Goal: Task Accomplishment & Management: Use online tool/utility

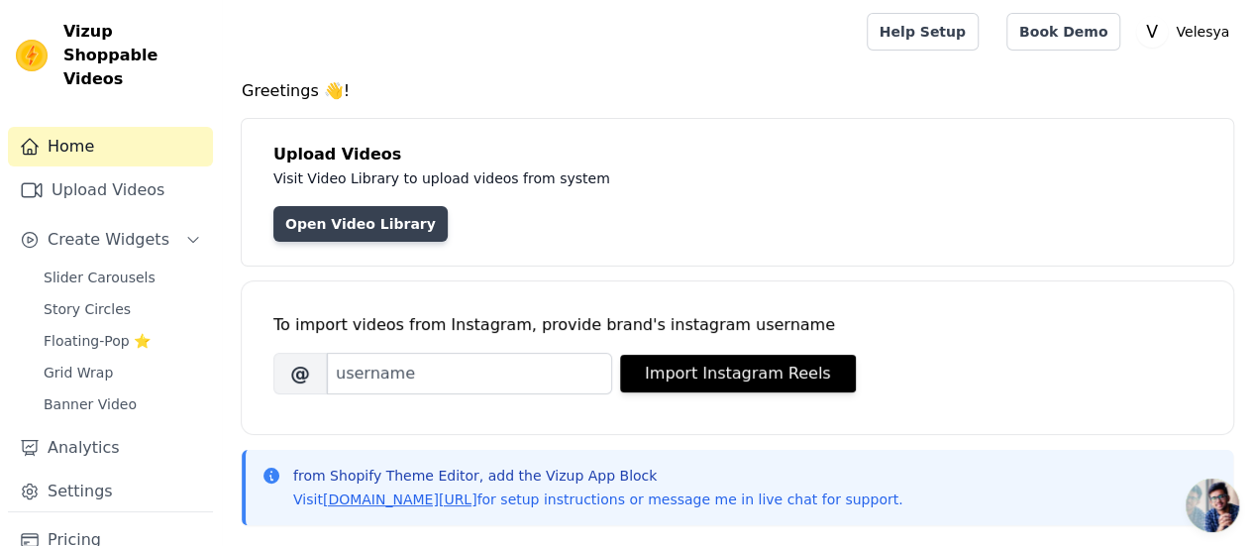
click at [361, 228] on link "Open Video Library" at bounding box center [360, 224] width 174 height 36
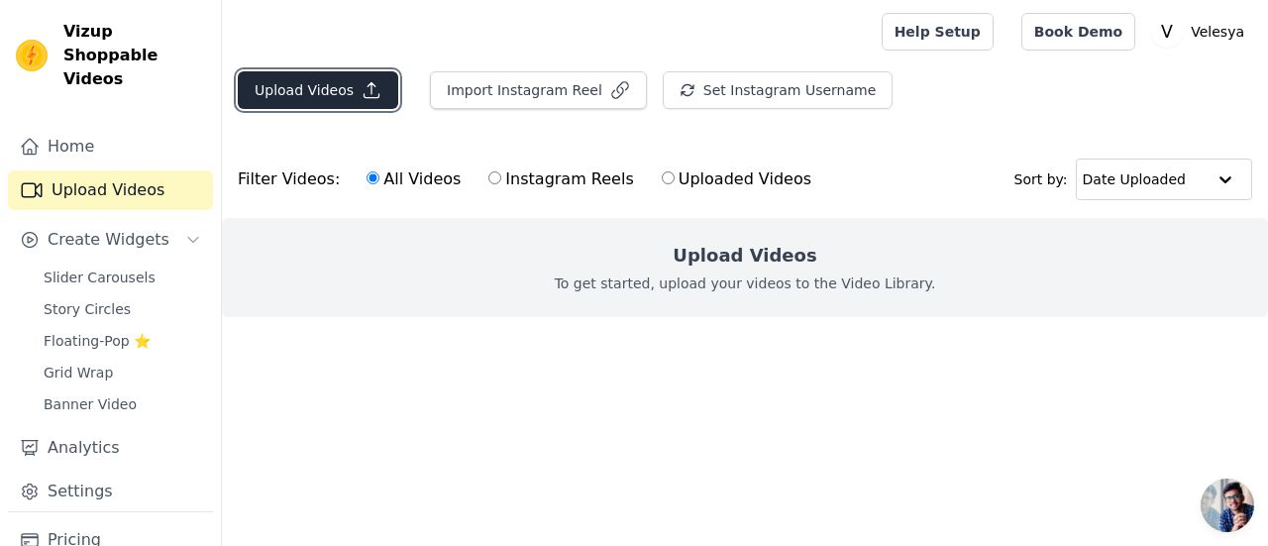
click at [351, 91] on button "Upload Videos" at bounding box center [318, 90] width 160 height 38
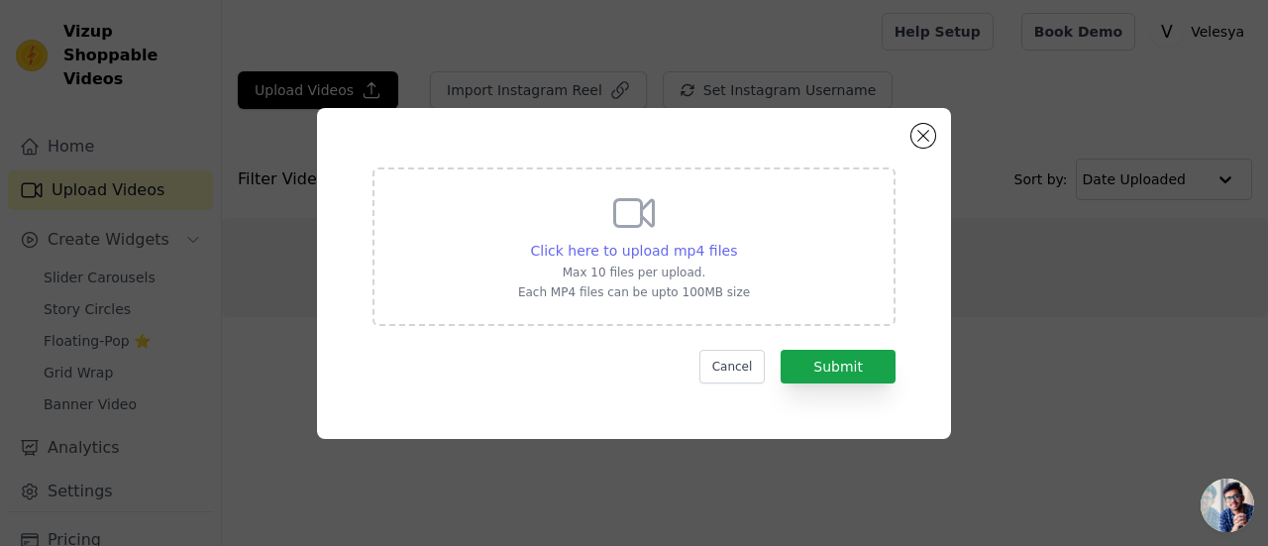
click at [633, 251] on span "Click here to upload mp4 files" at bounding box center [634, 251] width 207 height 16
click at [736, 241] on input "Click here to upload mp4 files Max 10 files per upload. Each MP4 files can be u…" at bounding box center [736, 240] width 1 height 1
type input "C:\fakepath\ch4.mp4"
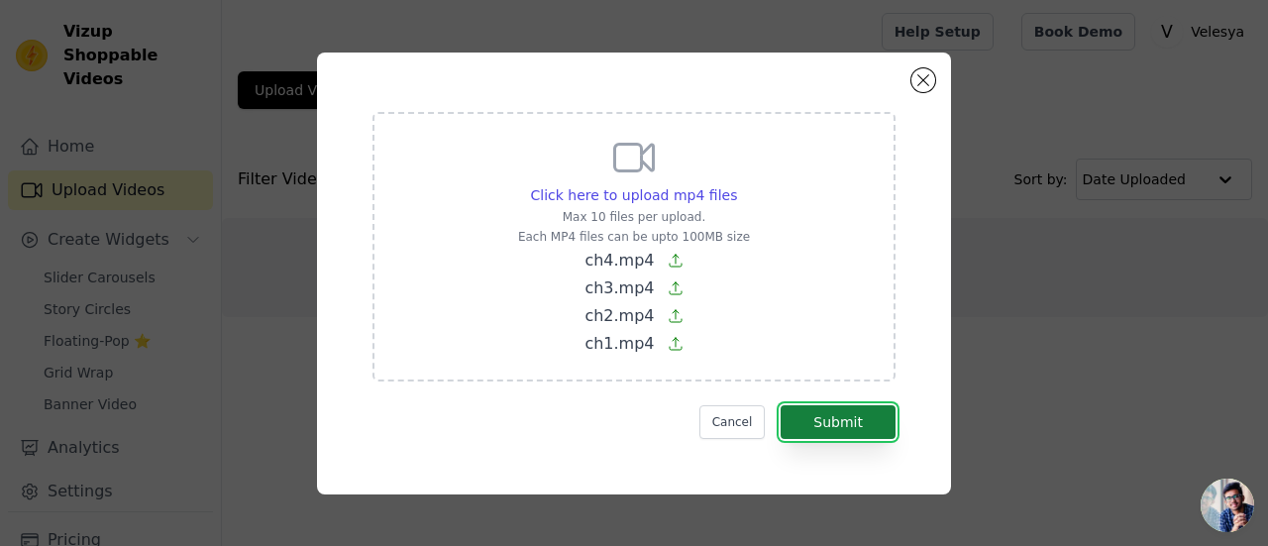
click at [832, 427] on button "Submit" at bounding box center [837, 422] width 115 height 34
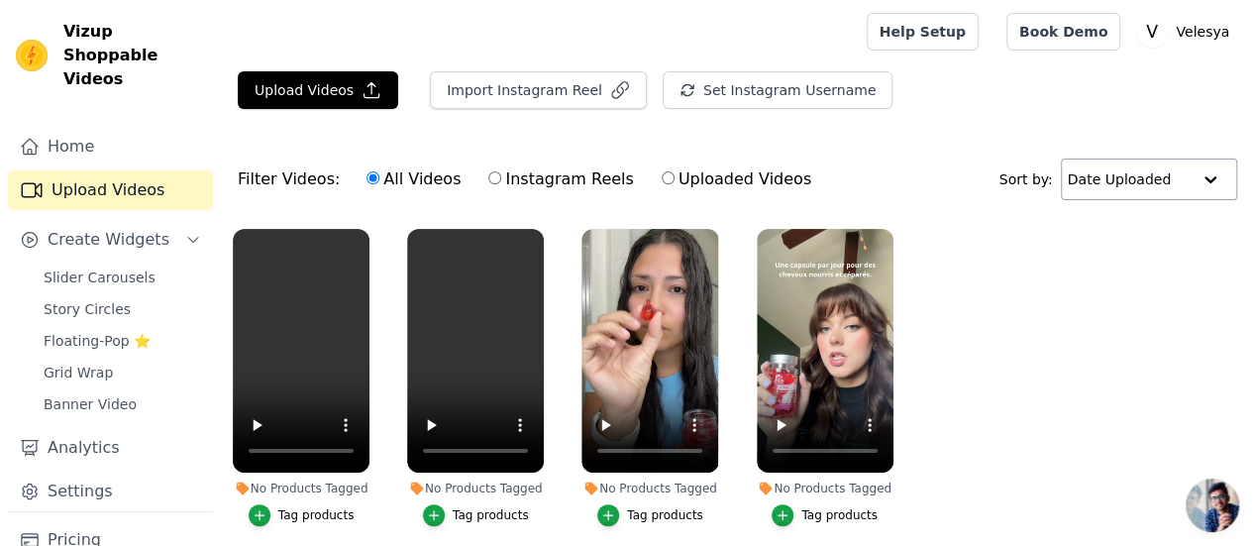
click at [1209, 173] on div at bounding box center [1210, 179] width 40 height 40
click at [970, 165] on div "Filter Videos: All Videos Instagram Reels Uploaded Videos Sort by: Date Uploaded" at bounding box center [737, 179] width 1031 height 77
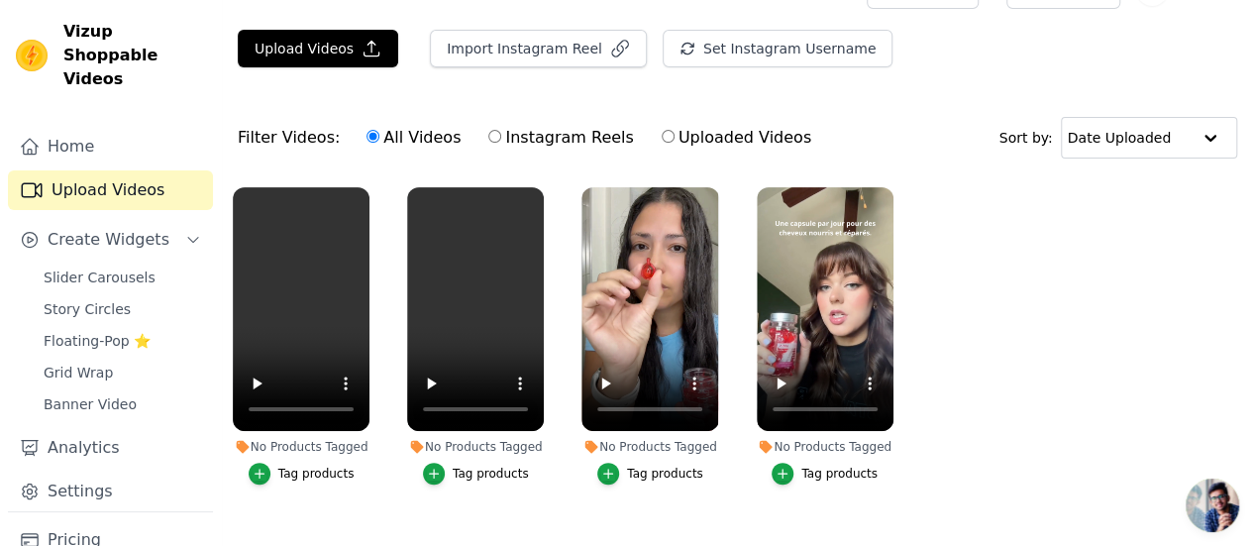
scroll to position [74, 0]
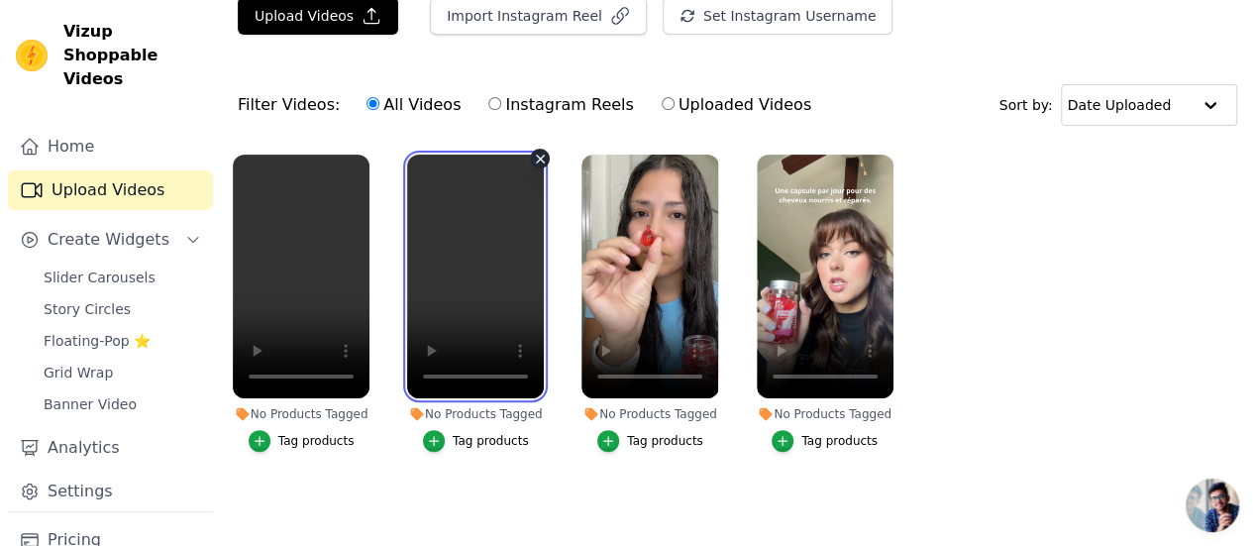
click at [414, 292] on video at bounding box center [475, 276] width 137 height 244
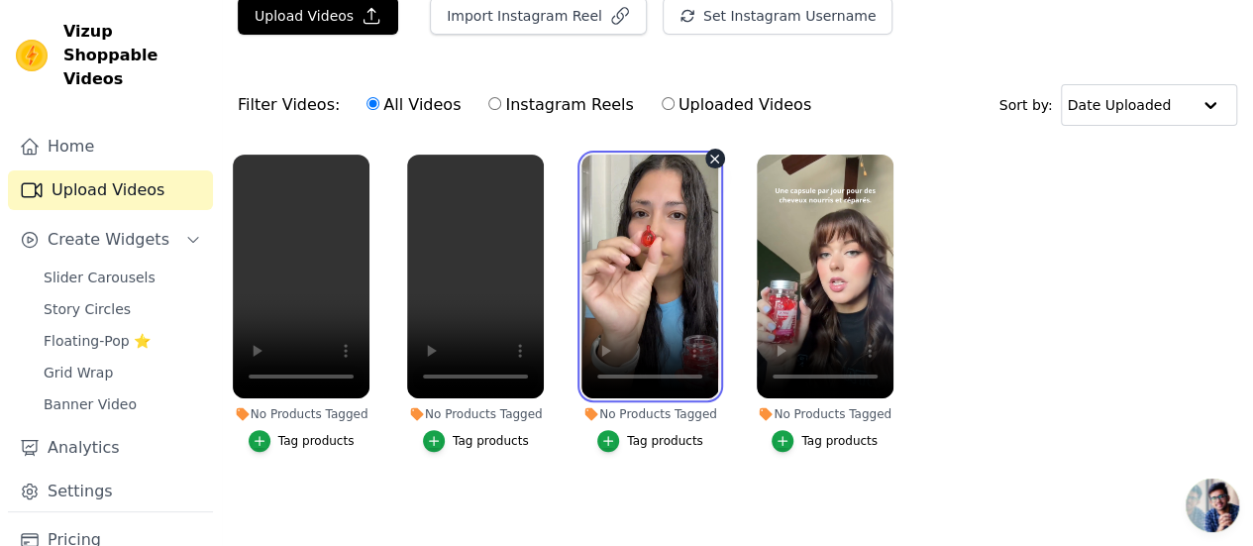
click at [634, 264] on video at bounding box center [649, 276] width 137 height 244
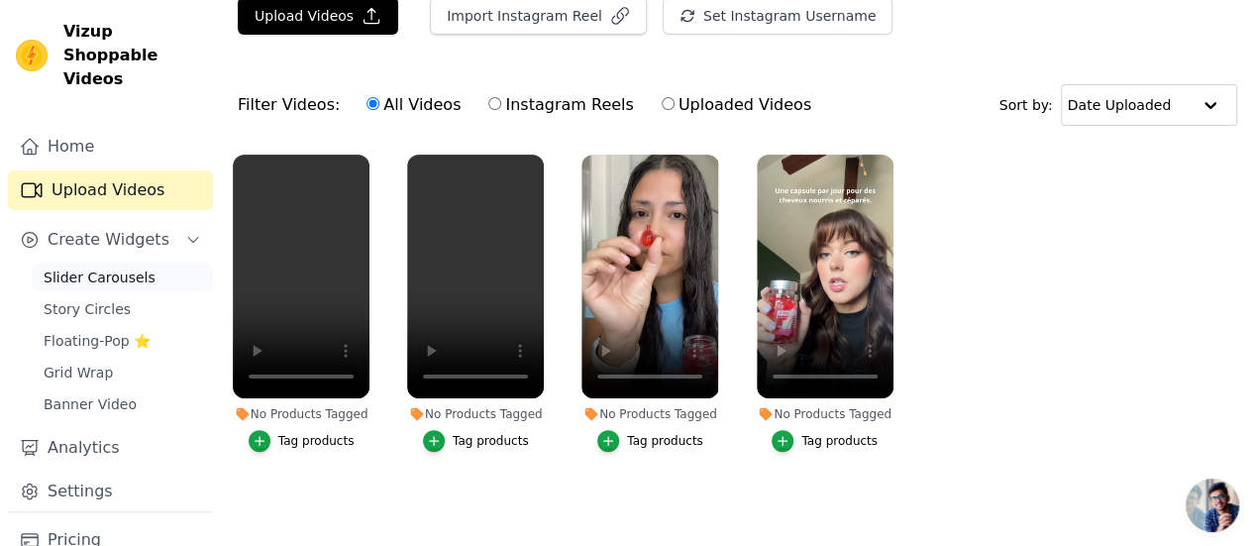
click at [107, 267] on span "Slider Carousels" at bounding box center [100, 277] width 112 height 20
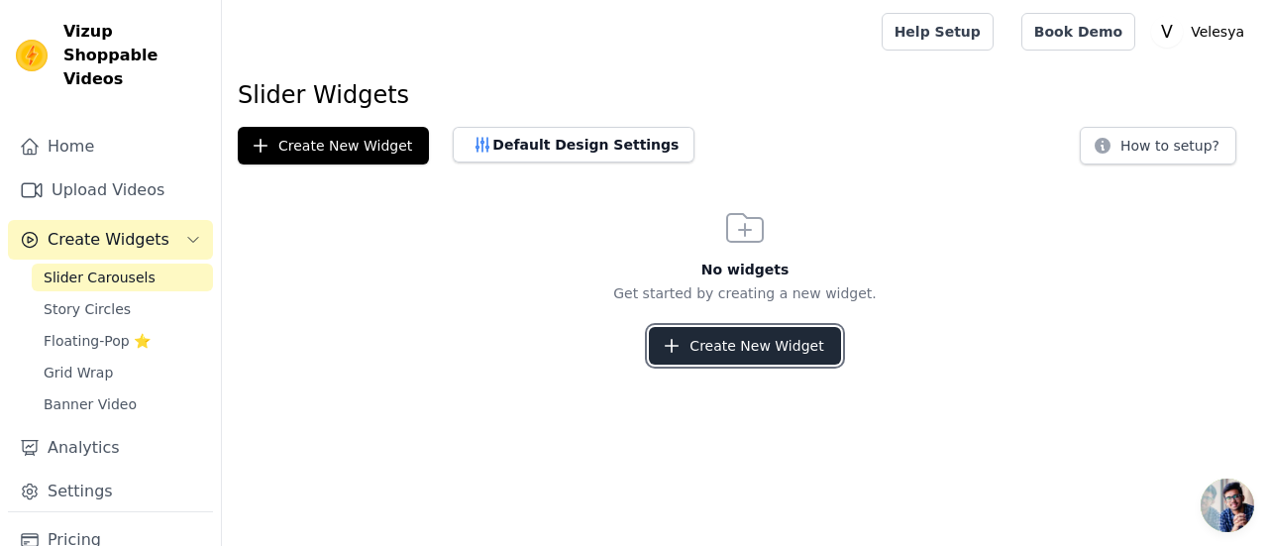
click at [762, 332] on button "Create New Widget" at bounding box center [744, 346] width 191 height 38
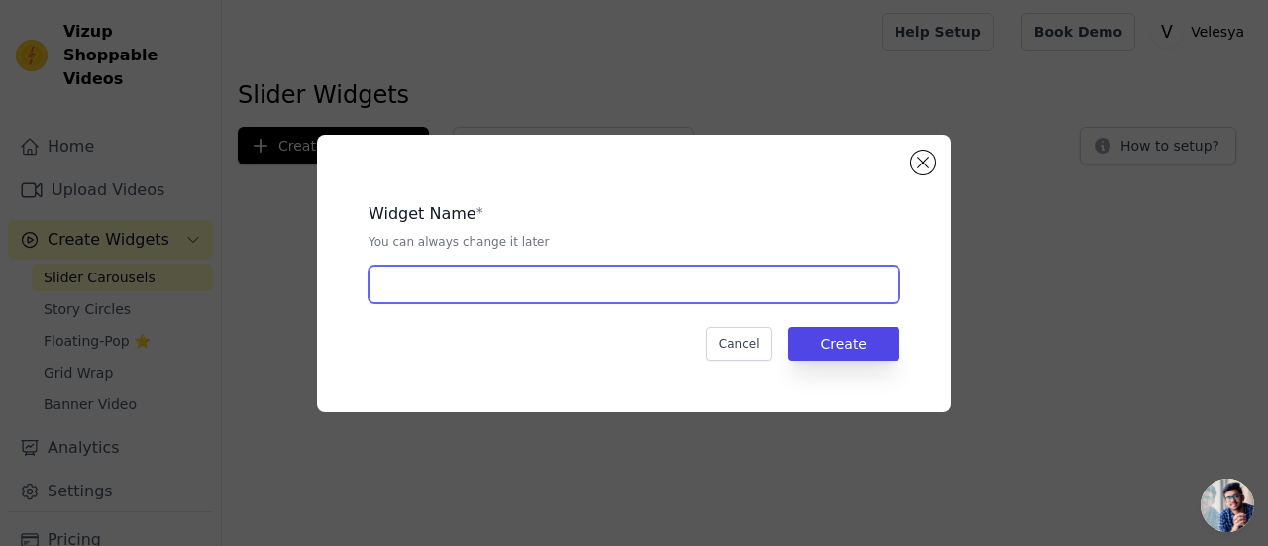
click at [474, 285] on input "text" at bounding box center [633, 284] width 531 height 38
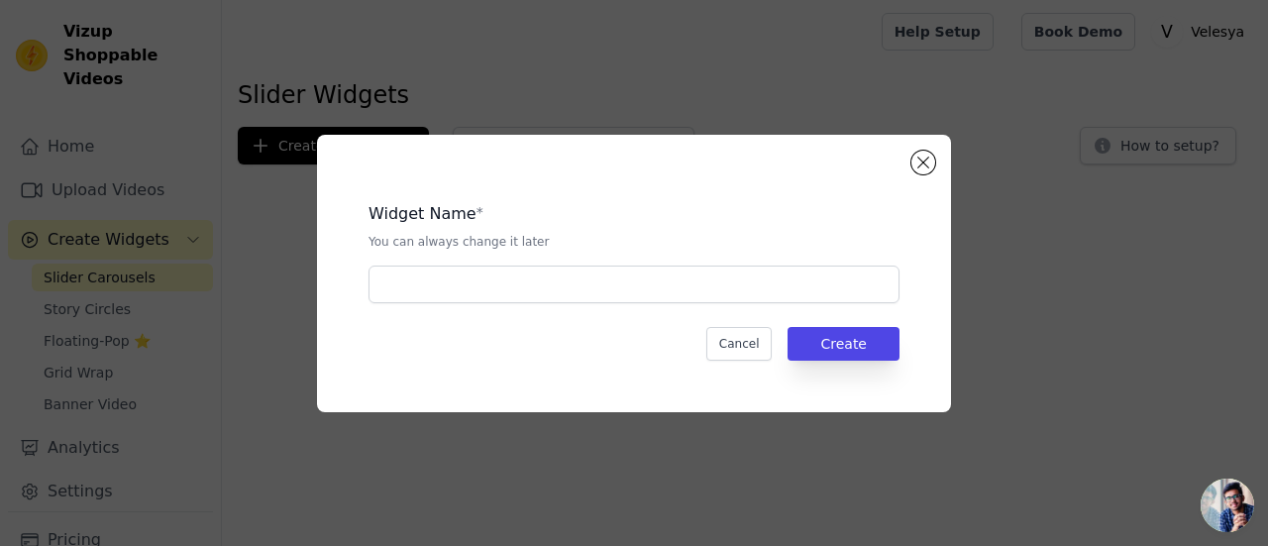
click at [409, 303] on div "Widget Name * You can always change it later Cancel Create" at bounding box center [634, 273] width 570 height 214
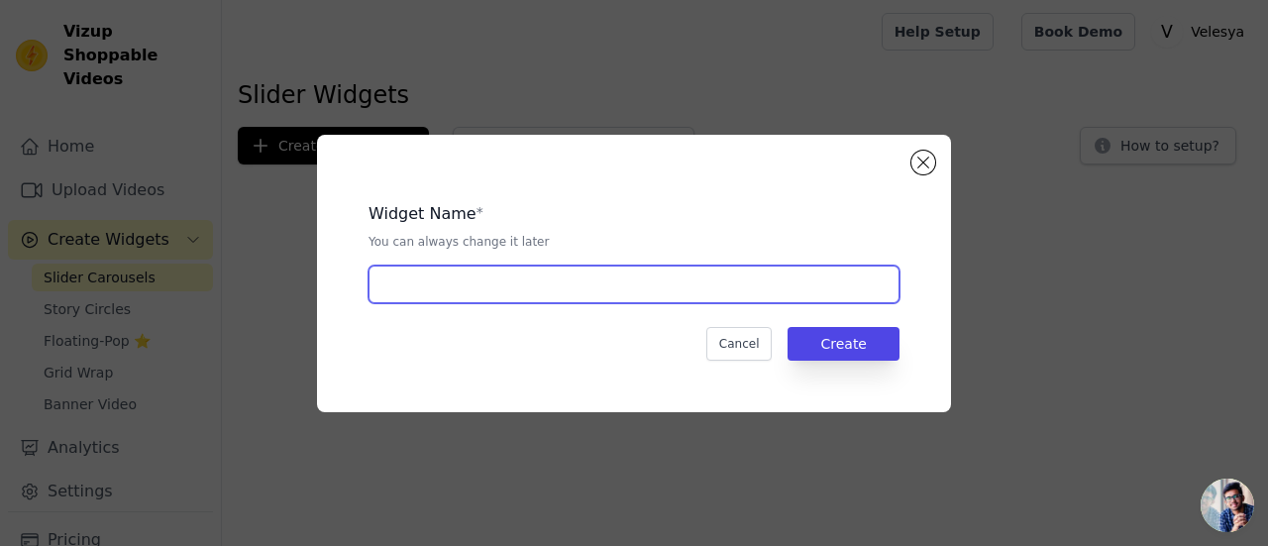
click at [388, 282] on input "text" at bounding box center [633, 284] width 531 height 38
paste input "vidéos"
type input "vidéos"
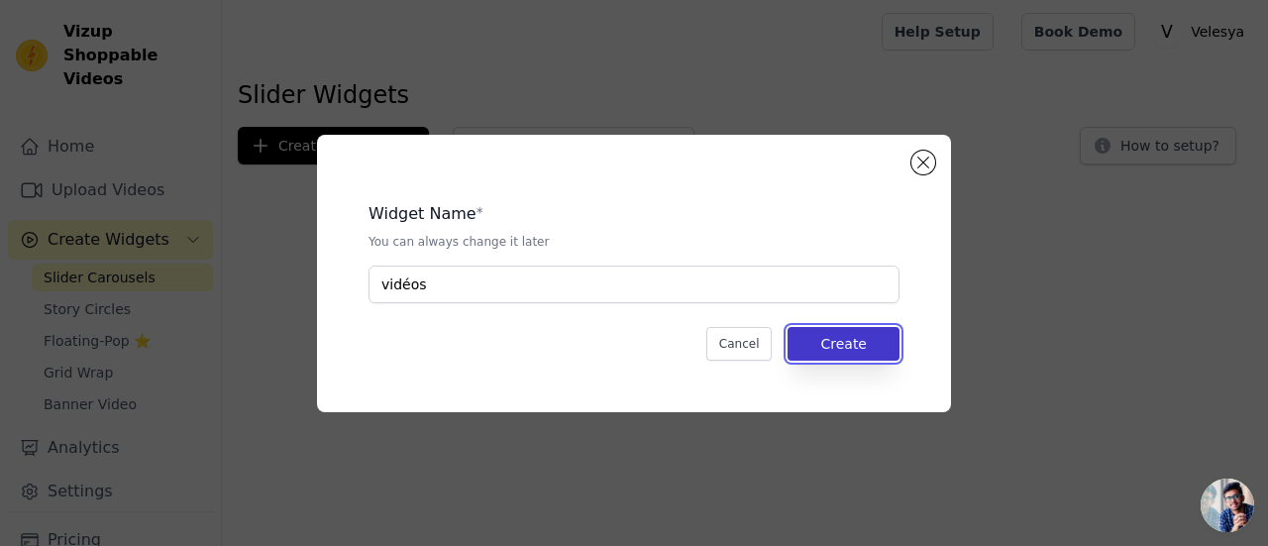
click at [856, 348] on button "Create" at bounding box center [843, 344] width 112 height 34
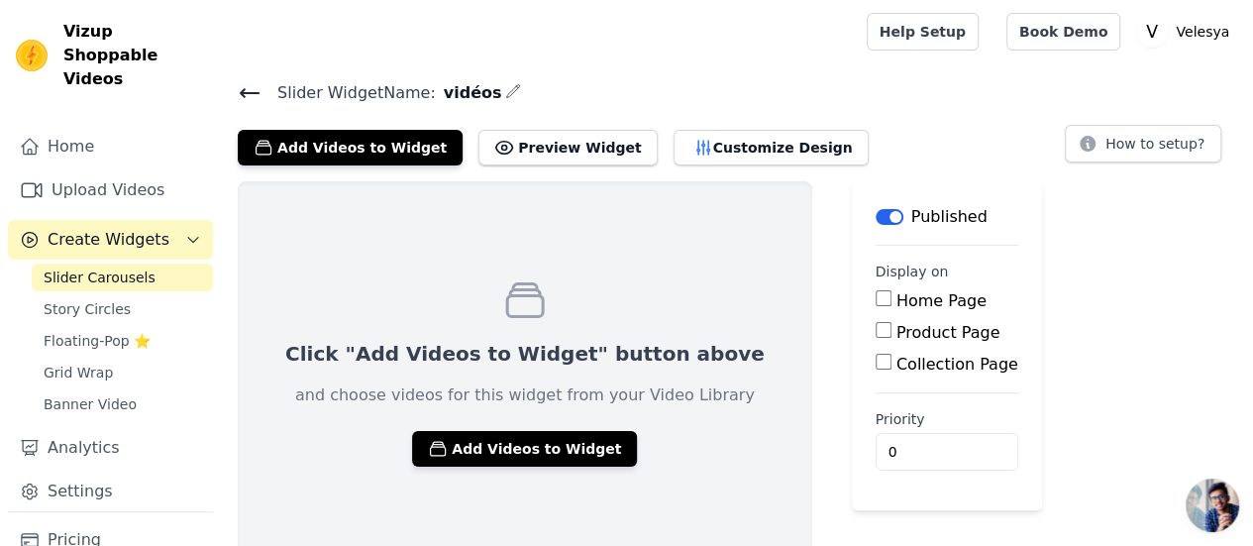
scroll to position [14, 0]
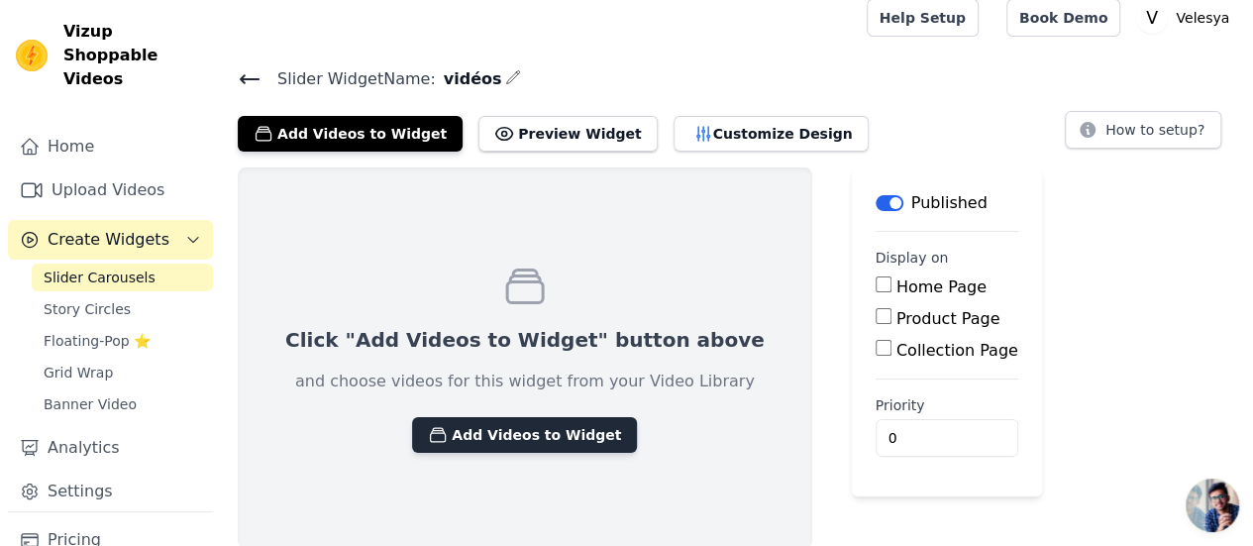
click at [460, 431] on button "Add Videos to Widget" at bounding box center [524, 435] width 225 height 36
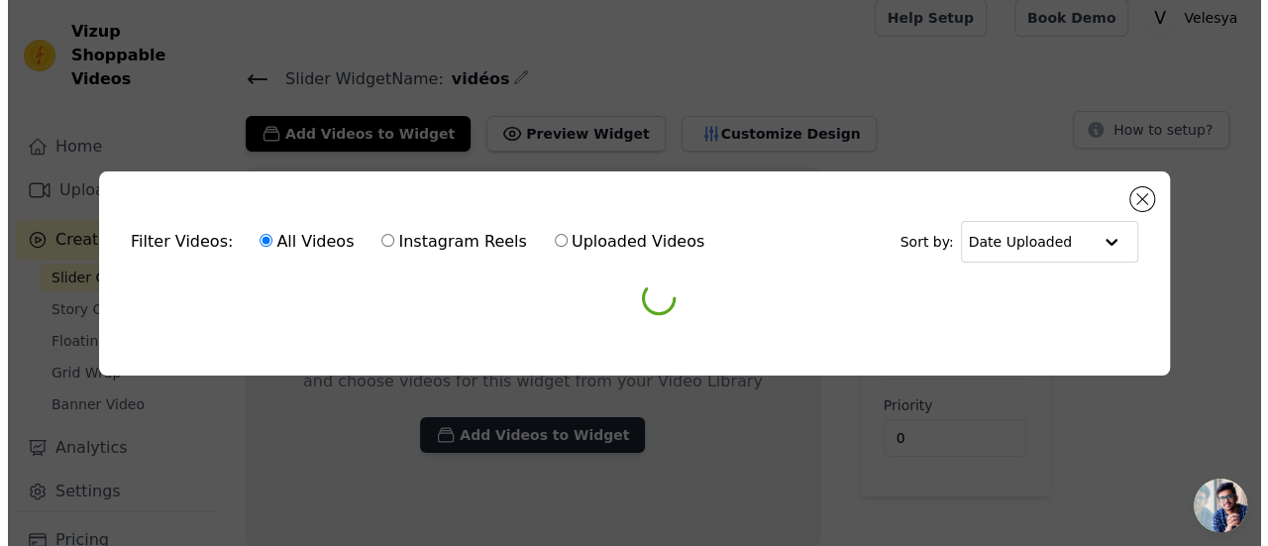
scroll to position [0, 0]
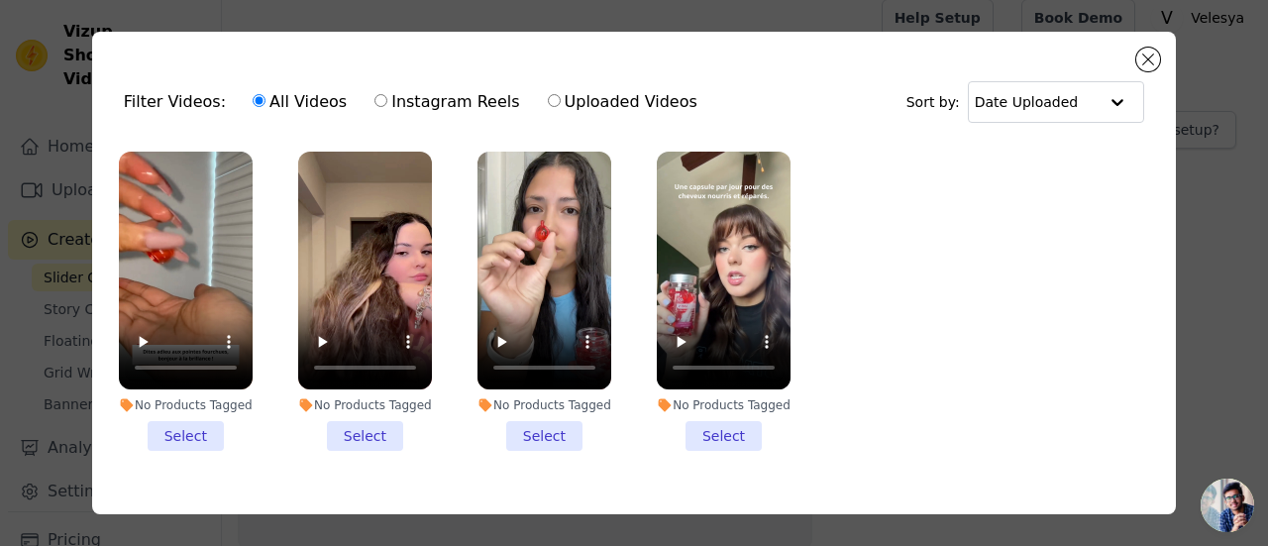
click at [174, 439] on li "No Products Tagged Select" at bounding box center [186, 301] width 134 height 299
click at [0, 0] on input "No Products Tagged Select" at bounding box center [0, 0] width 0 height 0
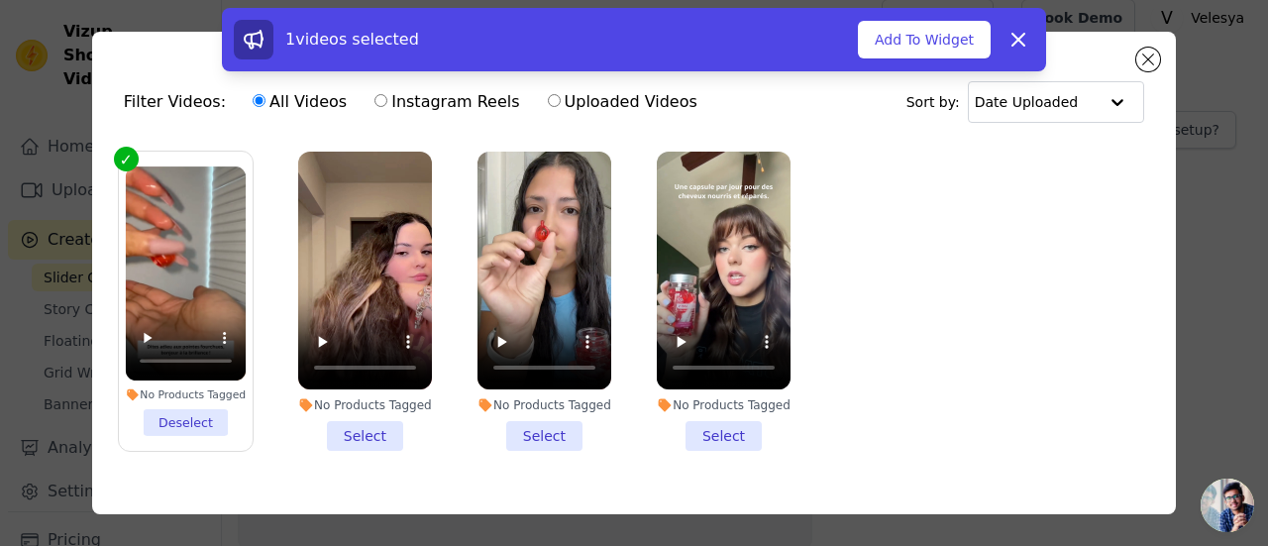
click at [352, 427] on li "No Products Tagged Select" at bounding box center [365, 301] width 134 height 299
click at [0, 0] on input "No Products Tagged Select" at bounding box center [0, 0] width 0 height 0
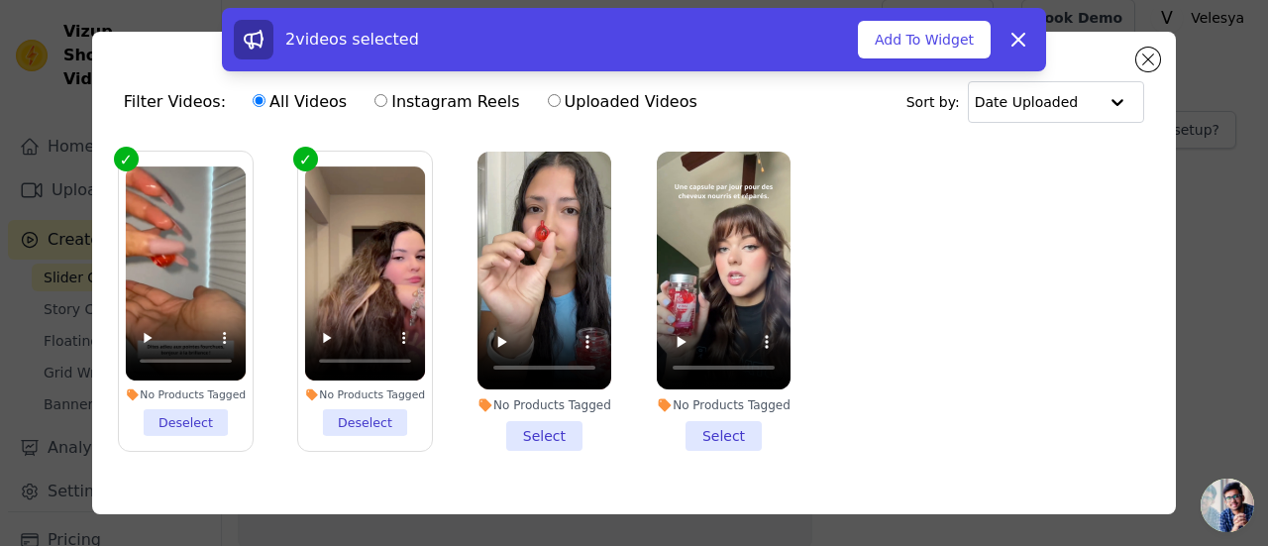
click at [545, 433] on li "No Products Tagged Select" at bounding box center [544, 301] width 134 height 299
click at [0, 0] on input "No Products Tagged Select" at bounding box center [0, 0] width 0 height 0
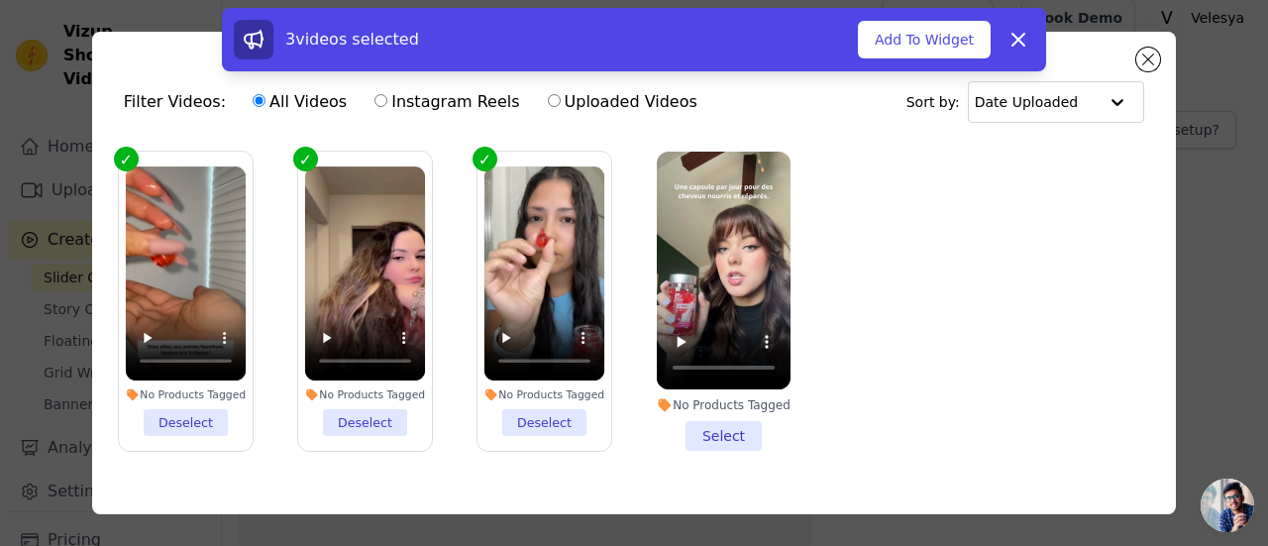
click at [739, 439] on li "No Products Tagged Select" at bounding box center [724, 301] width 134 height 299
click at [0, 0] on input "No Products Tagged Select" at bounding box center [0, 0] width 0 height 0
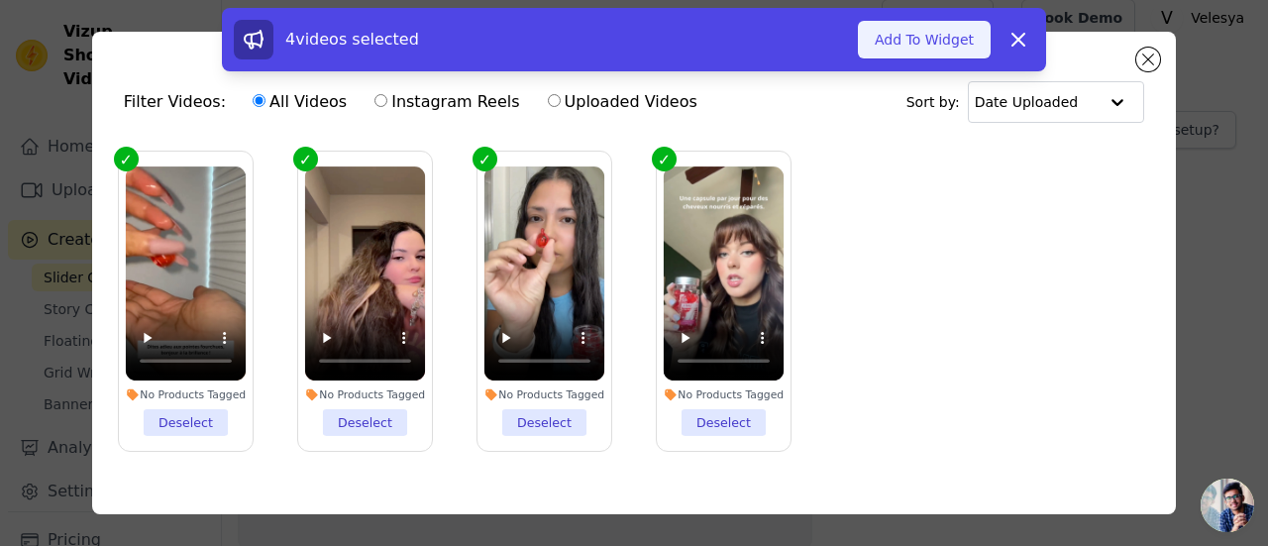
click at [903, 43] on button "Add To Widget" at bounding box center [924, 40] width 133 height 38
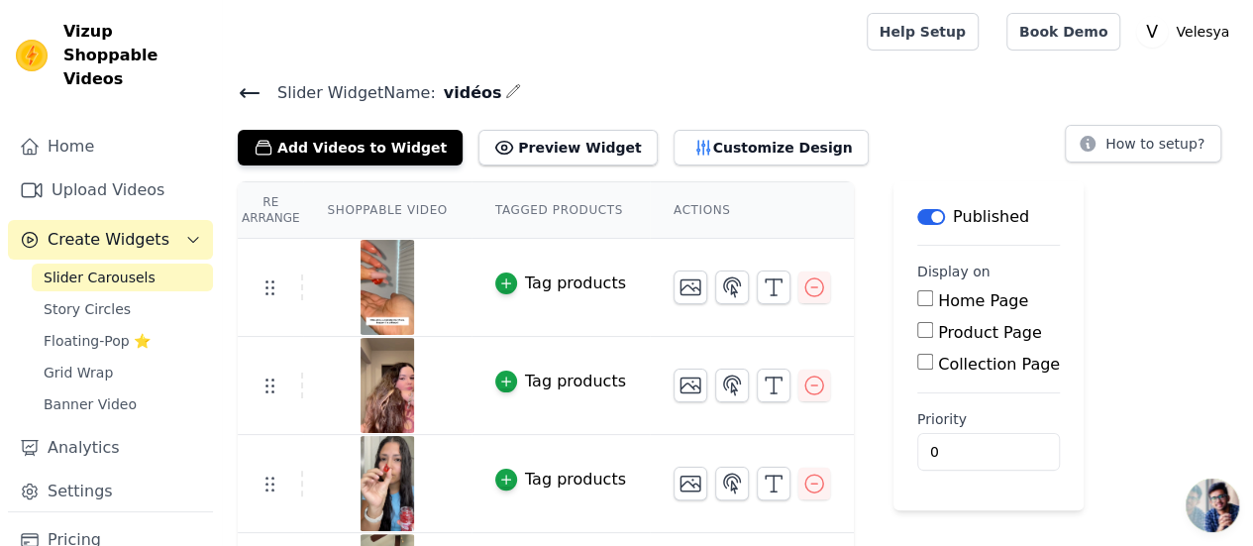
click at [917, 328] on input "Product Page" at bounding box center [925, 330] width 16 height 16
checkbox input "true"
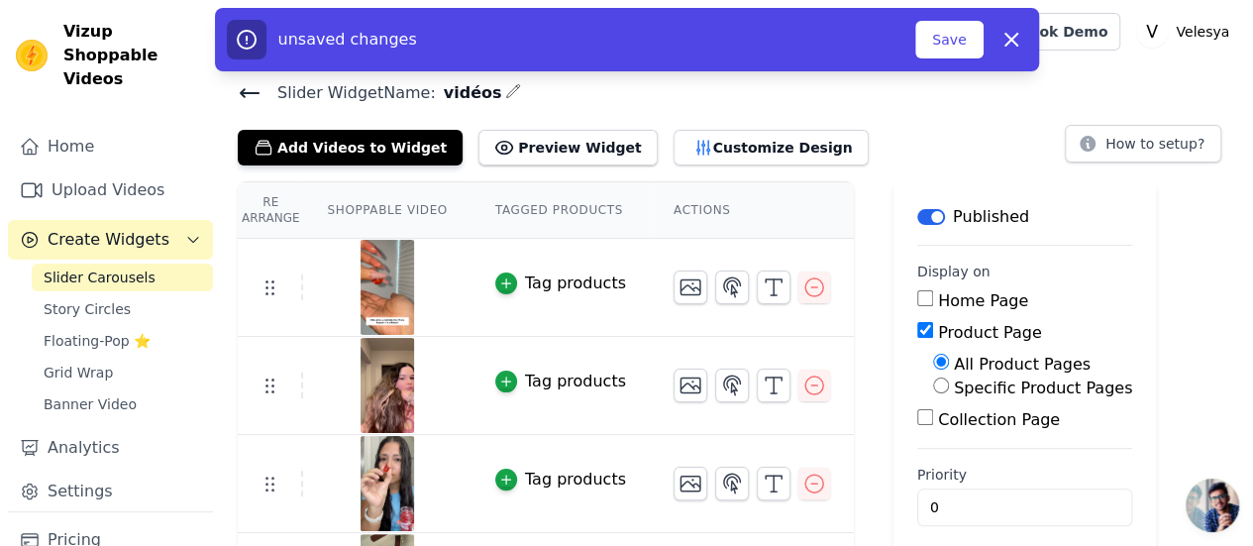
click at [933, 389] on input "Specific Product Pages" at bounding box center [941, 385] width 16 height 16
radio input "true"
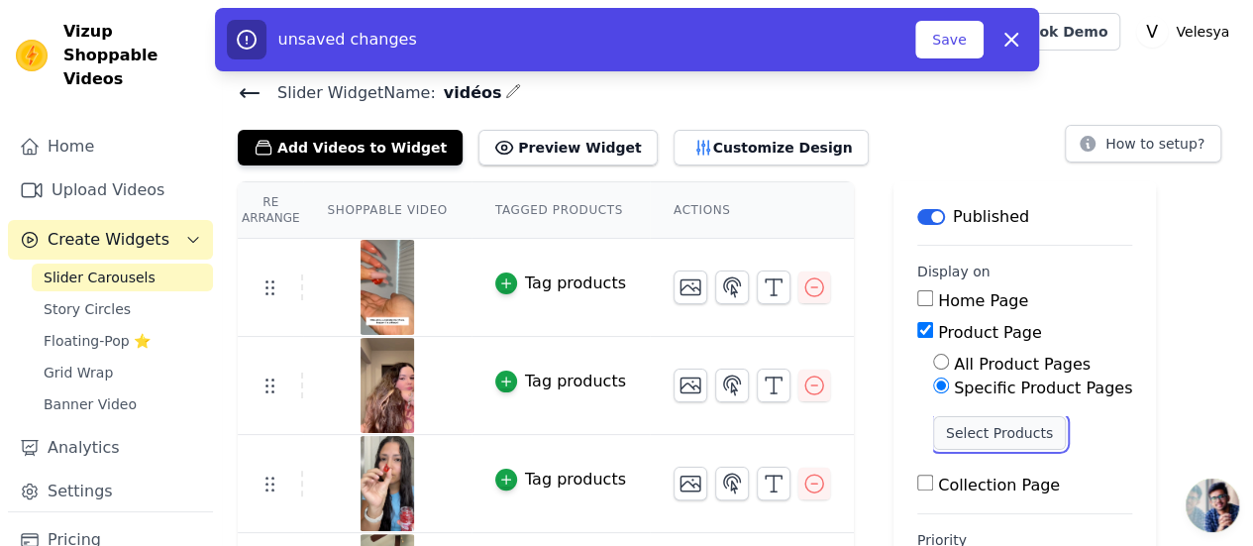
click at [944, 430] on button "Select Products" at bounding box center [999, 433] width 133 height 34
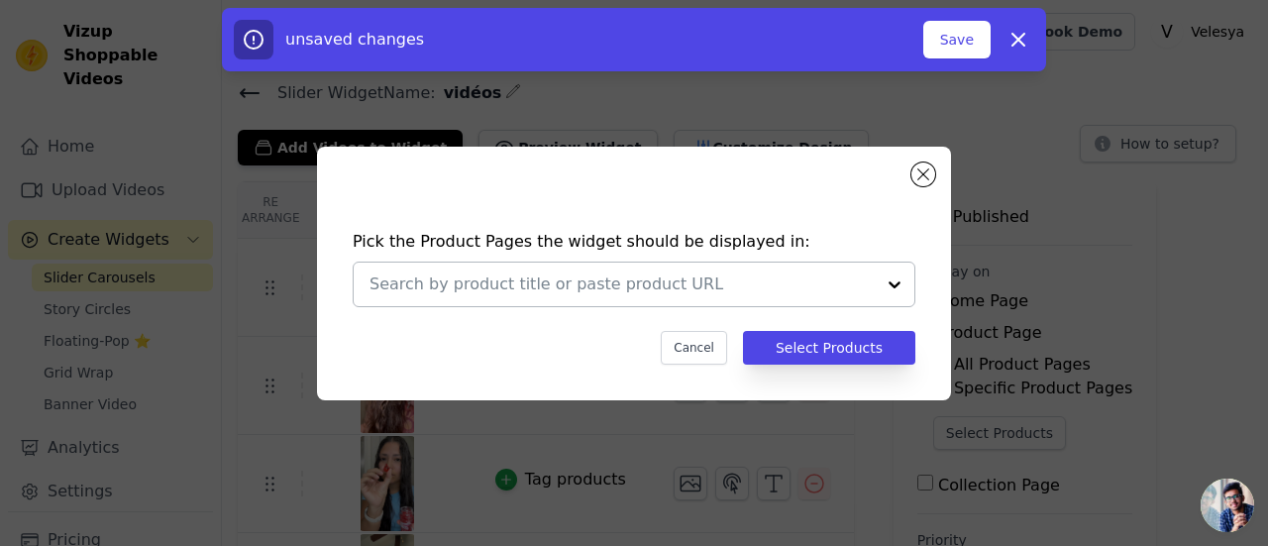
click at [902, 283] on div at bounding box center [894, 284] width 40 height 44
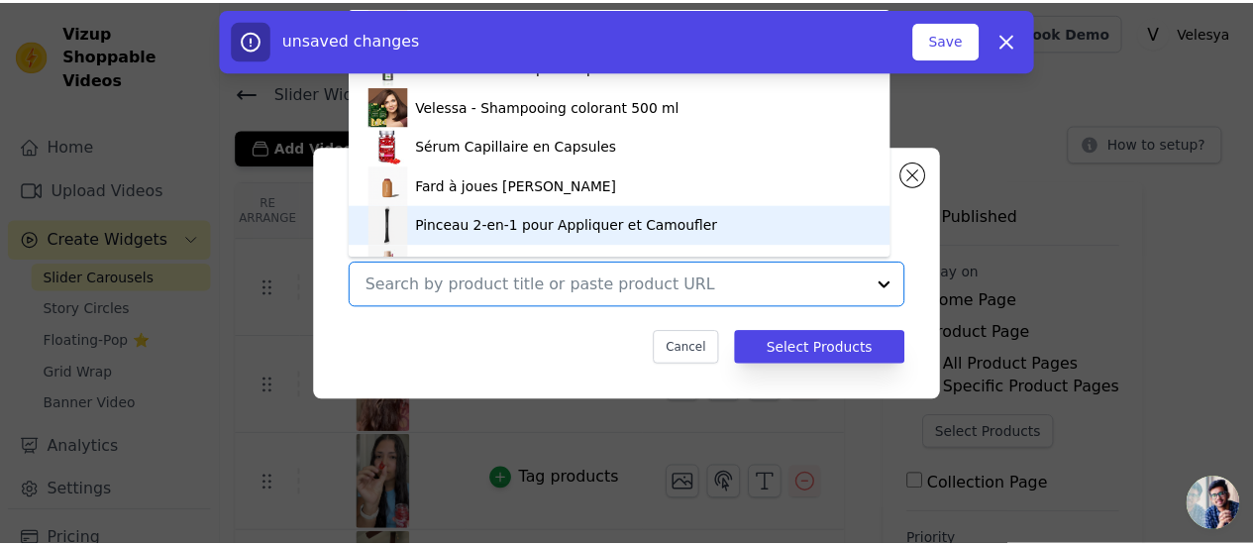
scroll to position [28, 0]
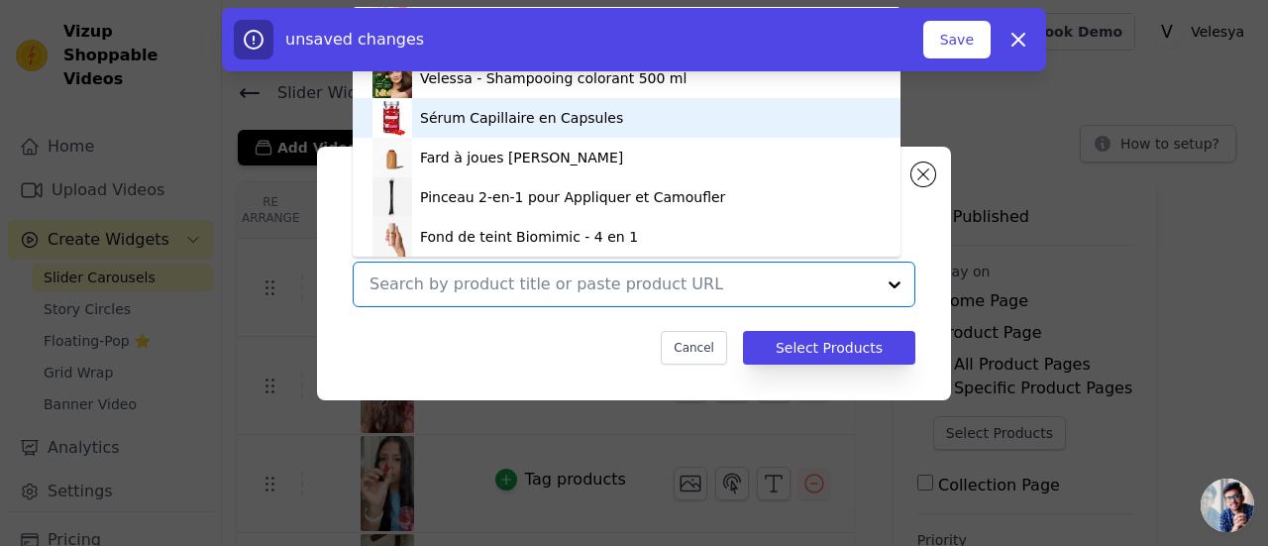
click at [504, 123] on div "Sérum Capillaire en Capsules" at bounding box center [521, 118] width 203 height 20
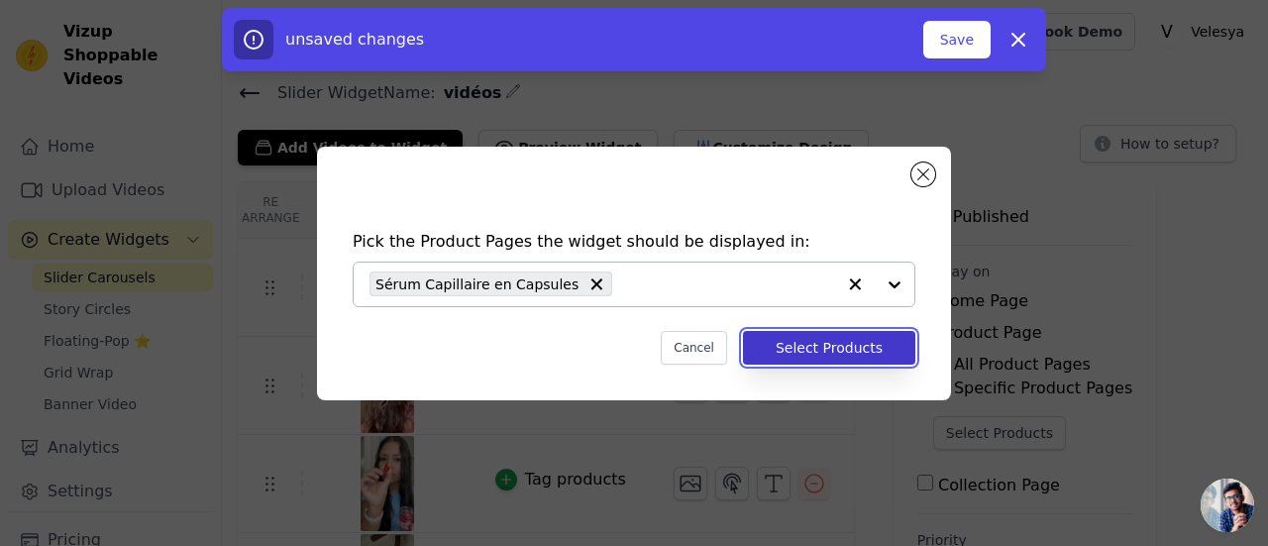
click at [825, 346] on button "Select Products" at bounding box center [829, 348] width 172 height 34
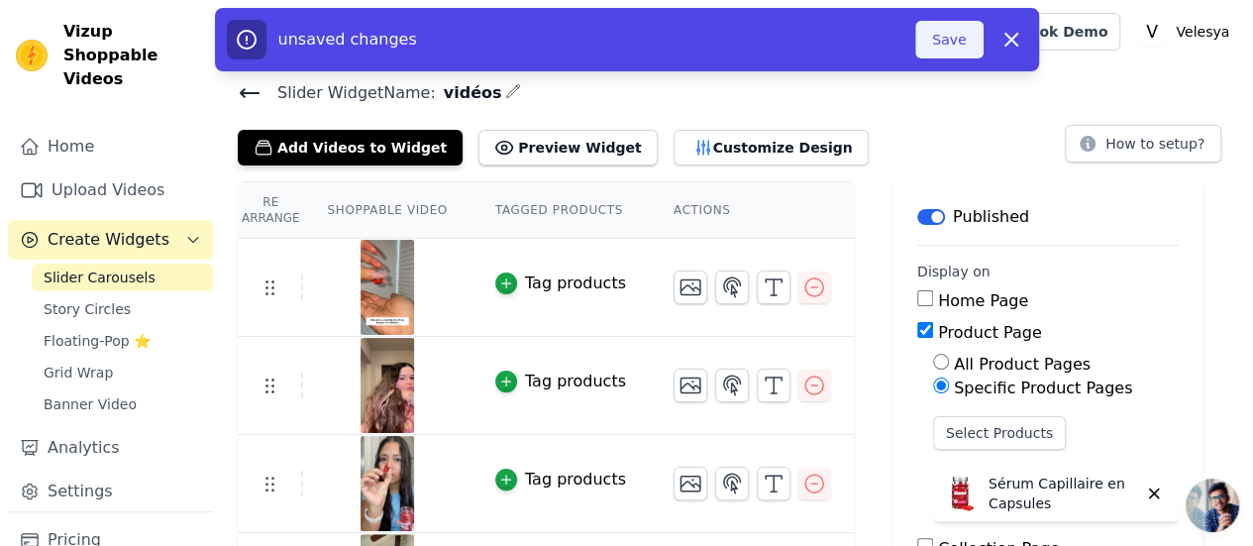
click at [952, 46] on button "Save" at bounding box center [948, 40] width 67 height 38
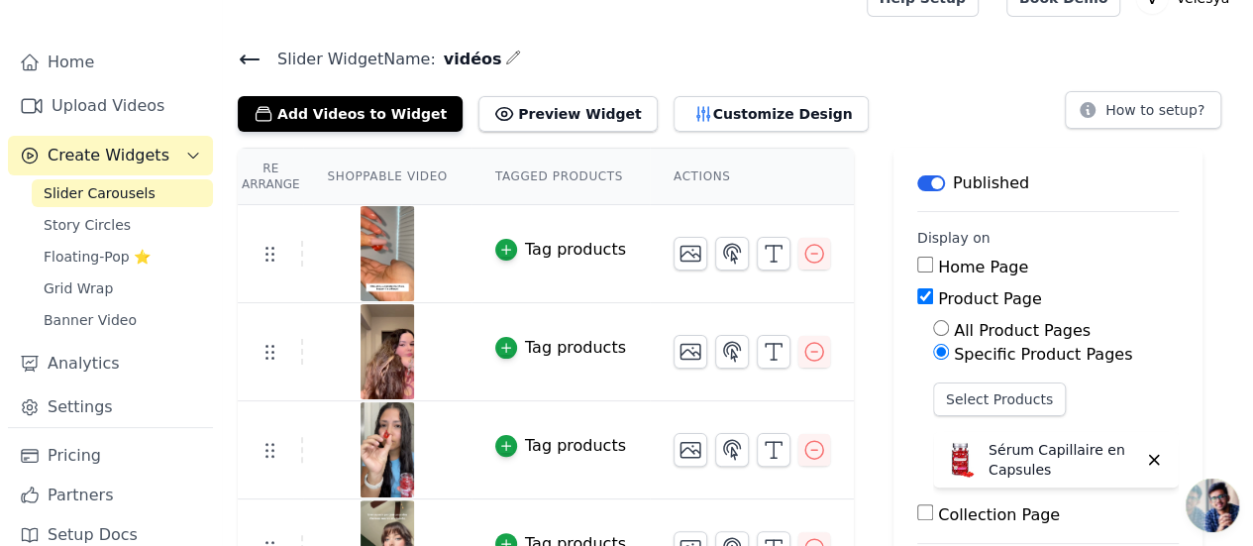
scroll to position [0, 0]
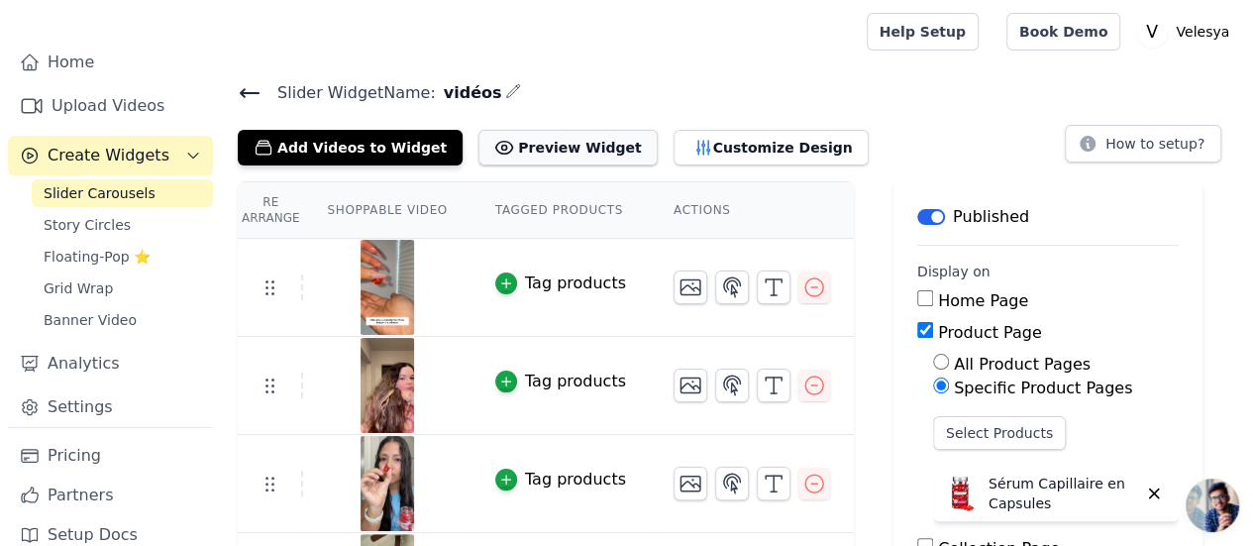
click at [496, 155] on button "Preview Widget" at bounding box center [567, 148] width 178 height 36
click at [917, 209] on button "Label" at bounding box center [931, 217] width 28 height 16
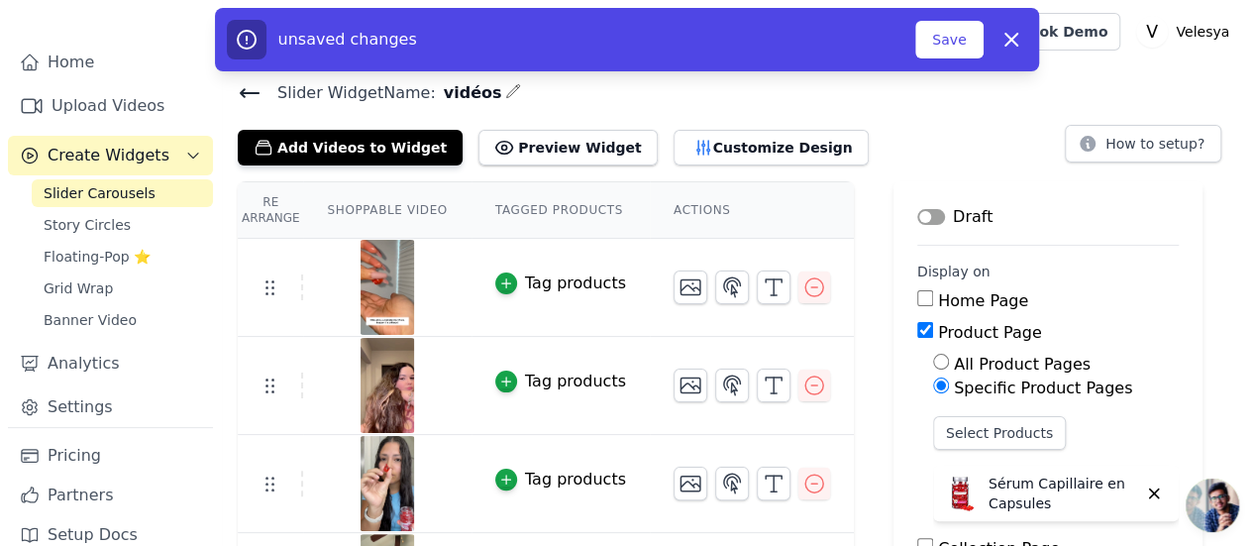
click at [917, 209] on button "Label" at bounding box center [931, 217] width 28 height 16
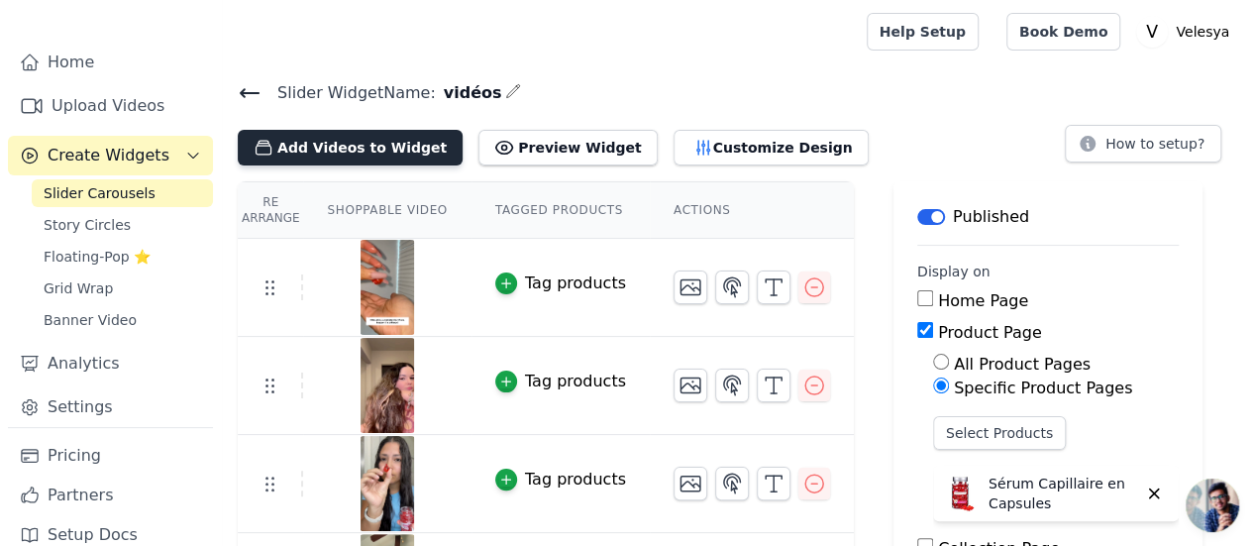
click at [265, 142] on icon "button" at bounding box center [264, 148] width 15 height 14
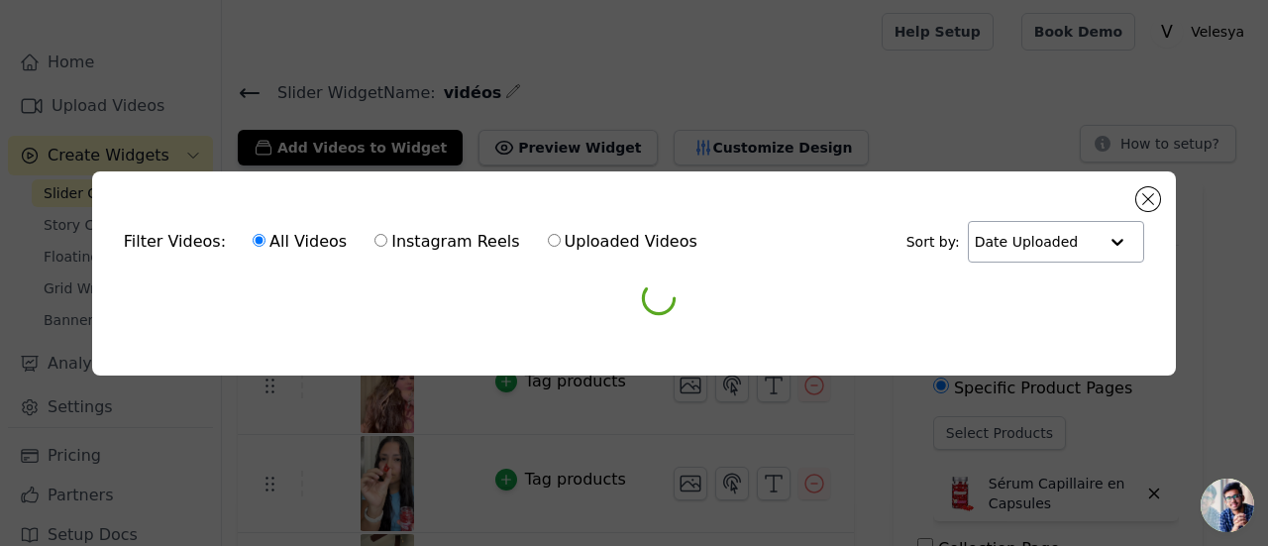
click at [1124, 237] on div at bounding box center [1117, 242] width 40 height 40
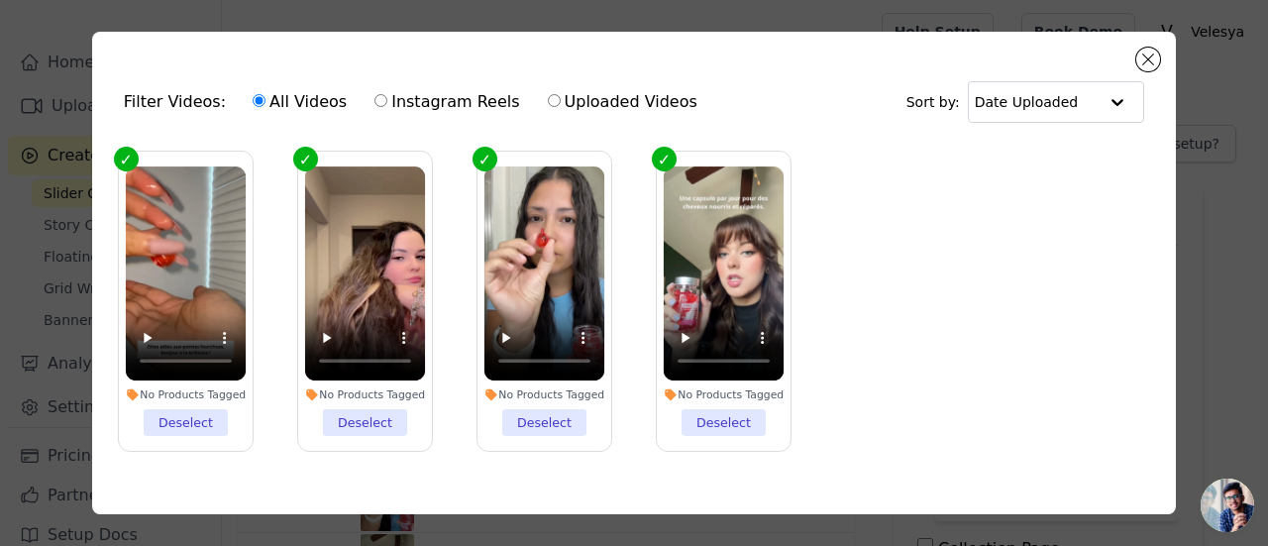
click at [1113, 343] on ul "No Products Tagged Deselect No Products Tagged Deselect No Products Tagged Dese…" at bounding box center [634, 317] width 1052 height 353
click at [1144, 60] on button "Close modal" at bounding box center [1148, 60] width 24 height 24
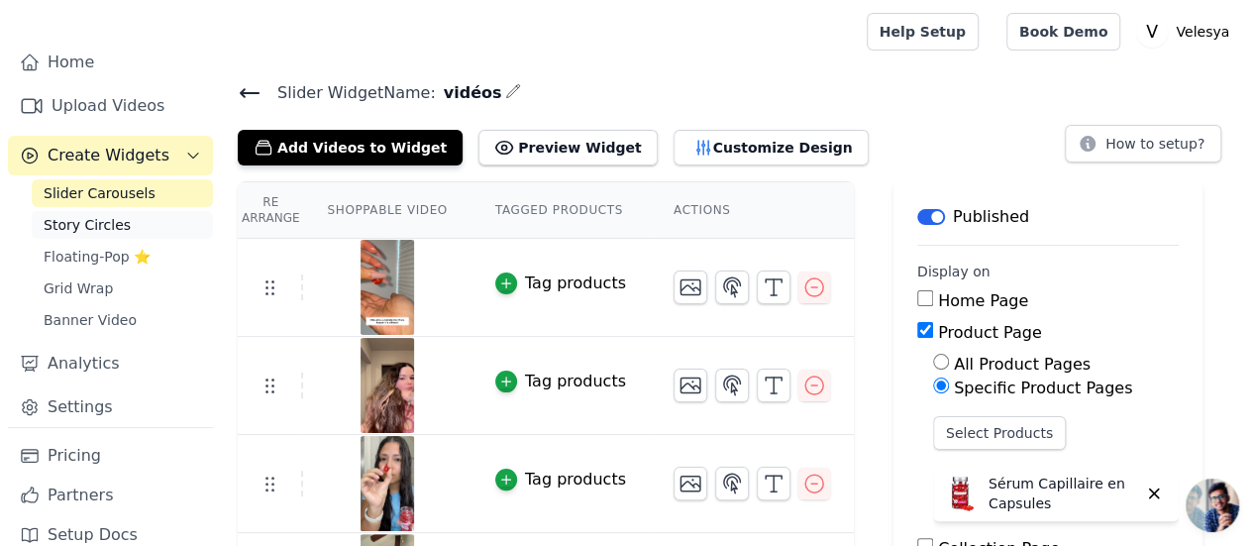
click at [121, 211] on link "Story Circles" at bounding box center [122, 225] width 181 height 28
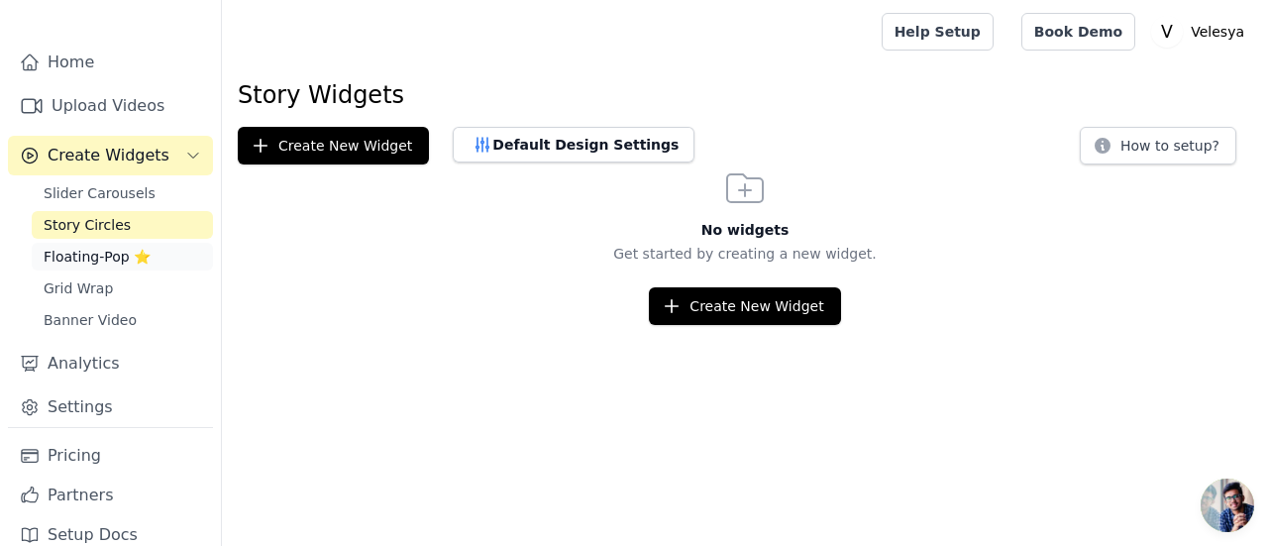
click at [61, 247] on span "Floating-Pop ⭐" at bounding box center [97, 257] width 107 height 20
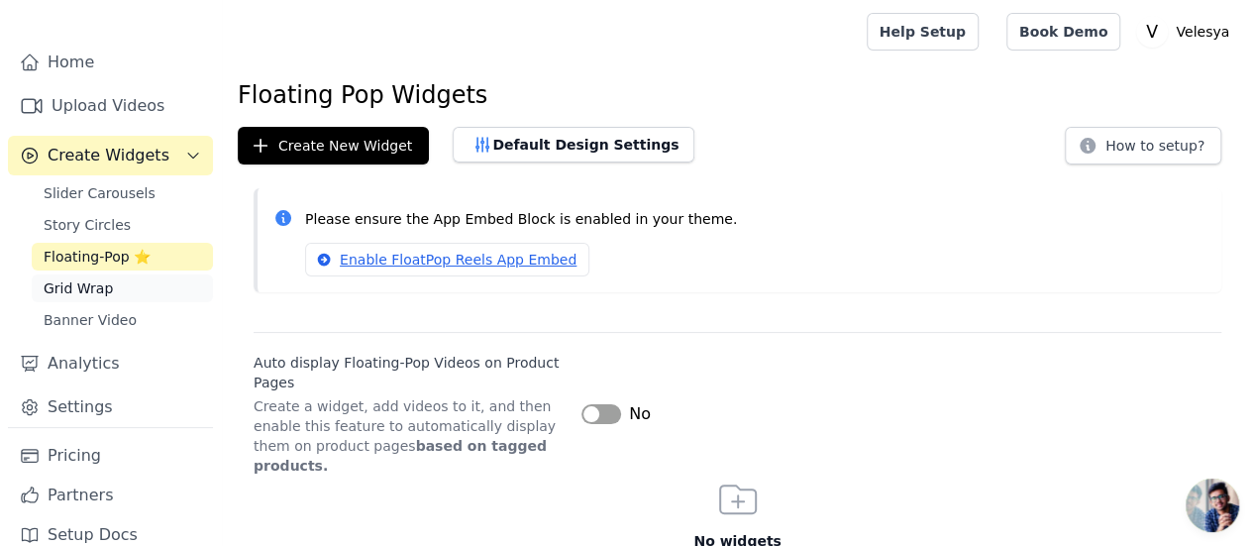
click at [79, 278] on span "Grid Wrap" at bounding box center [78, 288] width 69 height 20
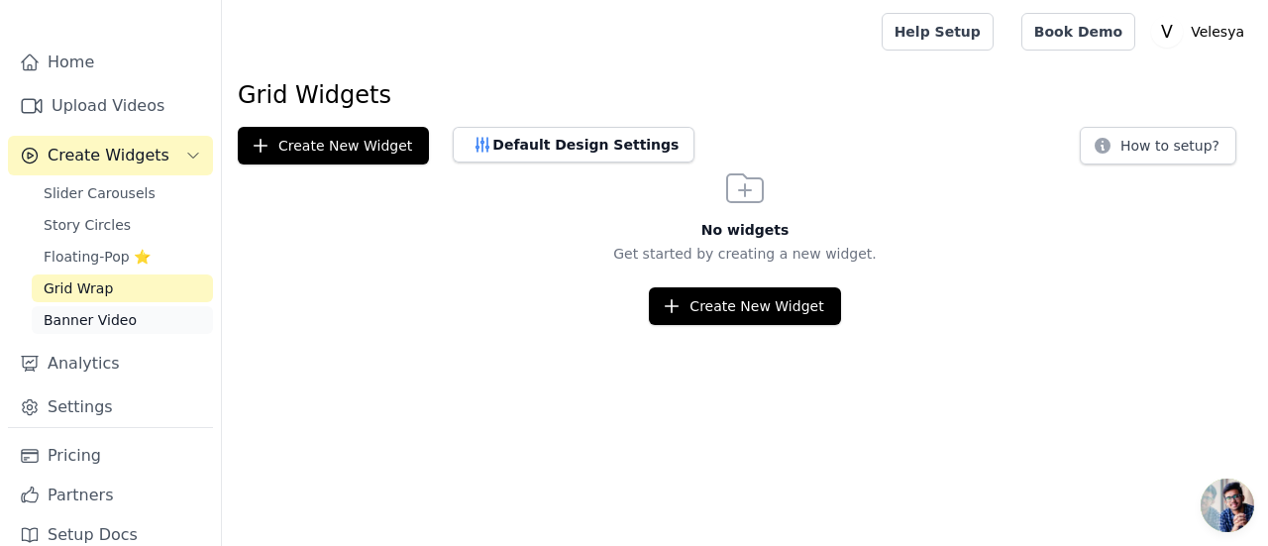
click at [89, 310] on span "Banner Video" at bounding box center [90, 320] width 93 height 20
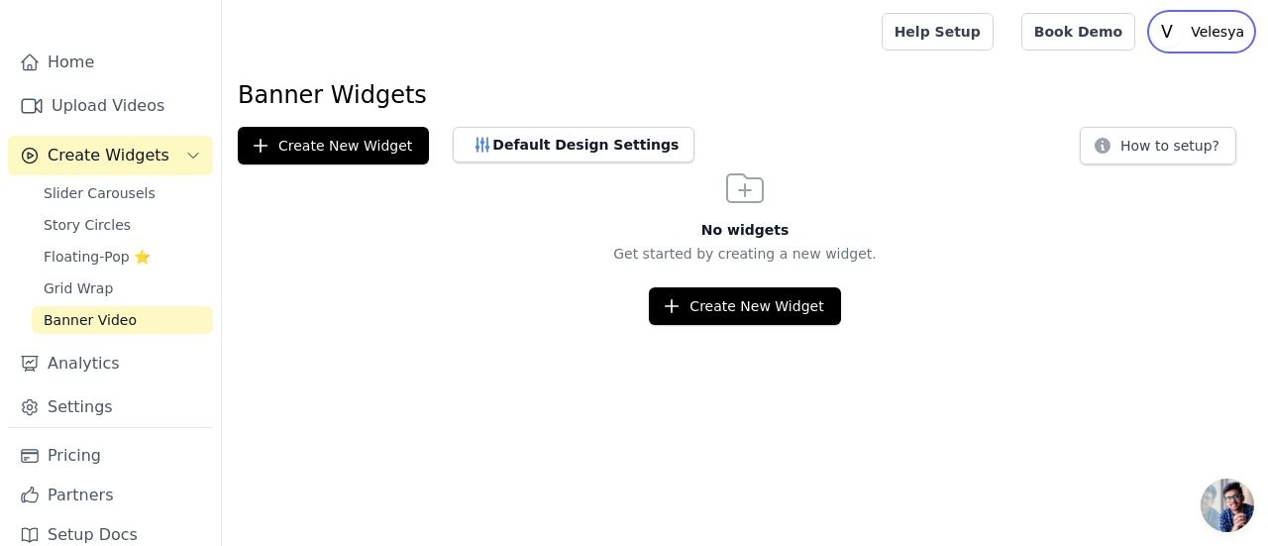
click at [1200, 40] on p "Velesya" at bounding box center [1217, 32] width 69 height 36
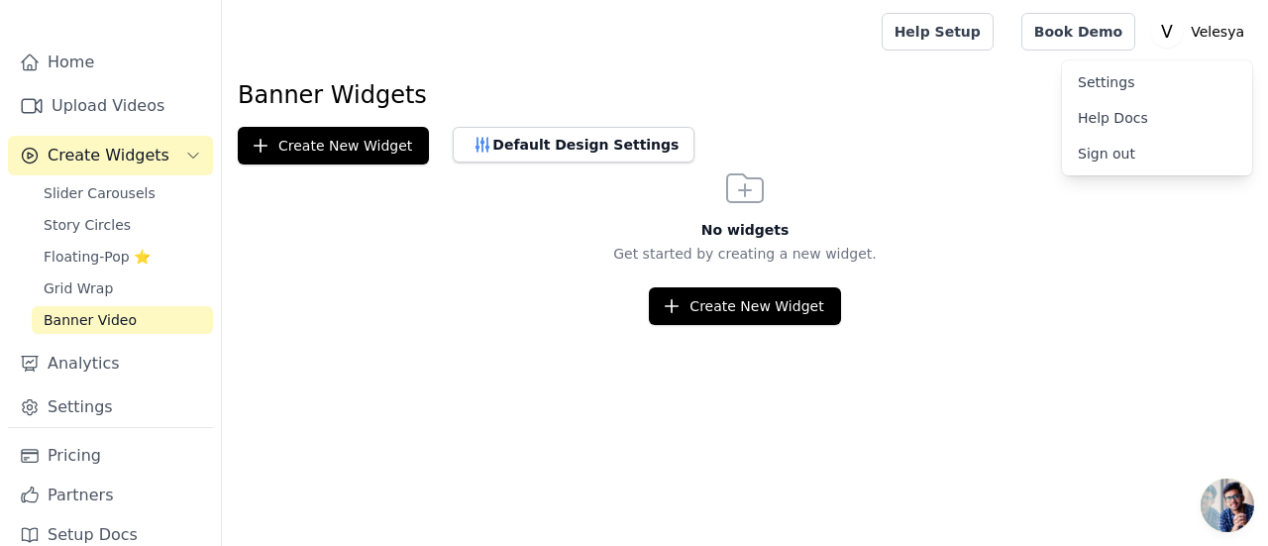
click at [1135, 81] on link "Settings" at bounding box center [1157, 82] width 190 height 36
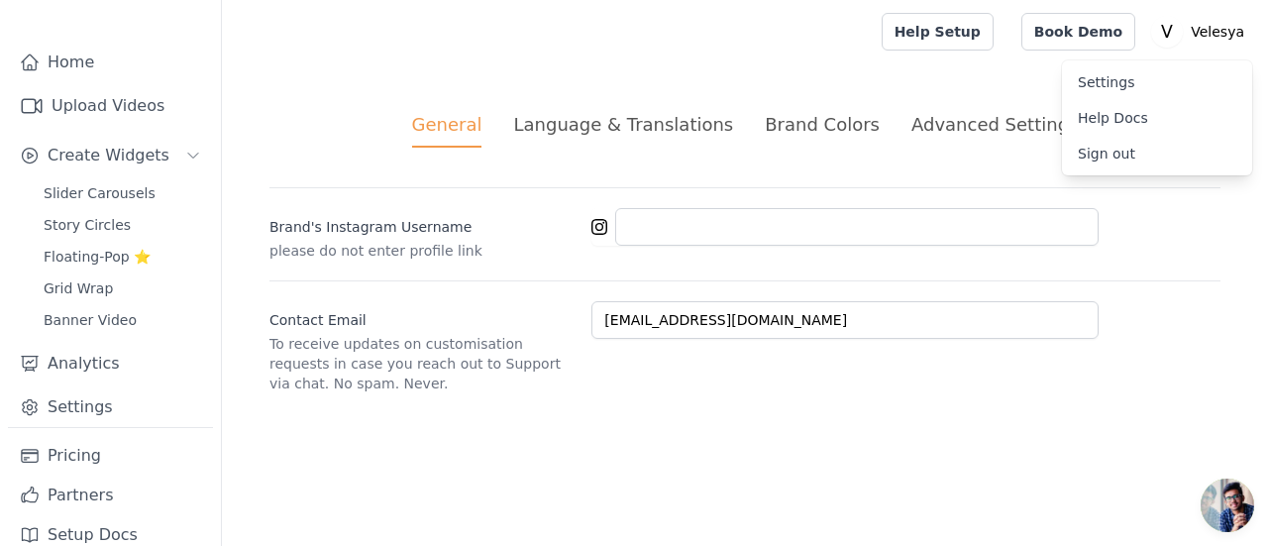
click at [731, 441] on html "Vizup Shoppable Videos Home Upload Videos Create Widgets Slider Carousels Story…" at bounding box center [634, 220] width 1268 height 441
click at [86, 183] on span "Slider Carousels" at bounding box center [100, 193] width 112 height 20
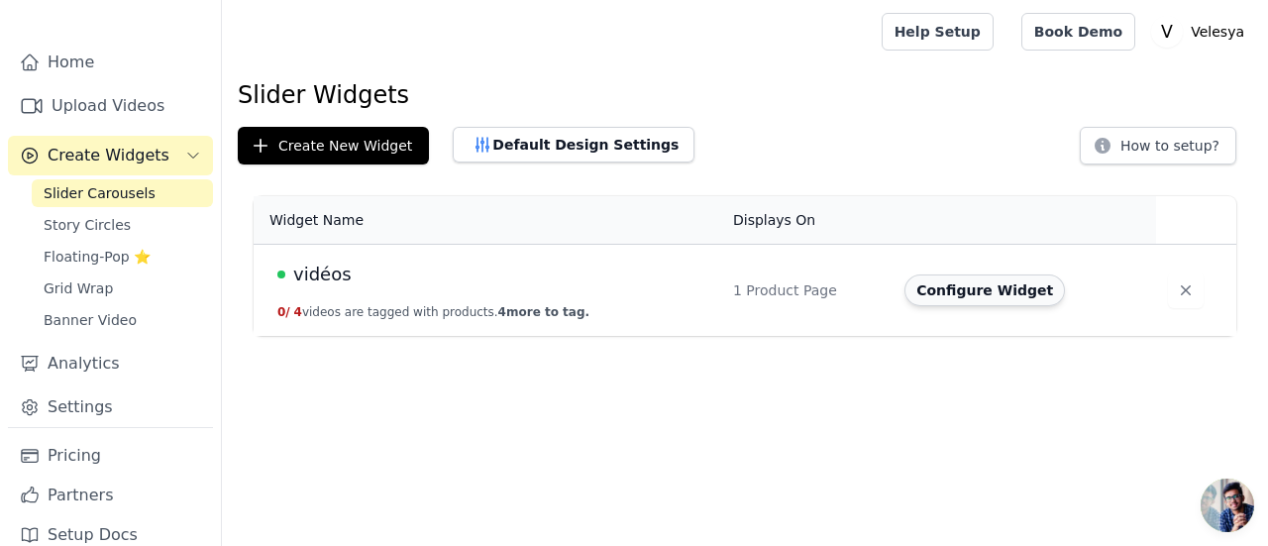
click at [975, 288] on button "Configure Widget" at bounding box center [984, 290] width 160 height 32
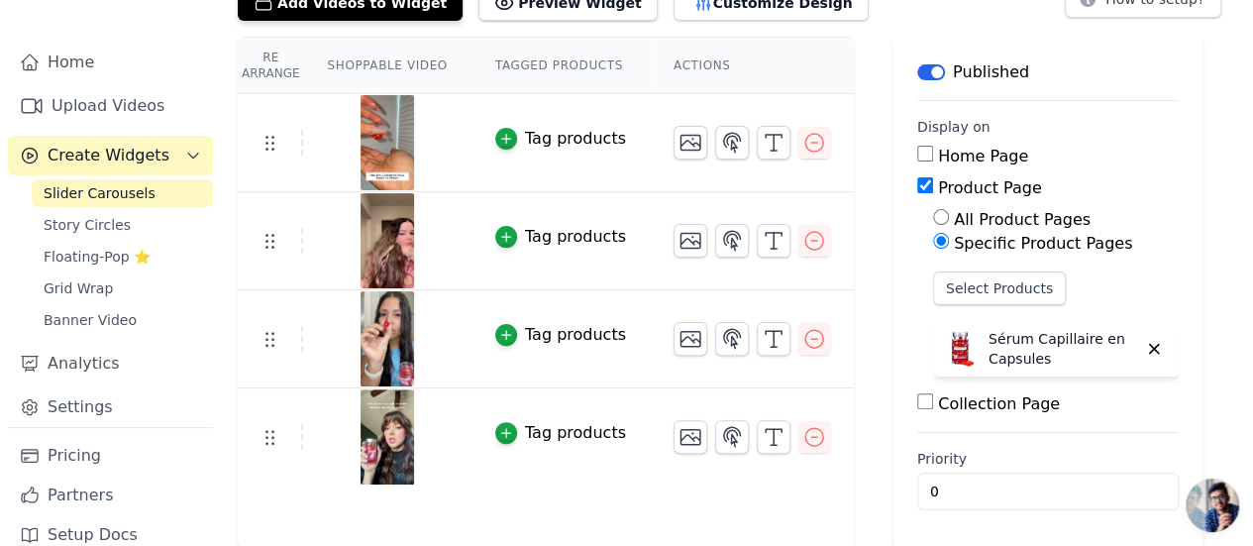
scroll to position [111, 0]
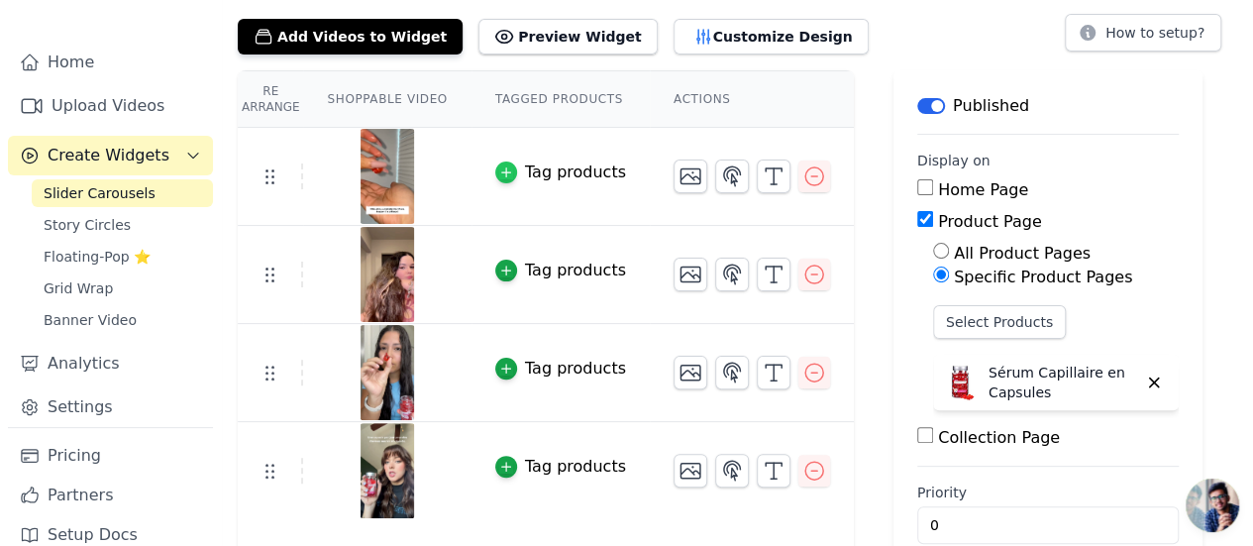
click at [499, 169] on icon "button" at bounding box center [506, 172] width 14 height 14
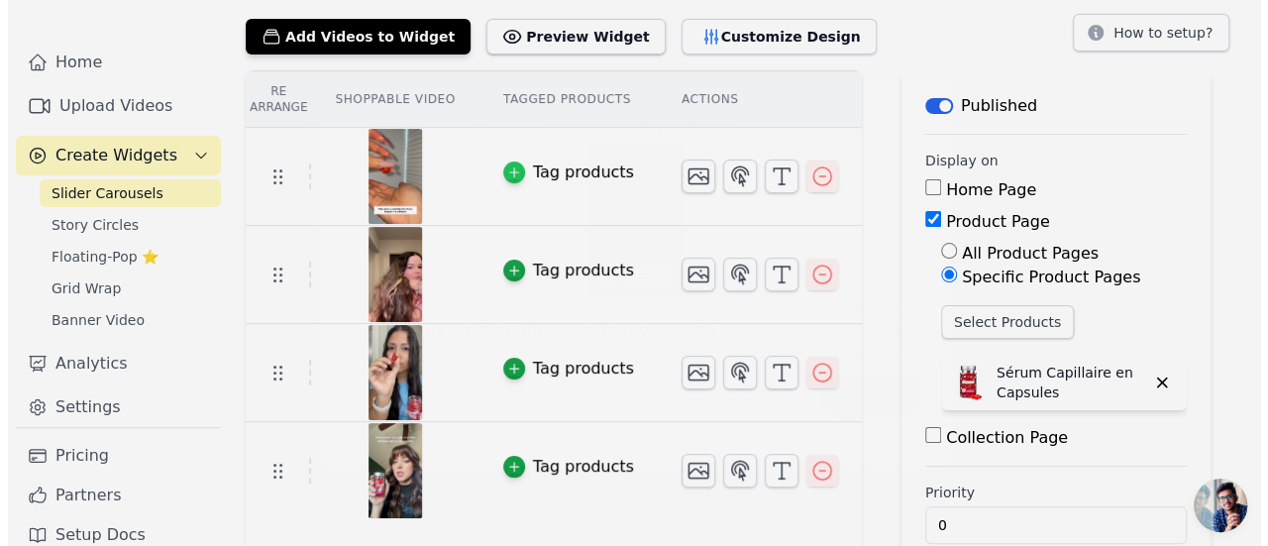
scroll to position [0, 0]
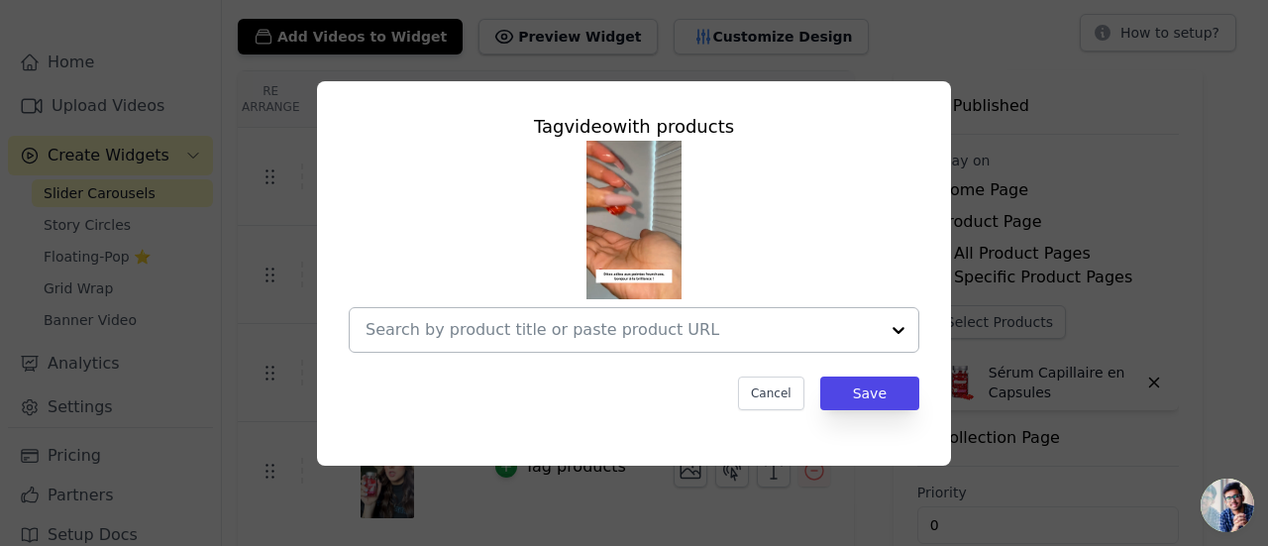
click at [911, 330] on div at bounding box center [898, 330] width 40 height 44
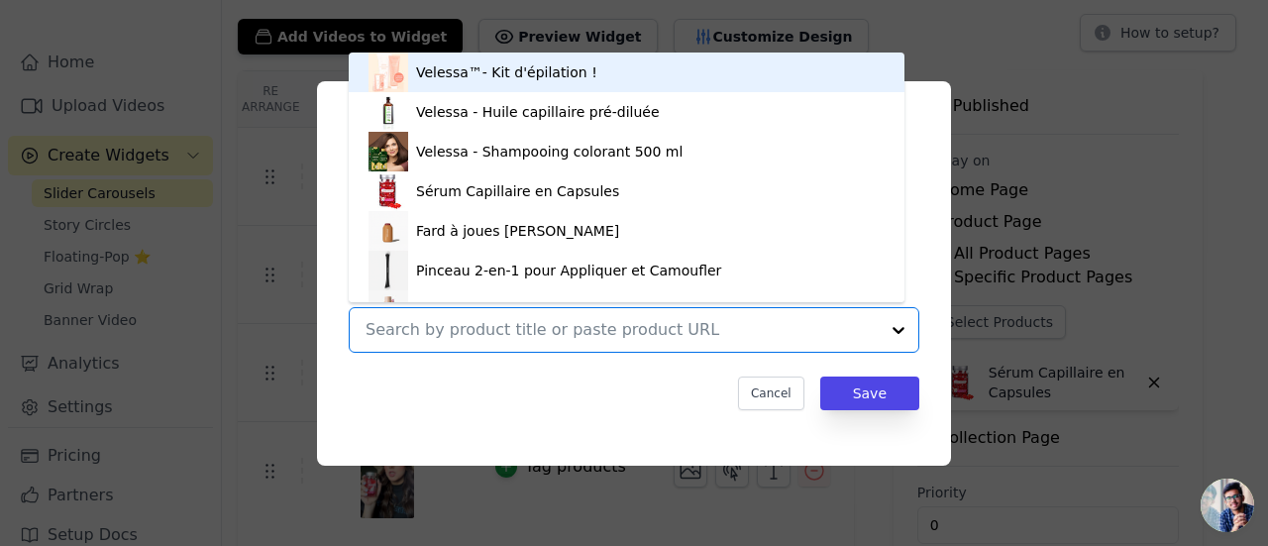
scroll to position [67, 0]
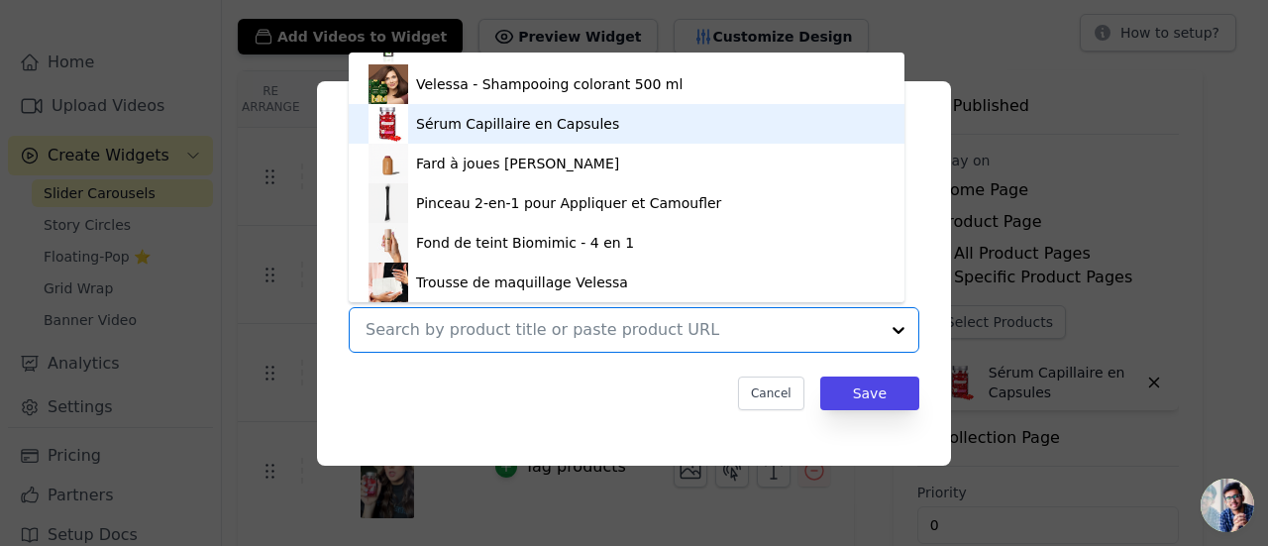
click at [469, 134] on div "Sérum Capillaire en Capsules" at bounding box center [517, 124] width 203 height 20
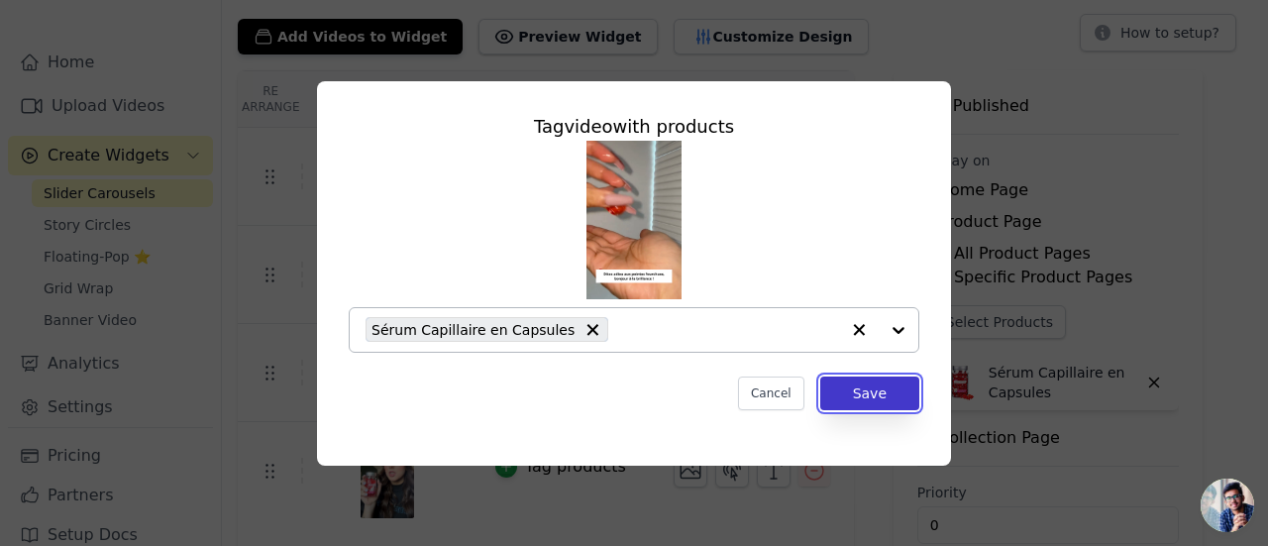
click at [858, 391] on button "Save" at bounding box center [869, 393] width 99 height 34
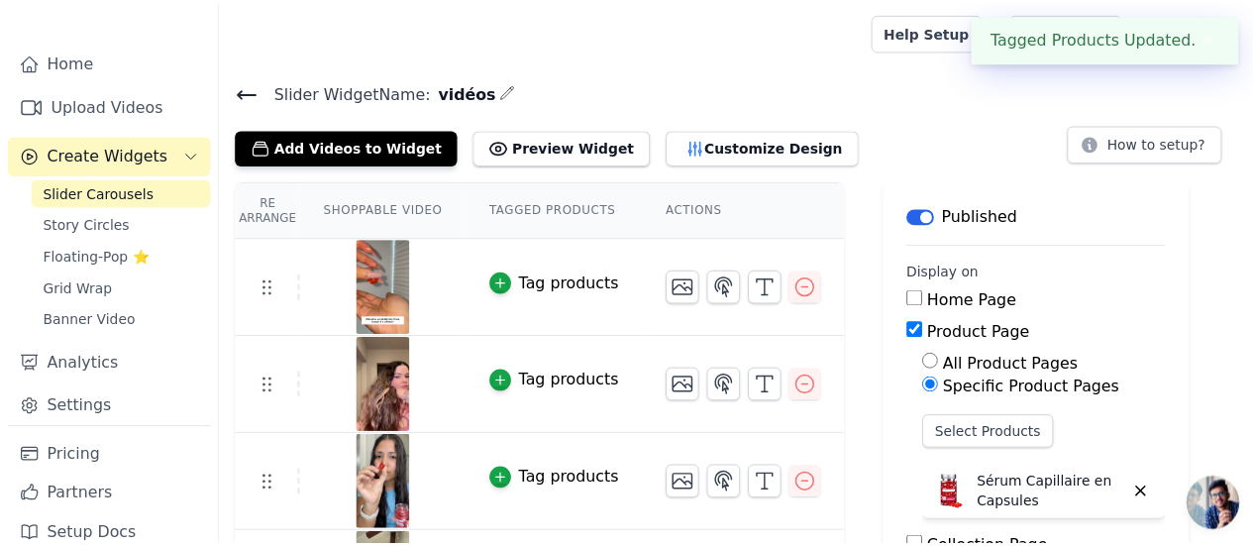
scroll to position [111, 0]
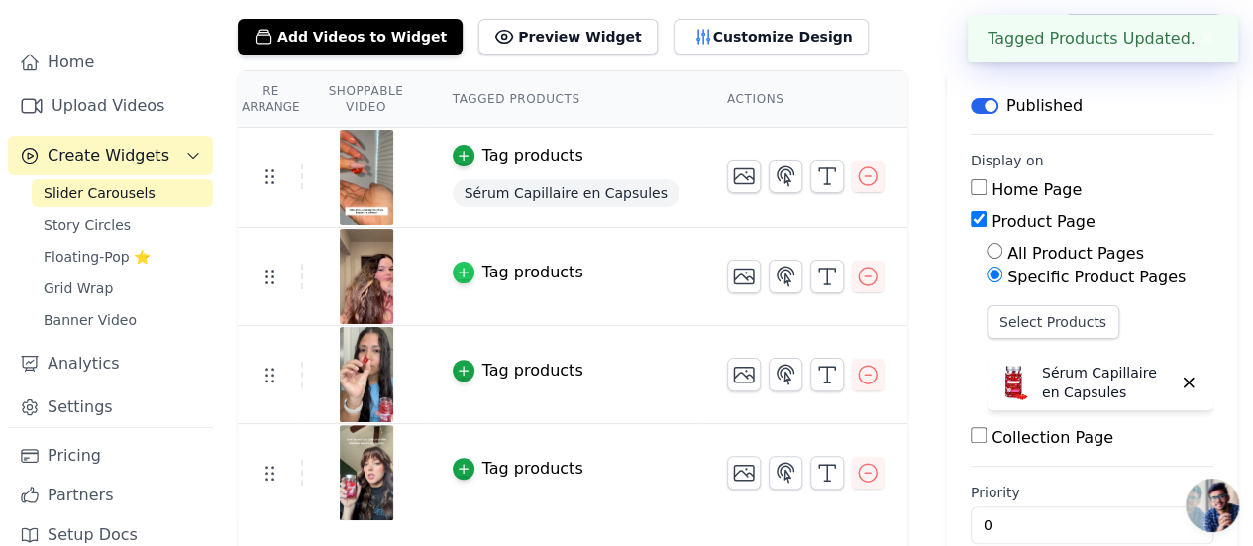
click at [465, 268] on div "button" at bounding box center [464, 272] width 22 height 22
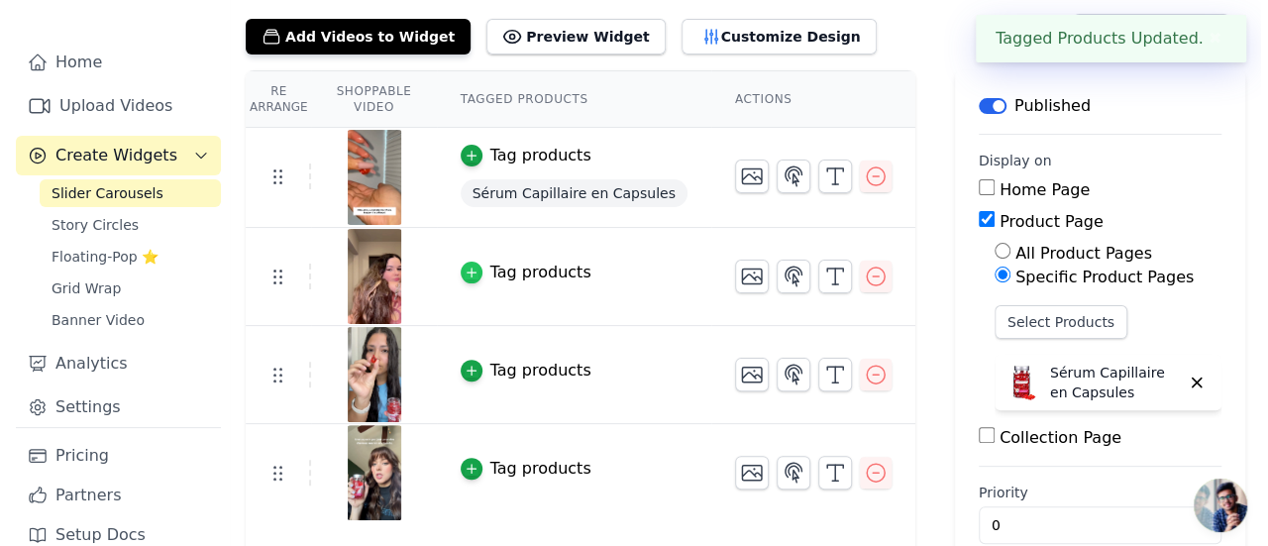
scroll to position [0, 0]
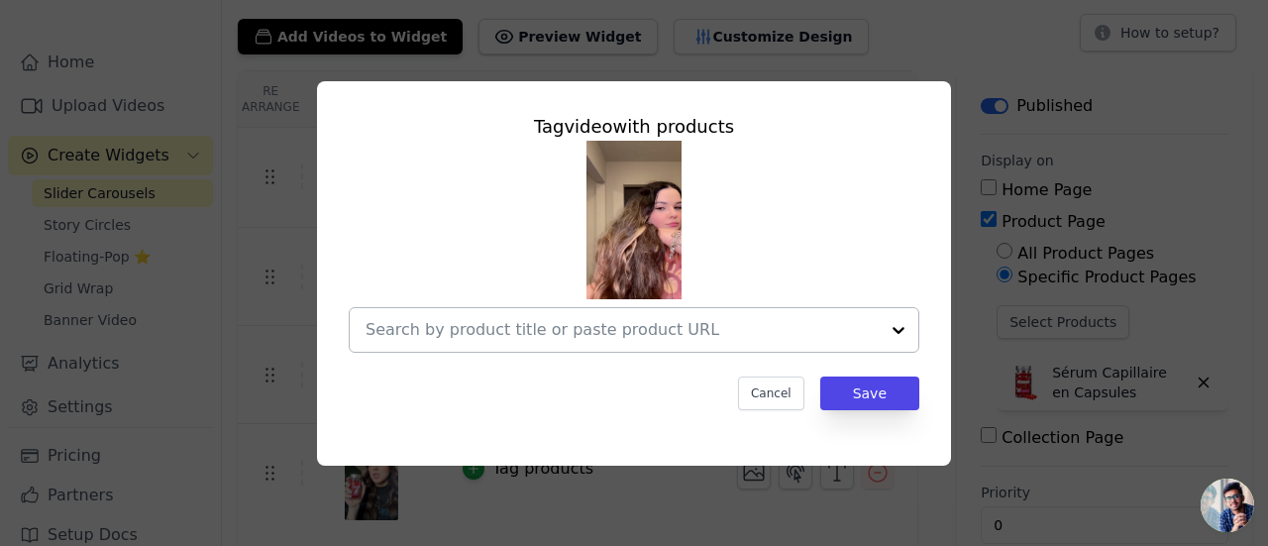
click at [895, 326] on div at bounding box center [898, 330] width 40 height 44
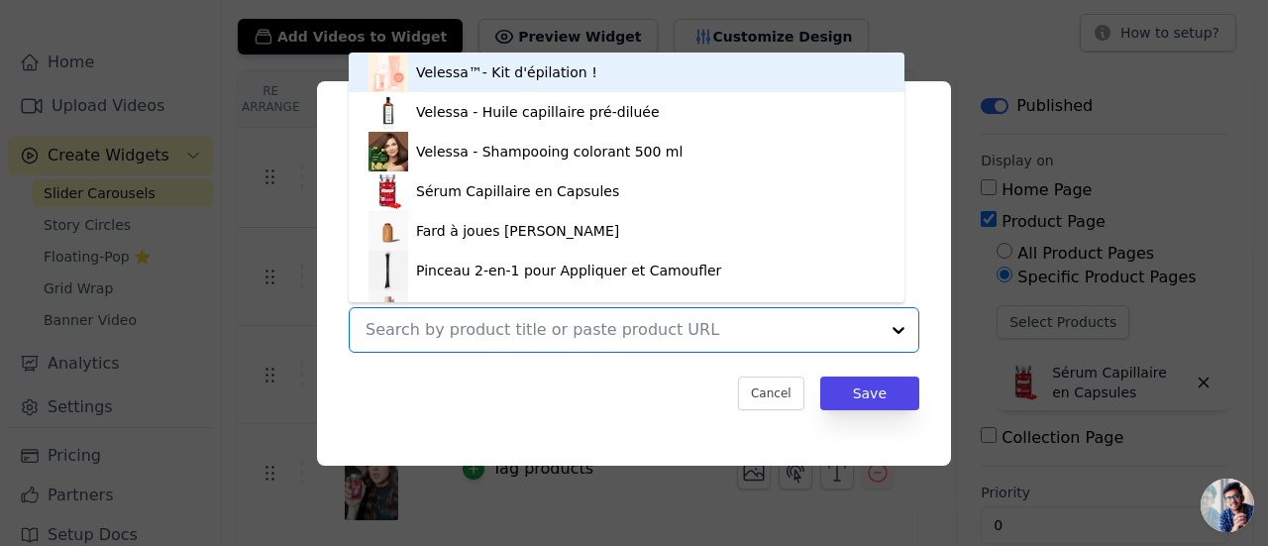
scroll to position [28, 0]
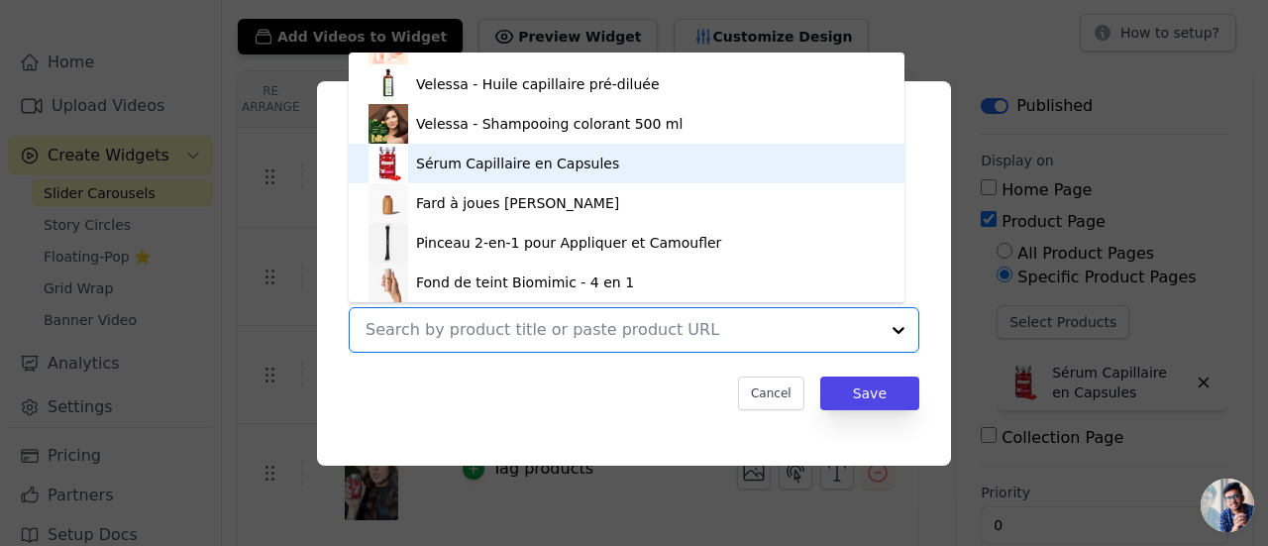
click at [519, 169] on div "Sérum Capillaire en Capsules" at bounding box center [517, 164] width 203 height 20
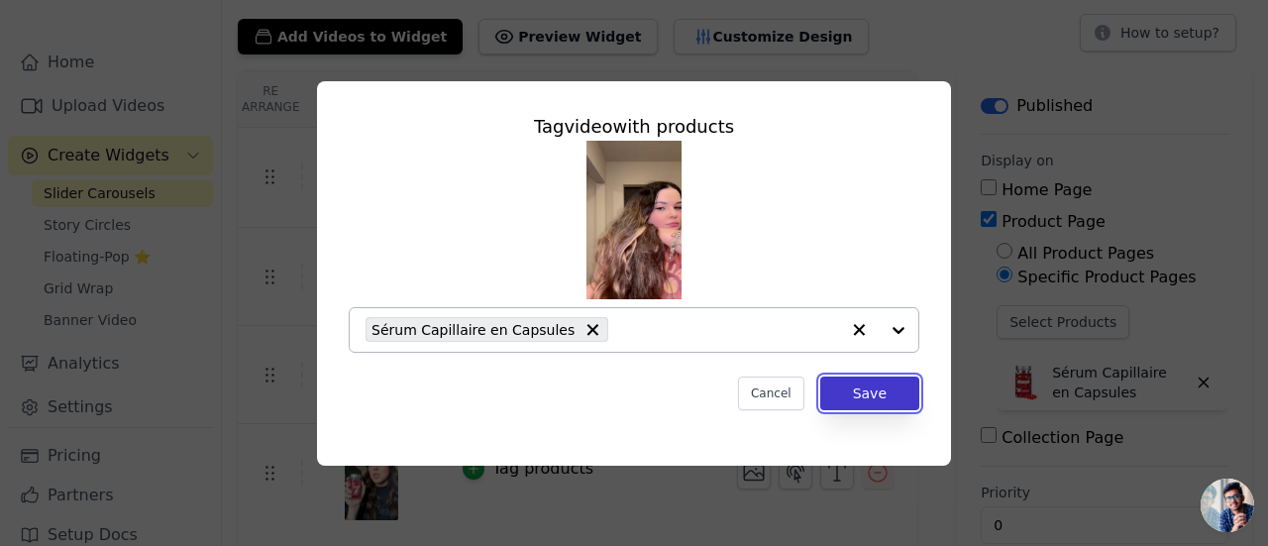
click at [876, 381] on button "Save" at bounding box center [869, 393] width 99 height 34
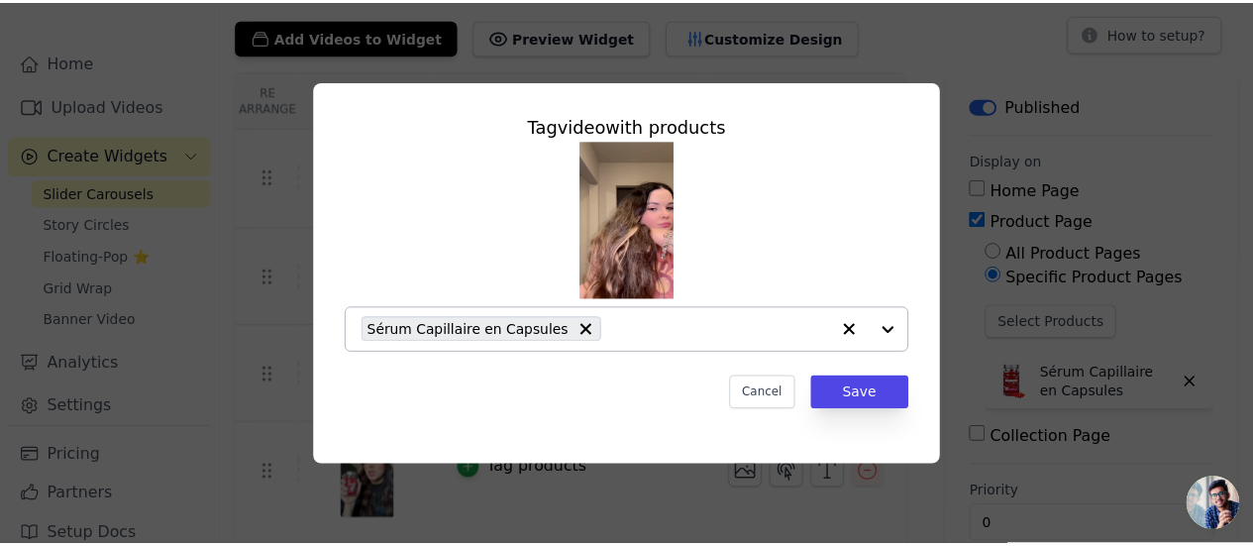
scroll to position [111, 0]
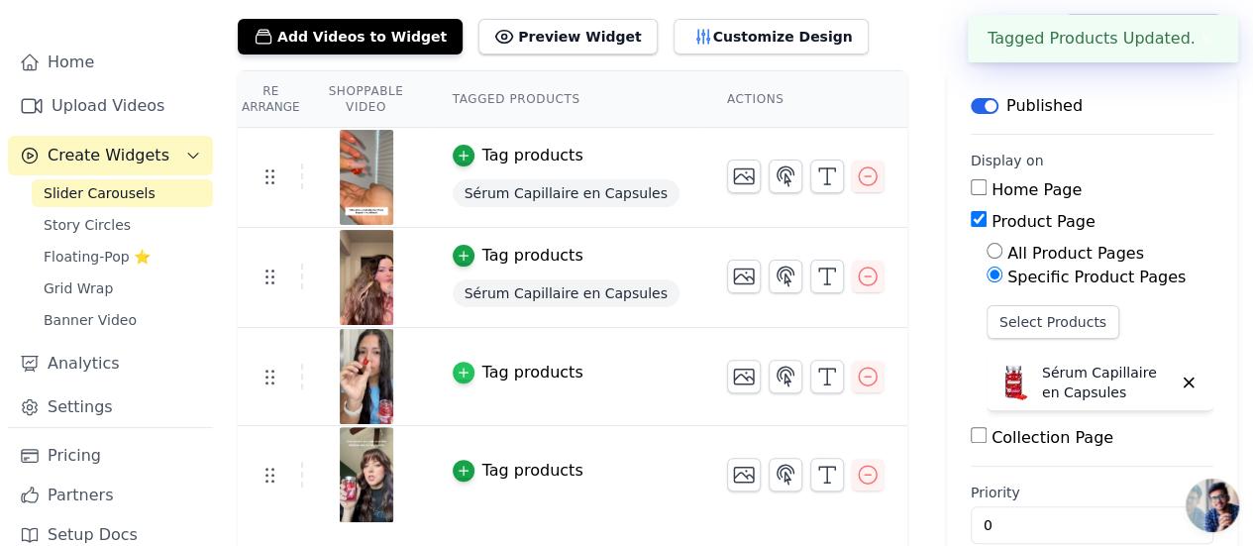
click at [465, 366] on div "button" at bounding box center [464, 372] width 22 height 22
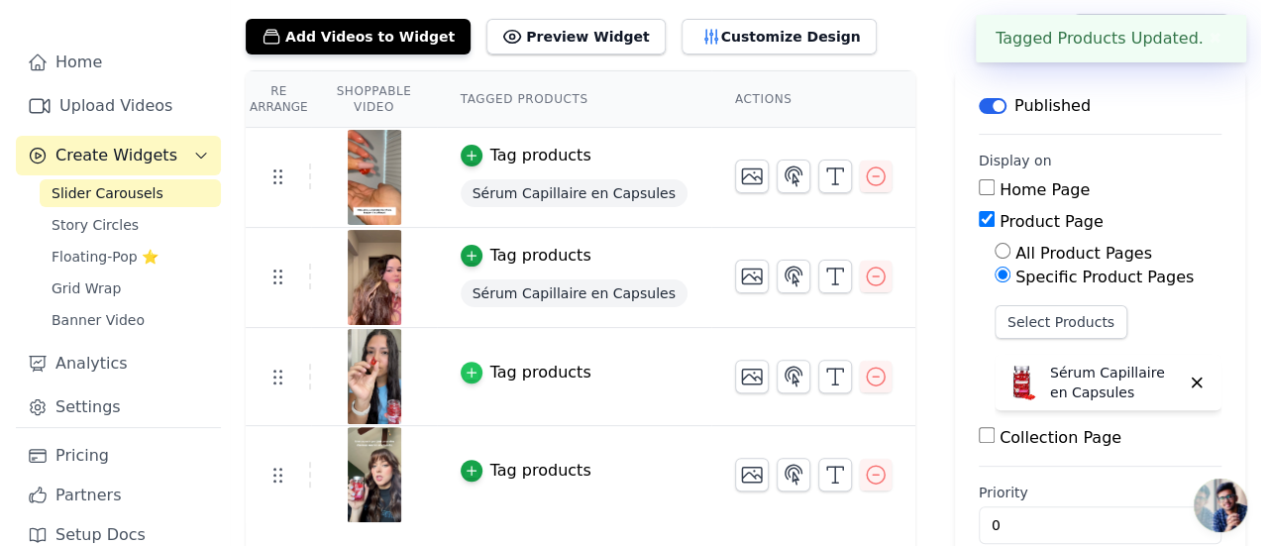
scroll to position [0, 0]
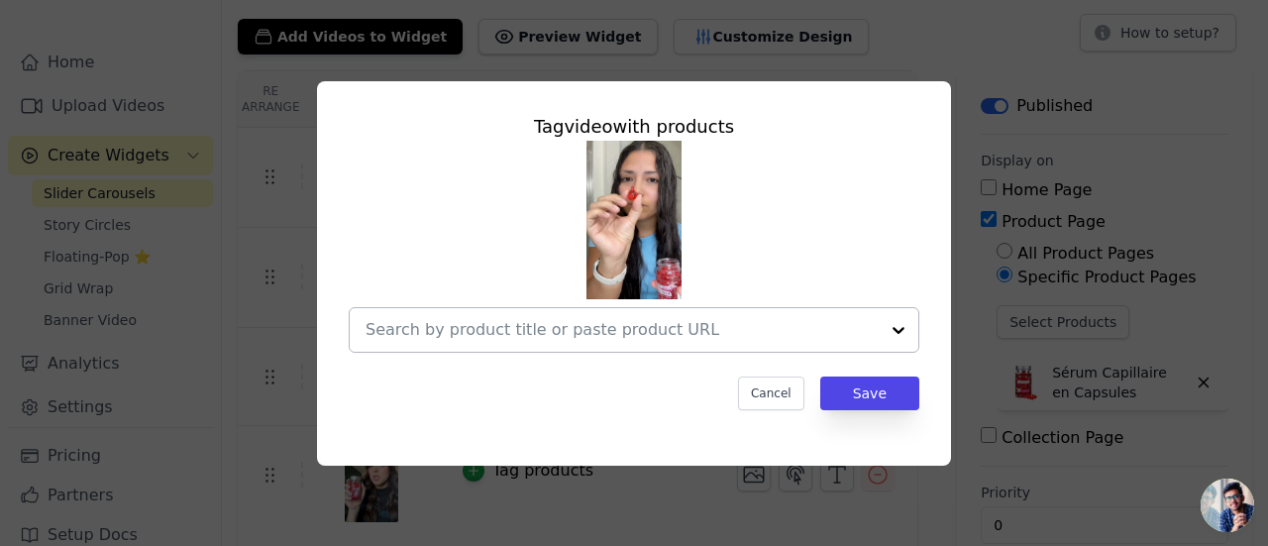
click at [898, 325] on div at bounding box center [898, 330] width 40 height 44
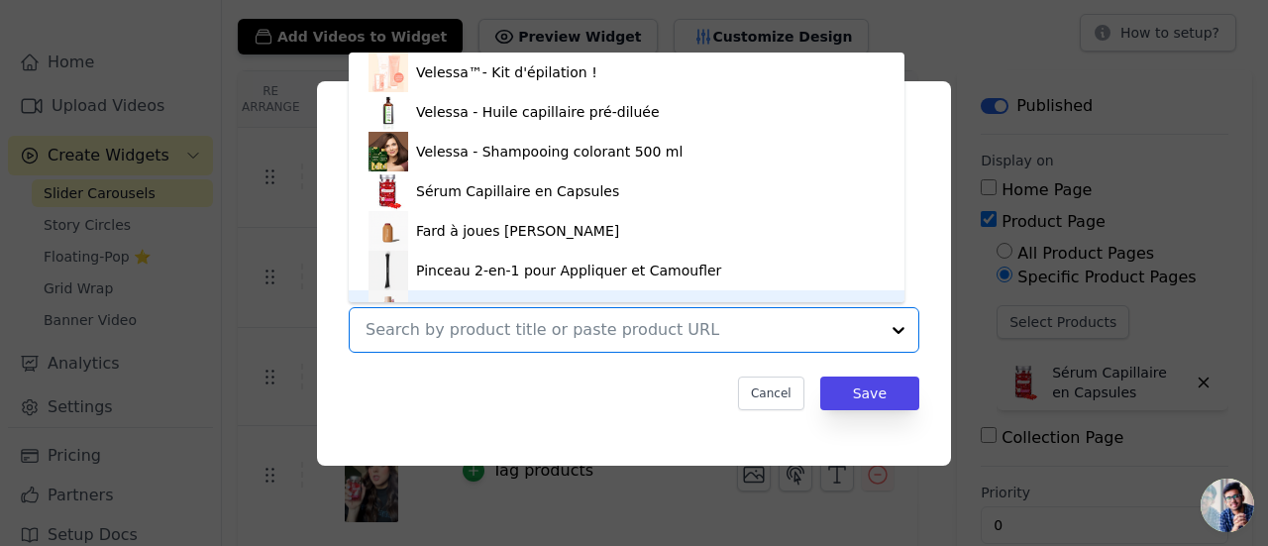
scroll to position [28, 0]
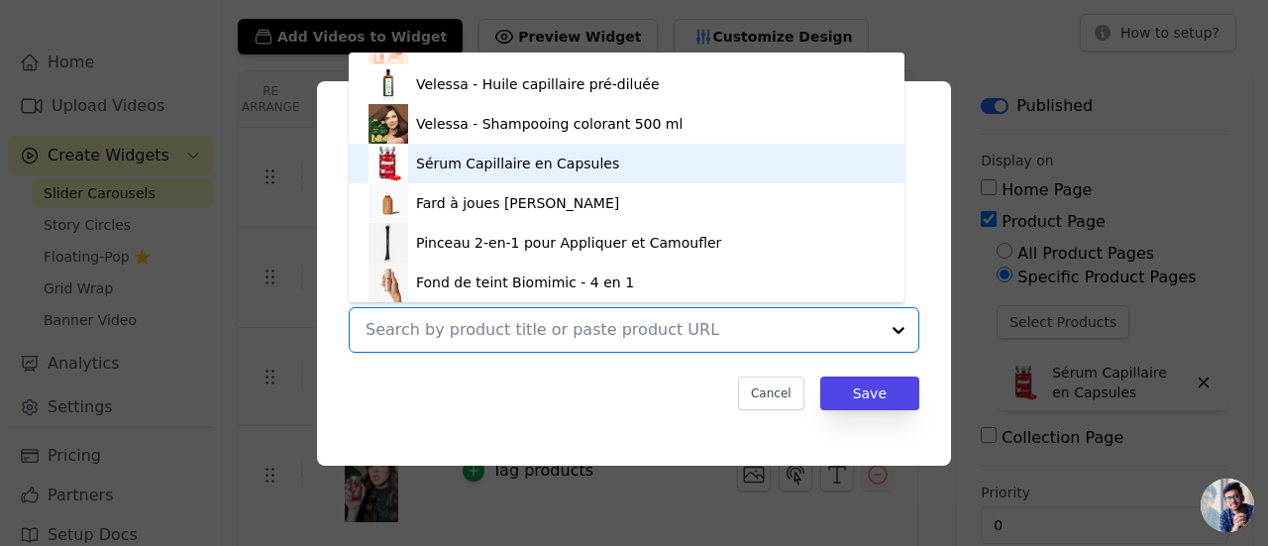
click at [535, 181] on div "Sérum Capillaire en Capsules" at bounding box center [626, 164] width 516 height 40
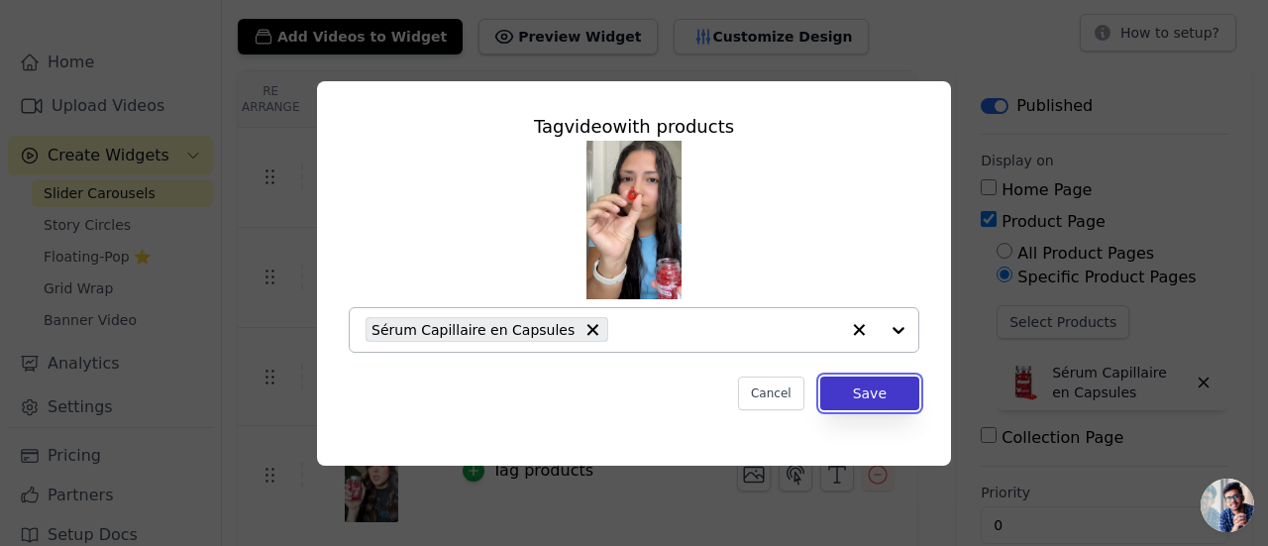
click at [870, 376] on button "Save" at bounding box center [869, 393] width 99 height 34
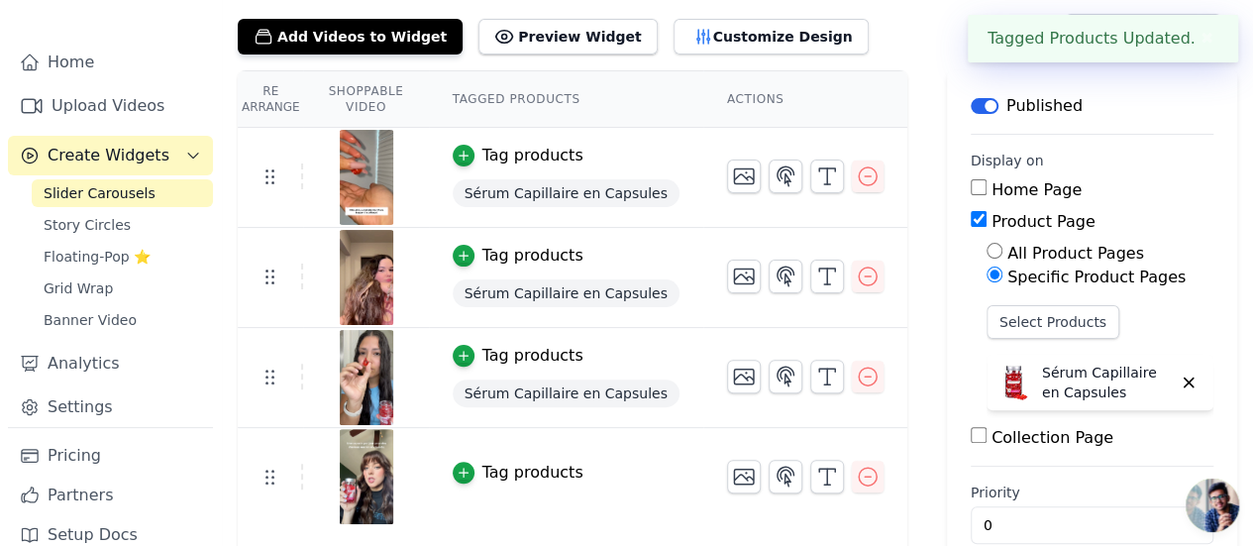
scroll to position [145, 0]
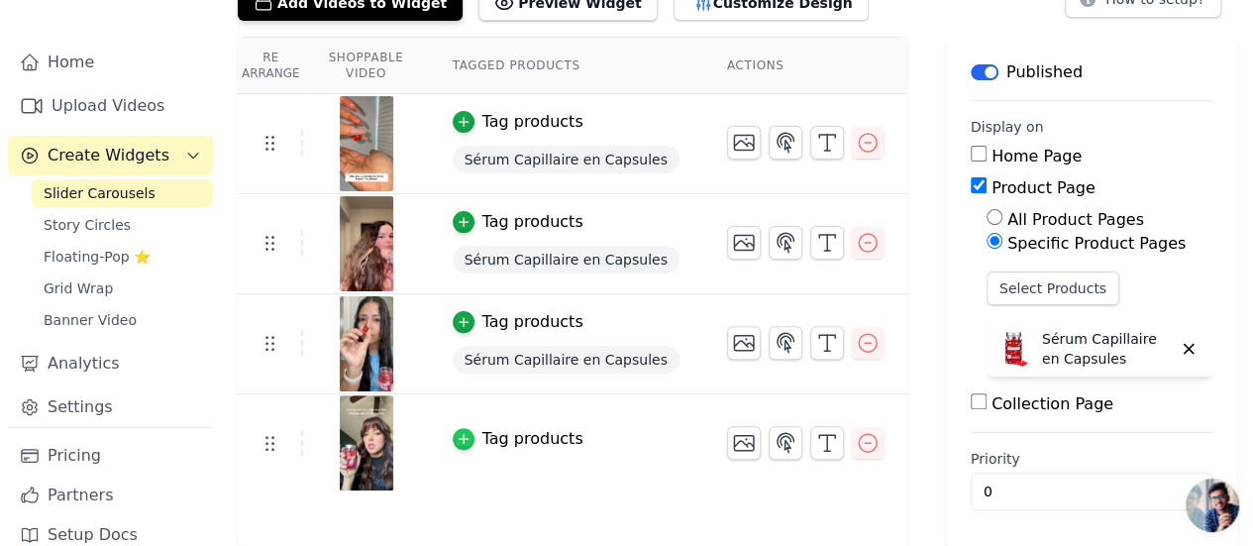
click at [470, 440] on icon "button" at bounding box center [464, 439] width 14 height 14
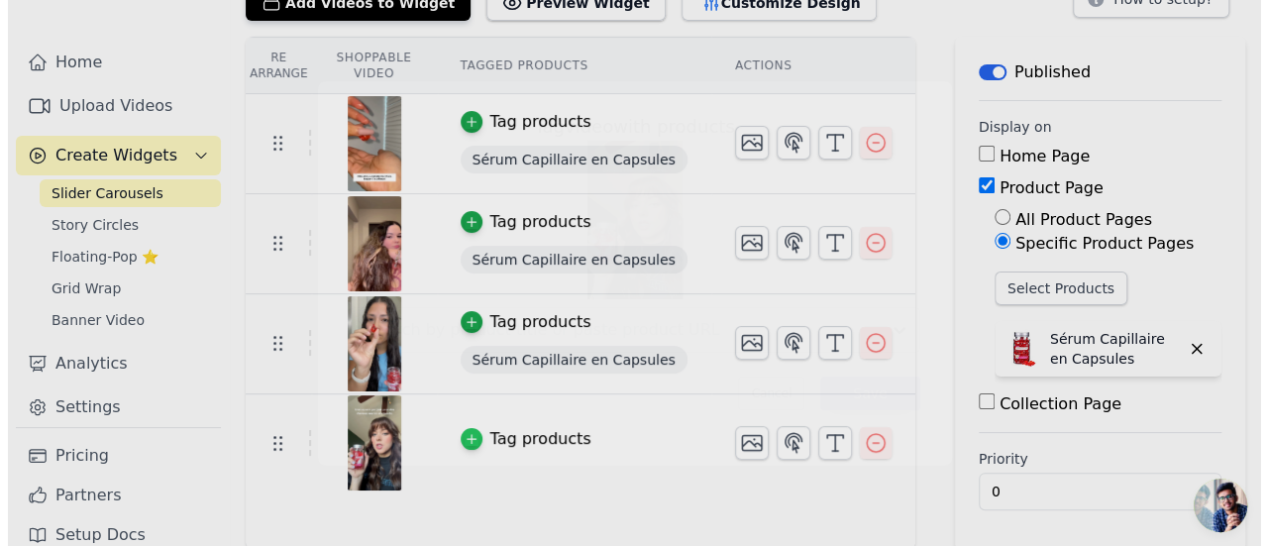
scroll to position [0, 0]
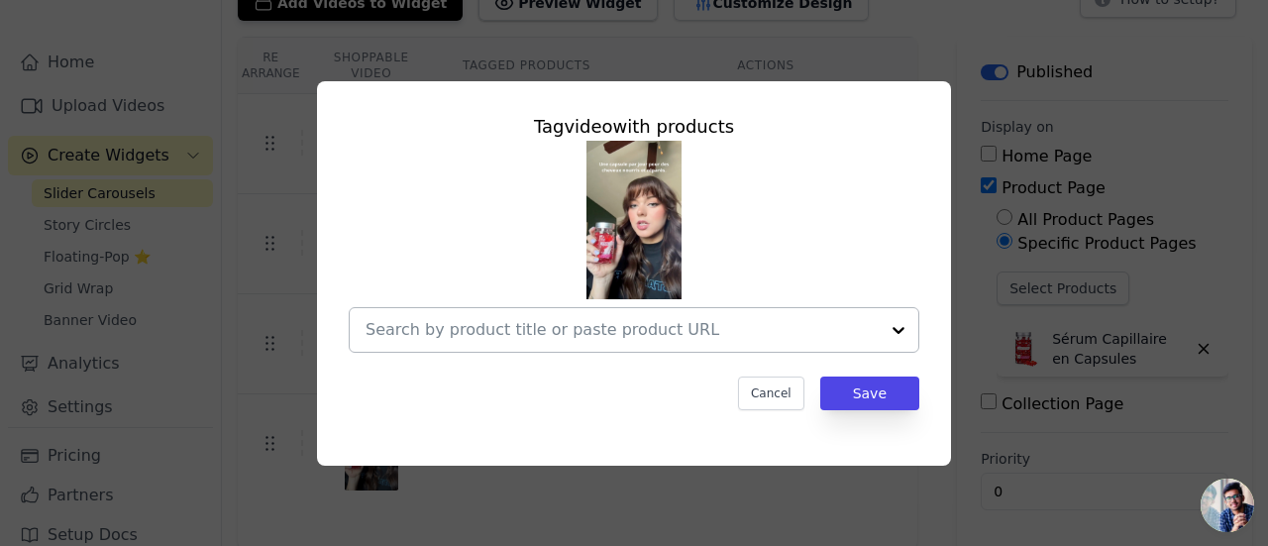
click at [898, 328] on div at bounding box center [898, 330] width 40 height 44
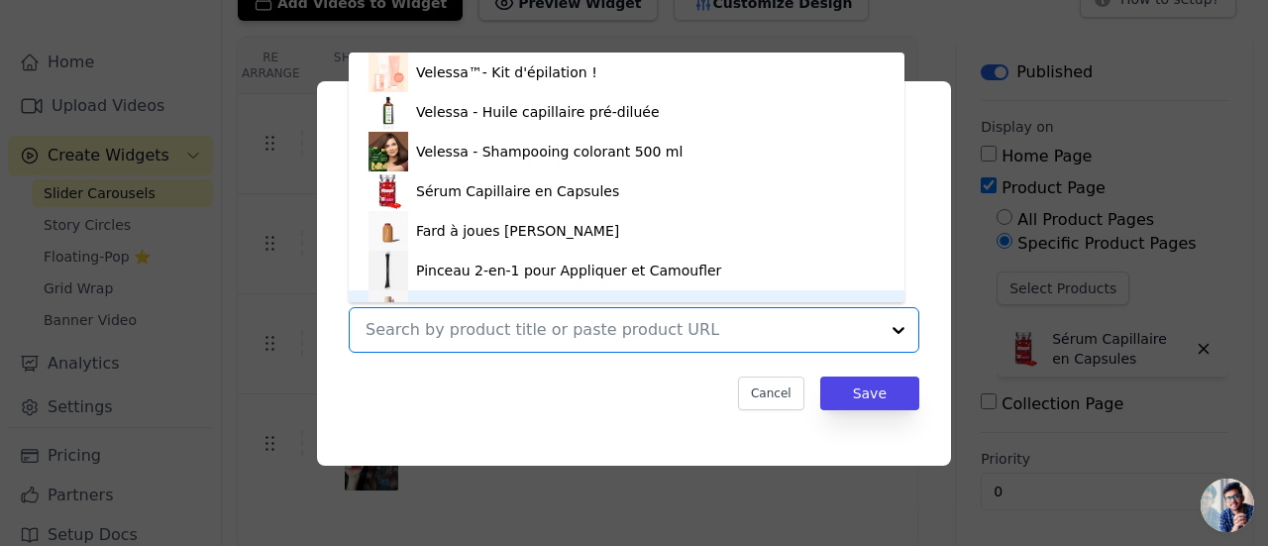
scroll to position [28, 0]
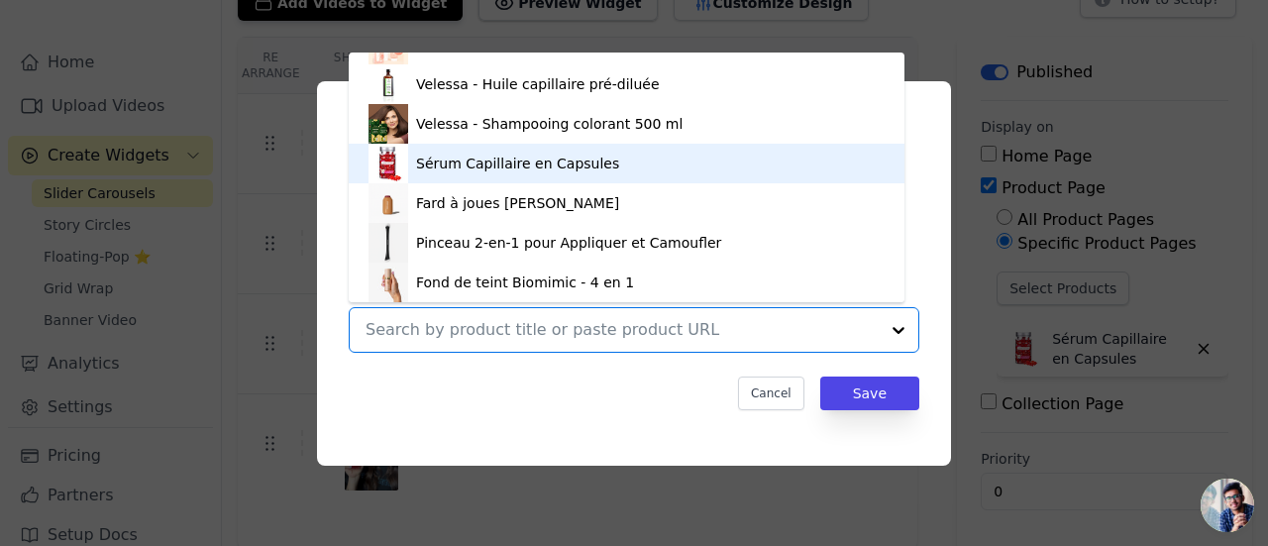
click at [550, 173] on div "Sérum Capillaire en Capsules" at bounding box center [517, 164] width 203 height 20
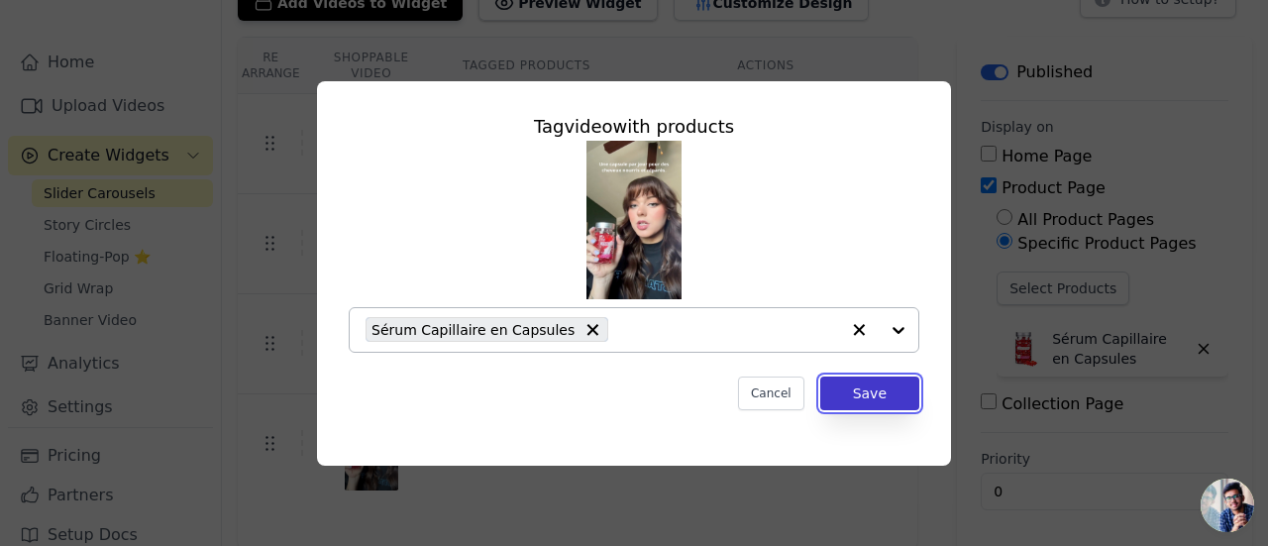
click at [880, 396] on button "Save" at bounding box center [869, 393] width 99 height 34
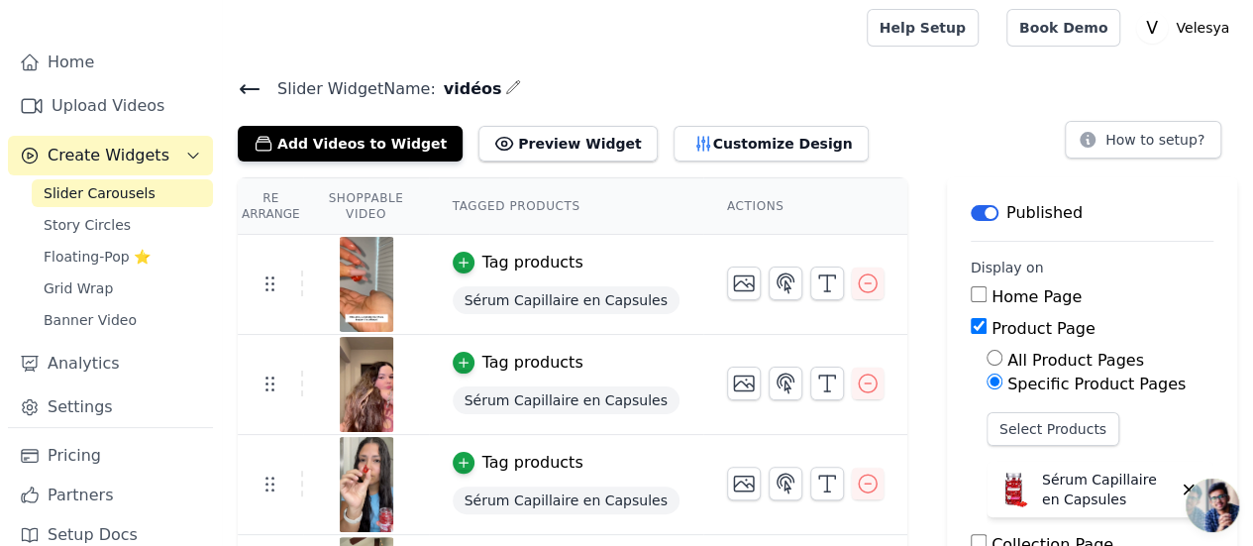
scroll to position [0, 0]
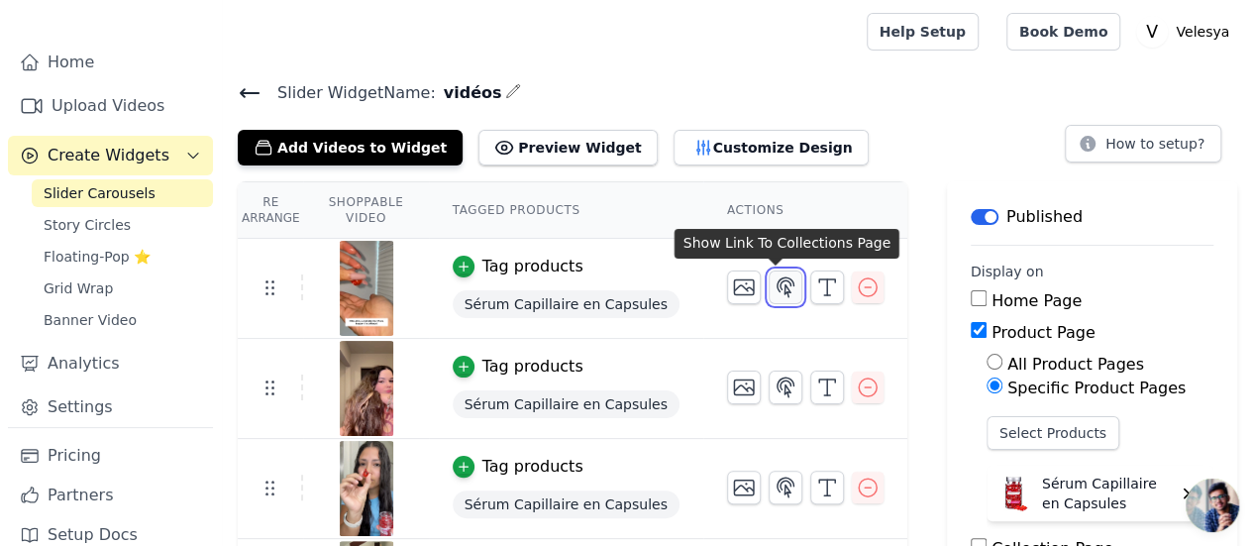
click at [777, 288] on icon "button" at bounding box center [785, 286] width 17 height 19
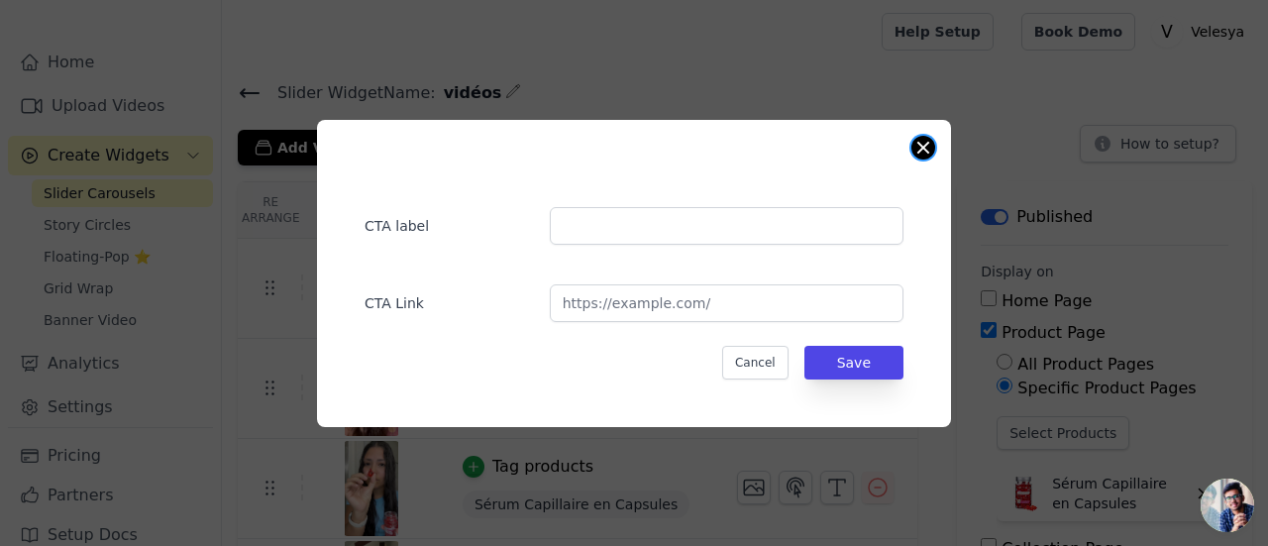
click at [917, 154] on button "Close modal" at bounding box center [923, 148] width 24 height 24
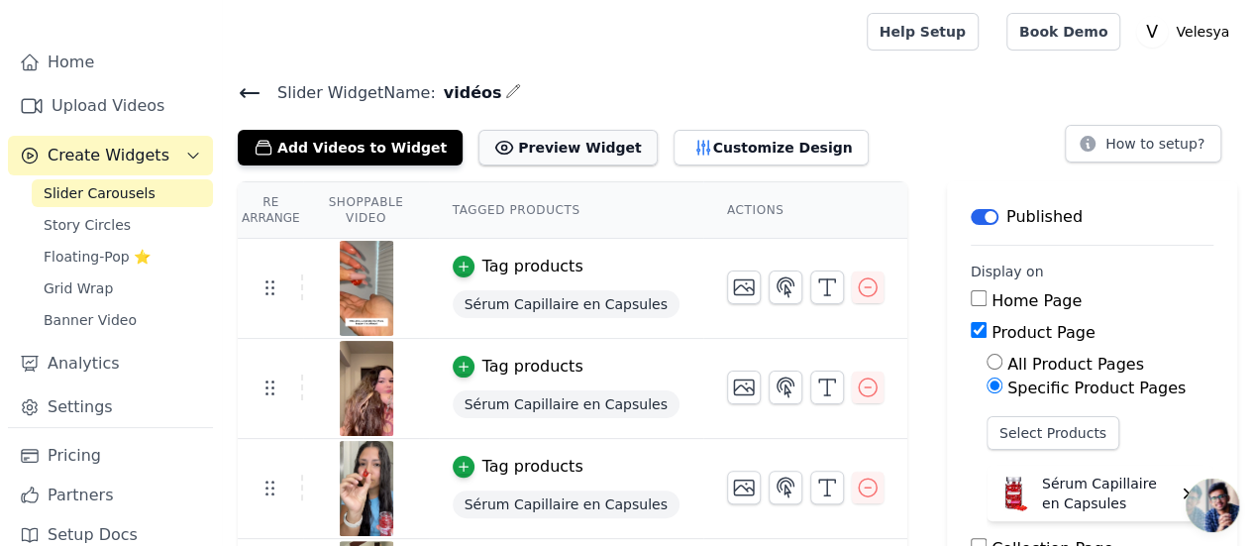
click at [518, 142] on button "Preview Widget" at bounding box center [567, 148] width 178 height 36
click at [267, 141] on icon "button" at bounding box center [264, 148] width 15 height 14
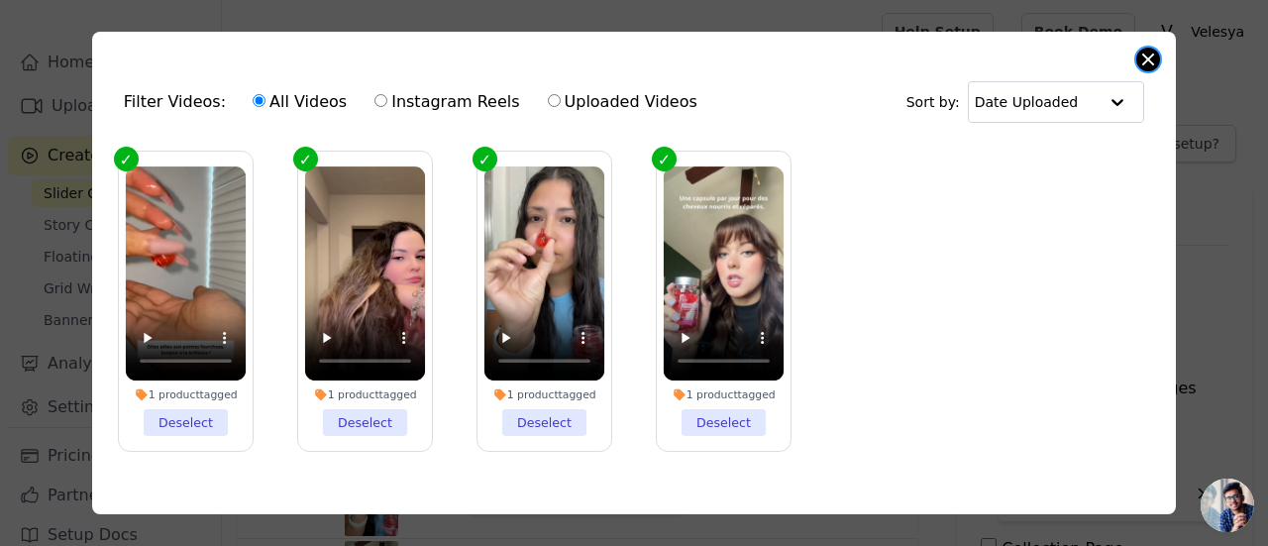
click at [1151, 62] on button "Close modal" at bounding box center [1148, 60] width 24 height 24
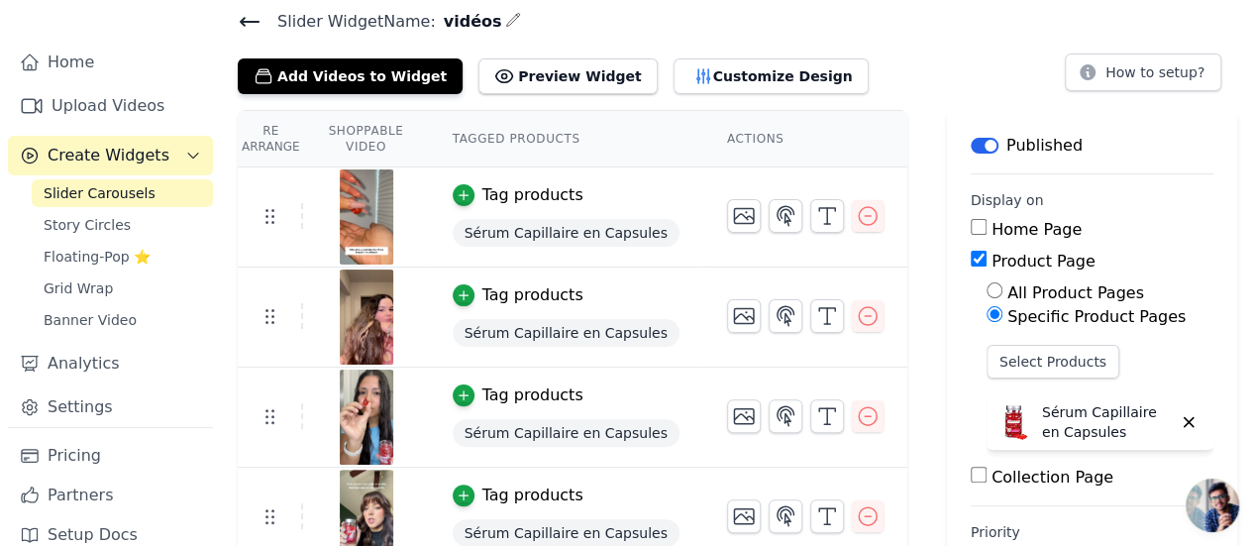
scroll to position [145, 0]
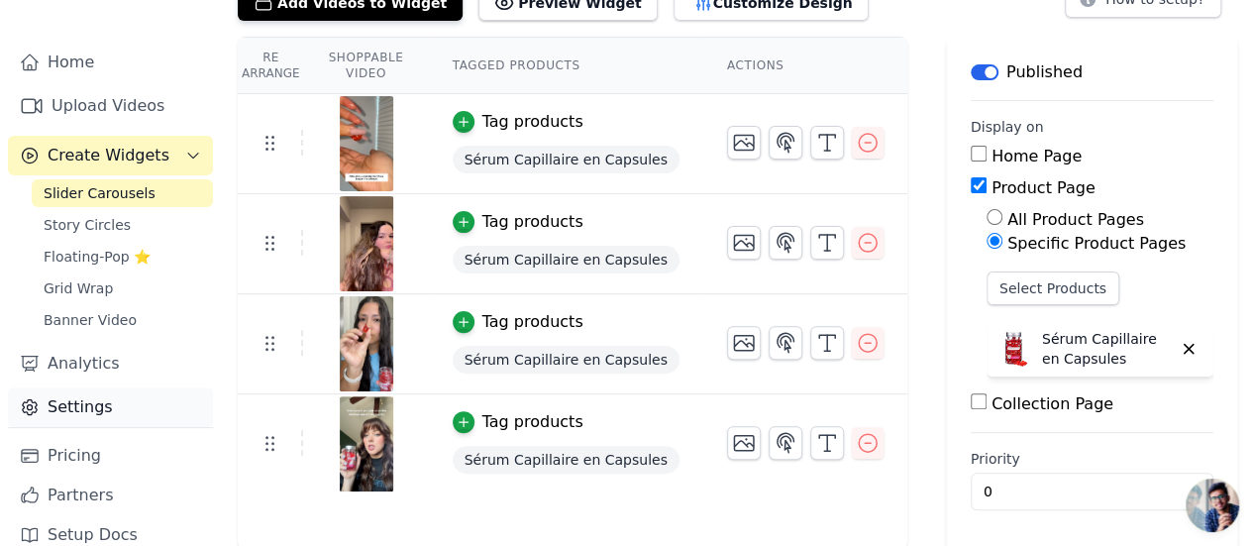
click at [82, 387] on link "Settings" at bounding box center [110, 407] width 205 height 40
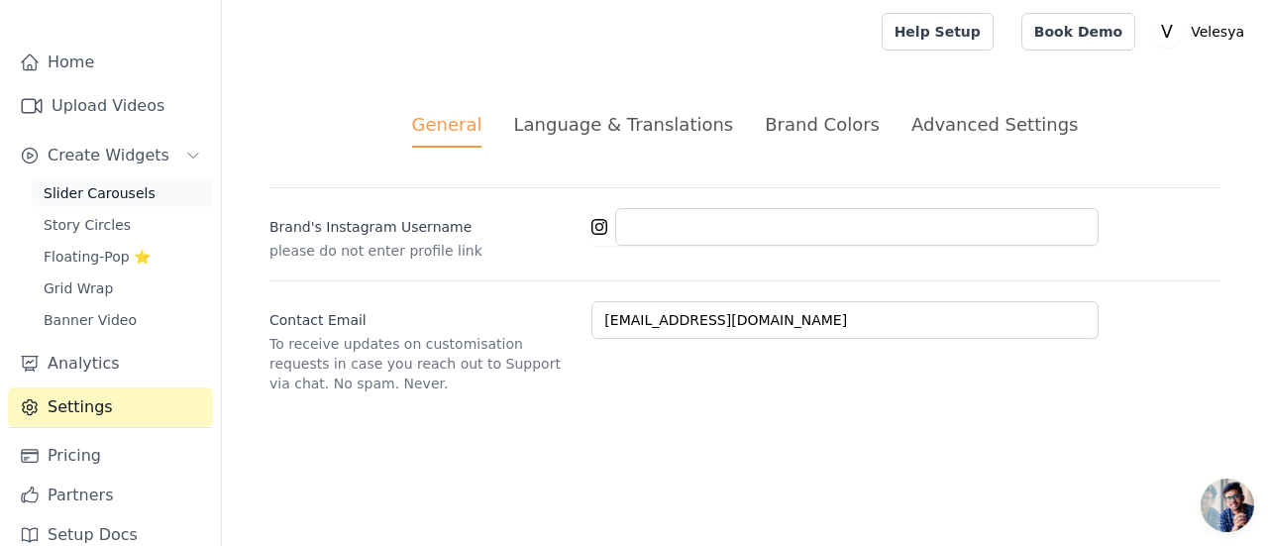
click at [87, 183] on span "Slider Carousels" at bounding box center [100, 193] width 112 height 20
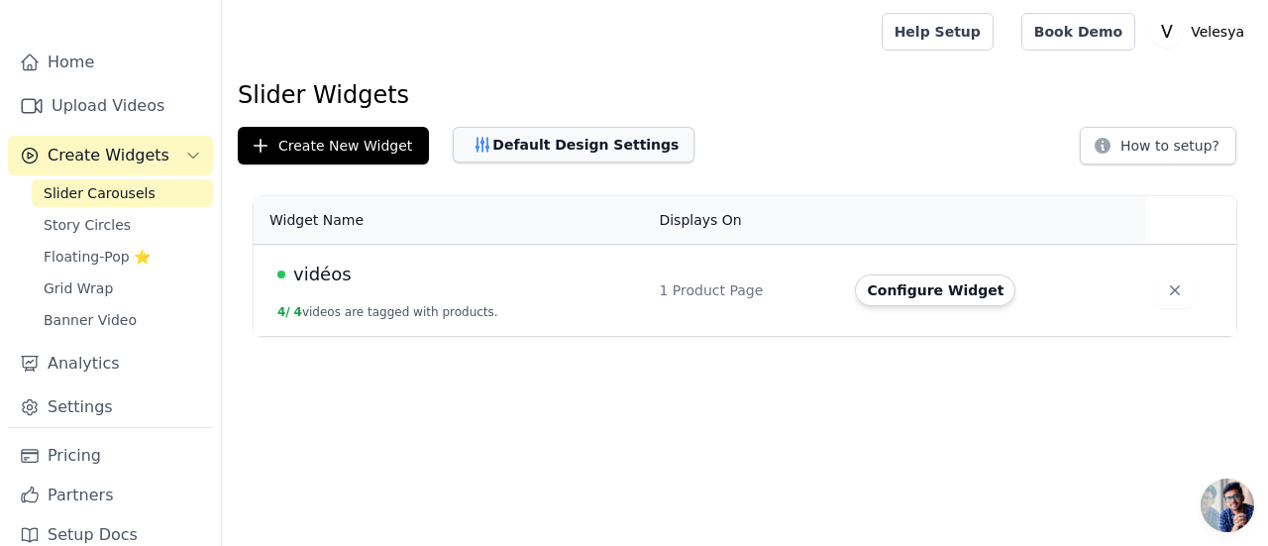
click at [483, 156] on button "Default Design Settings" at bounding box center [574, 145] width 242 height 36
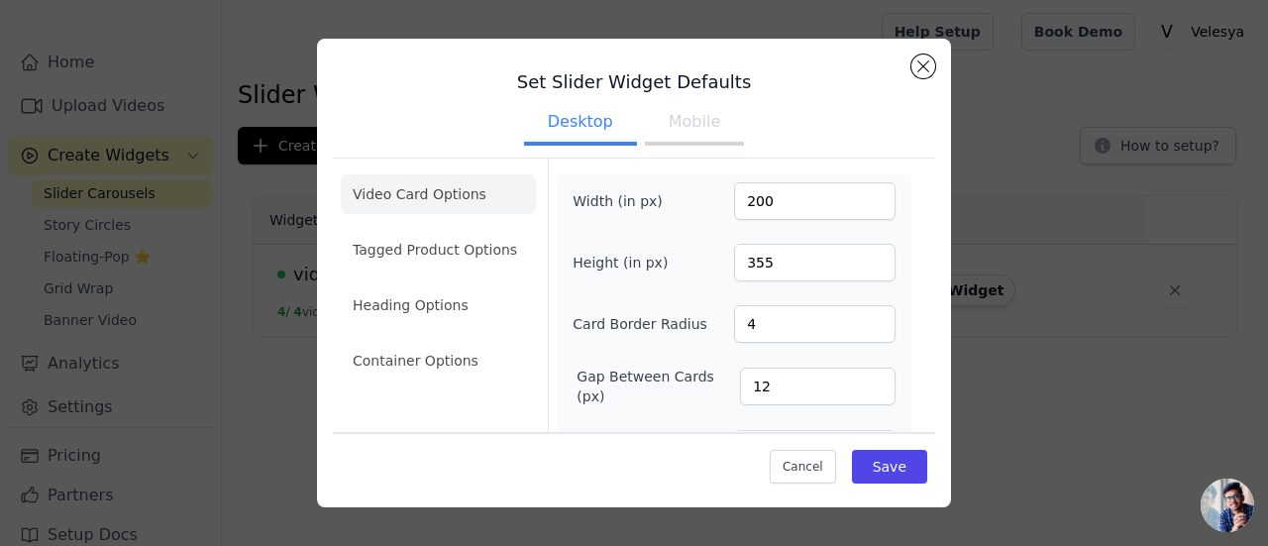
click at [675, 119] on button "Mobile" at bounding box center [694, 124] width 99 height 44
click at [571, 118] on button "Desktop" at bounding box center [580, 124] width 113 height 44
click at [872, 460] on button "Save" at bounding box center [889, 467] width 75 height 34
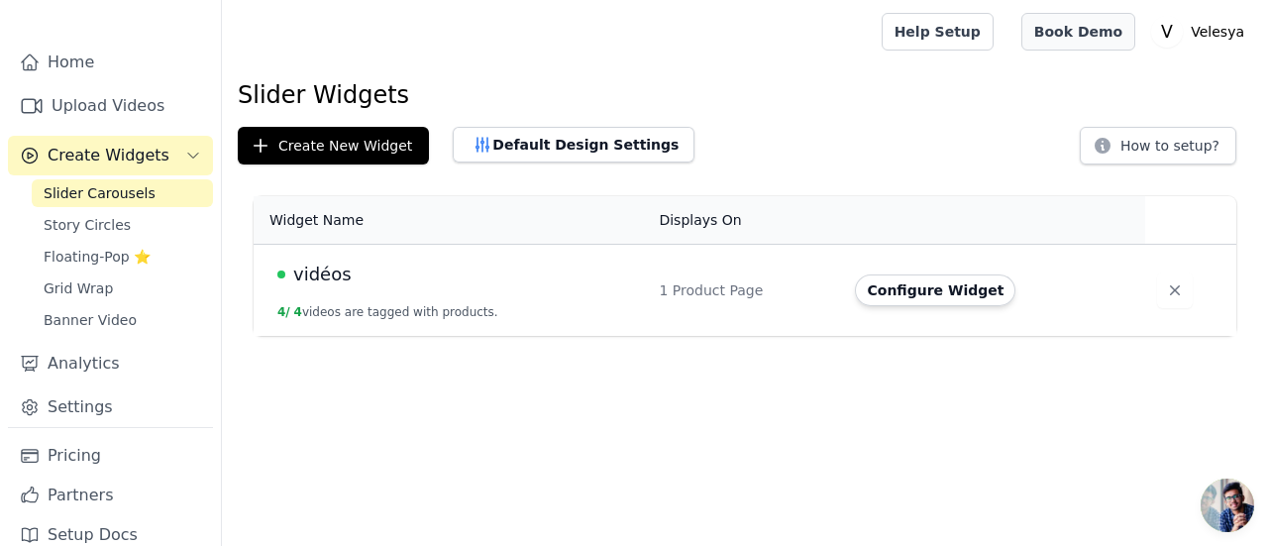
click at [1077, 24] on link "Book Demo" at bounding box center [1078, 32] width 114 height 38
click at [392, 269] on div "vidéos" at bounding box center [456, 274] width 358 height 28
click at [383, 308] on button "4 / 4 videos are tagged with products." at bounding box center [387, 312] width 221 height 16
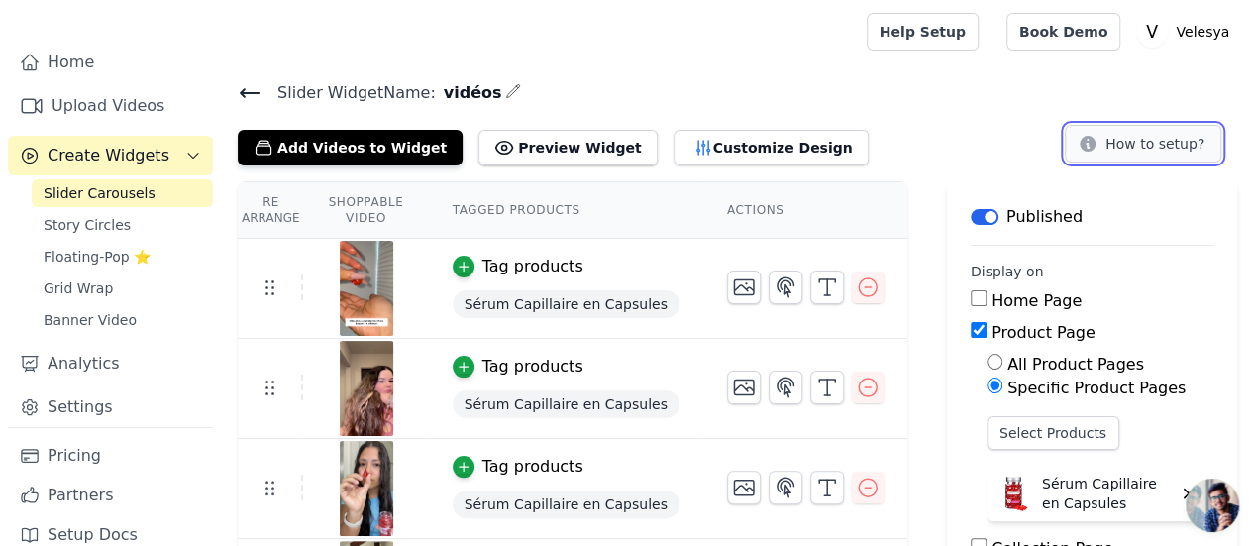
click at [1121, 137] on button "How to setup?" at bounding box center [1143, 144] width 156 height 38
click at [470, 266] on icon "button" at bounding box center [464, 266] width 14 height 14
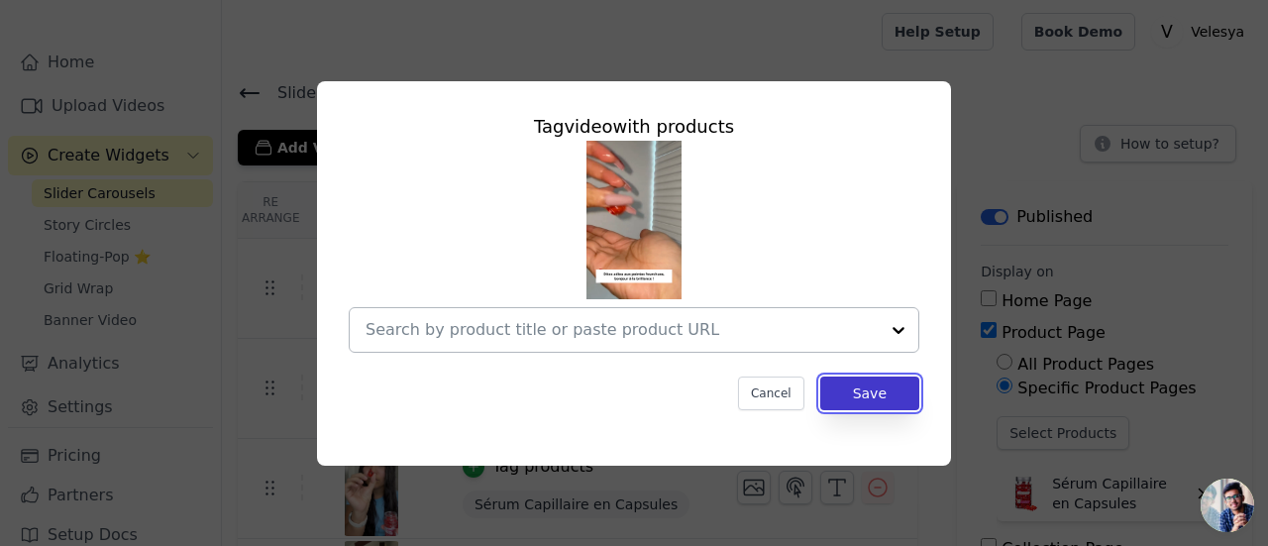
click at [860, 387] on button "Save" at bounding box center [869, 393] width 99 height 34
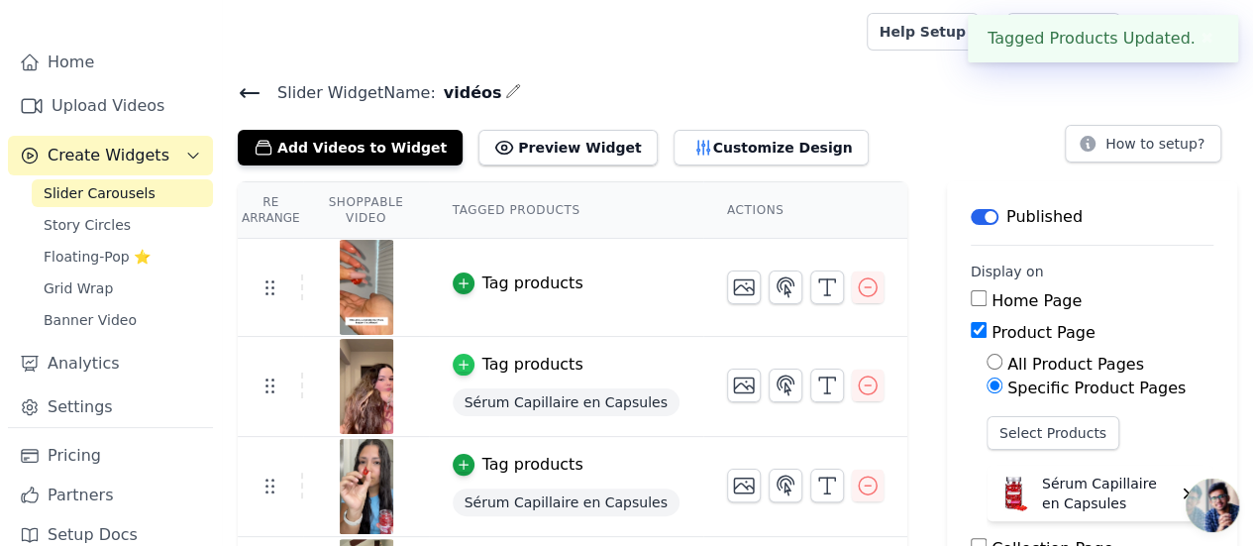
click at [466, 366] on div "button" at bounding box center [464, 365] width 22 height 22
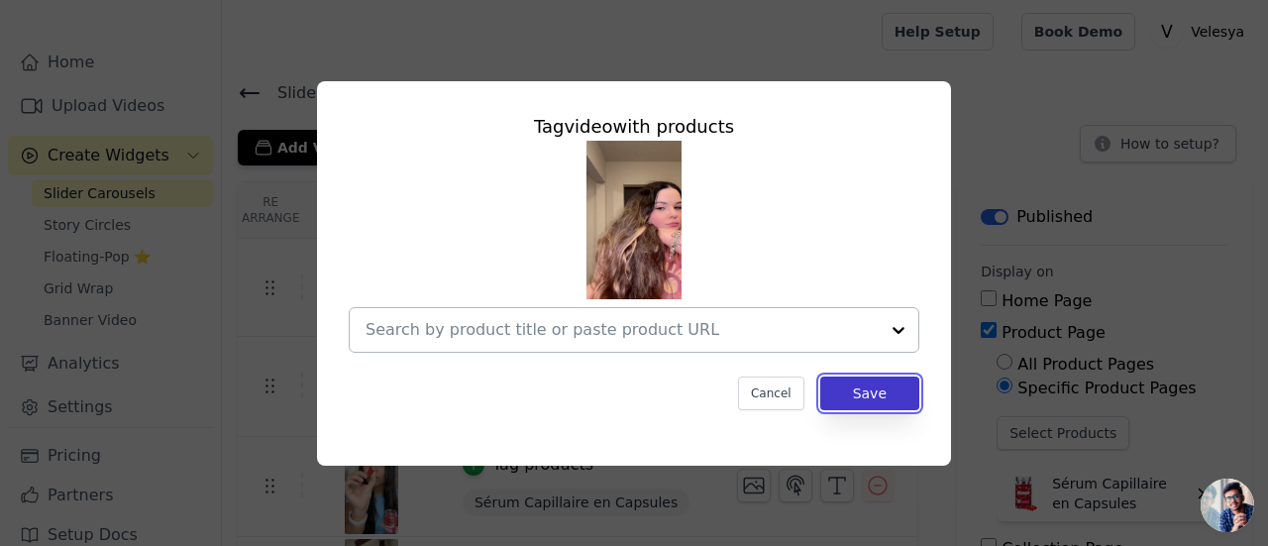
click at [865, 394] on button "Save" at bounding box center [869, 393] width 99 height 34
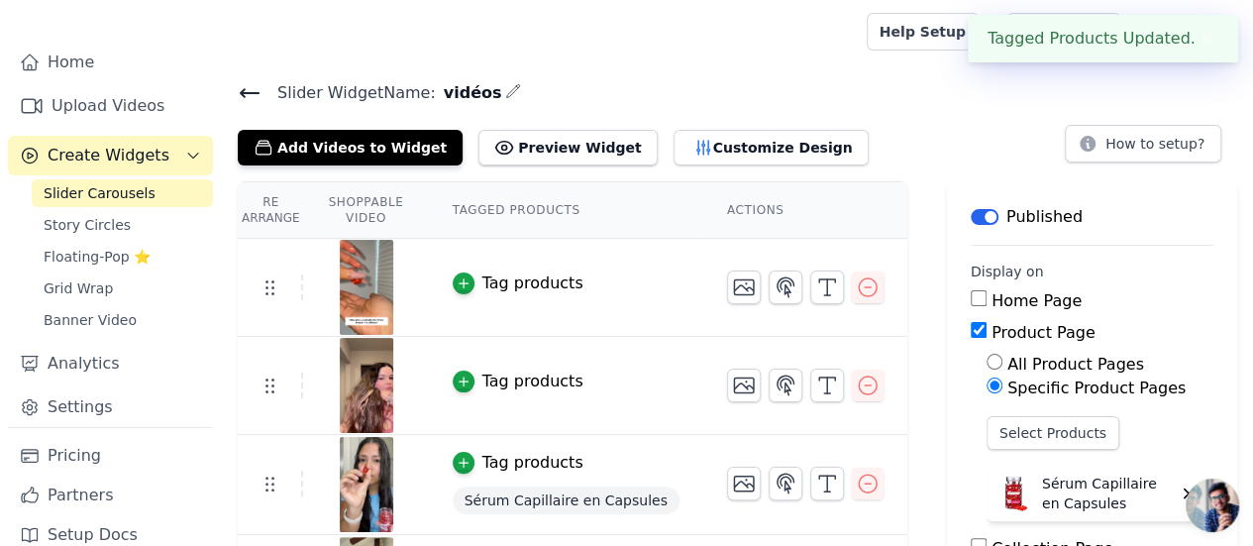
scroll to position [145, 0]
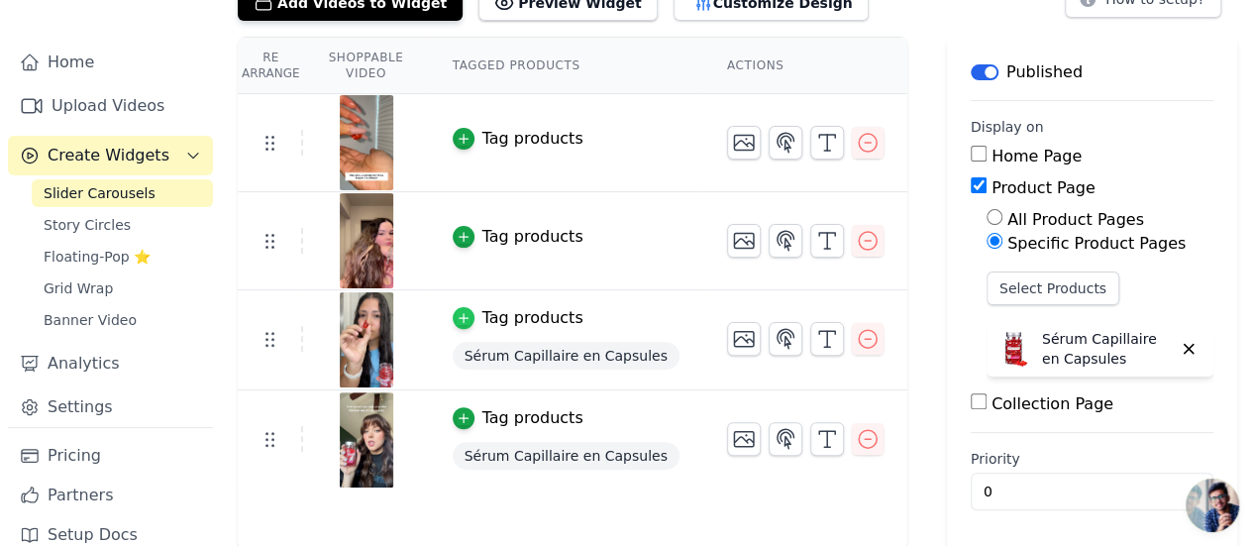
click at [470, 311] on icon "button" at bounding box center [464, 318] width 14 height 14
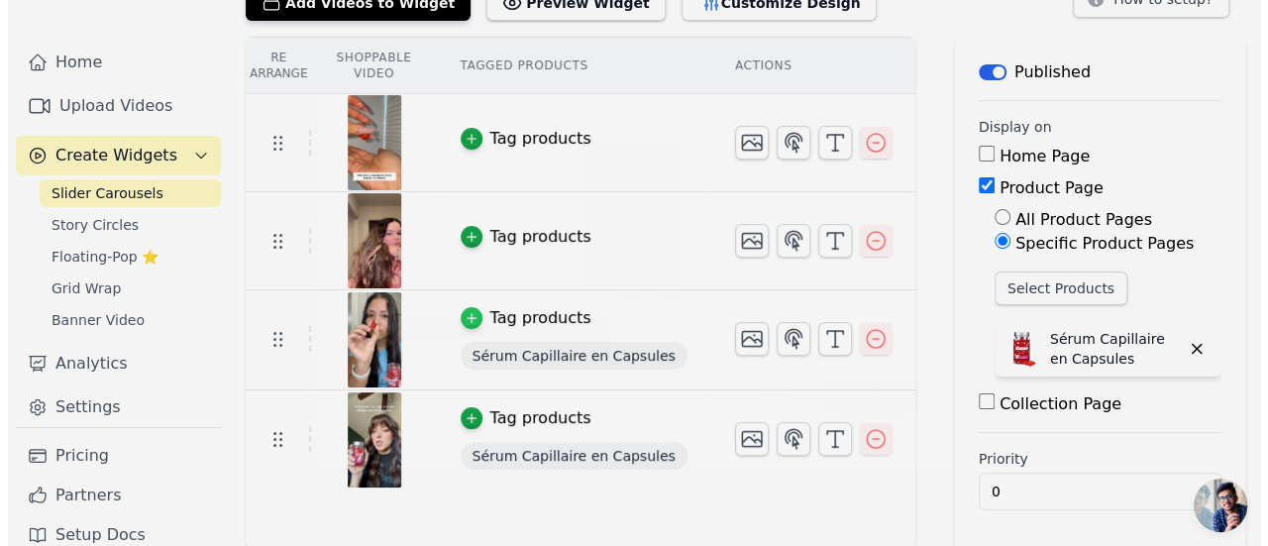
scroll to position [0, 0]
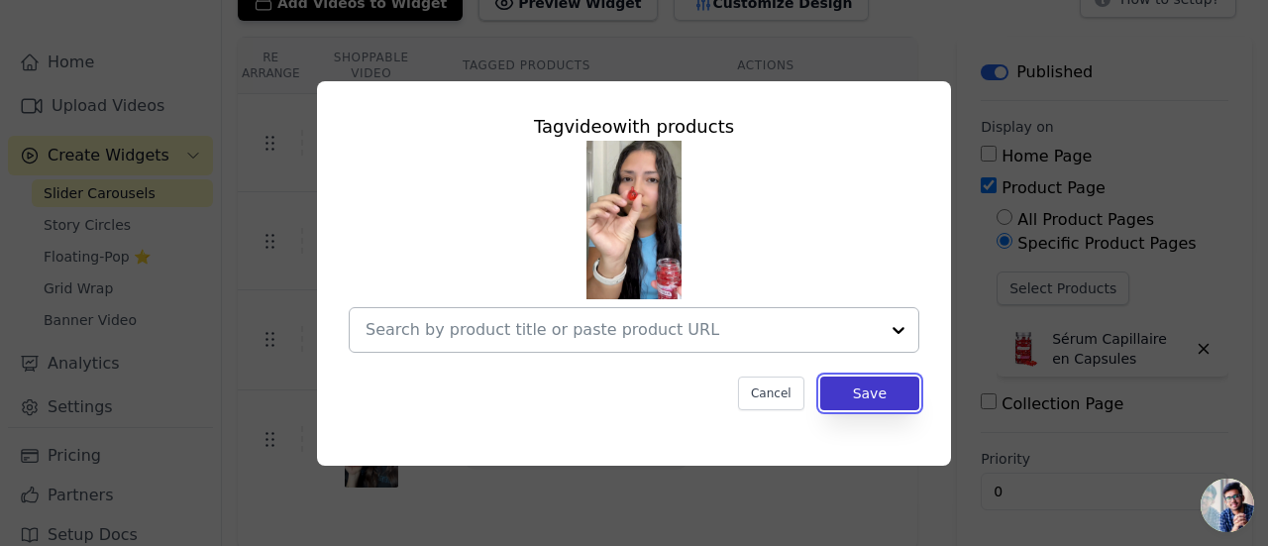
click at [863, 393] on button "Save" at bounding box center [869, 393] width 99 height 34
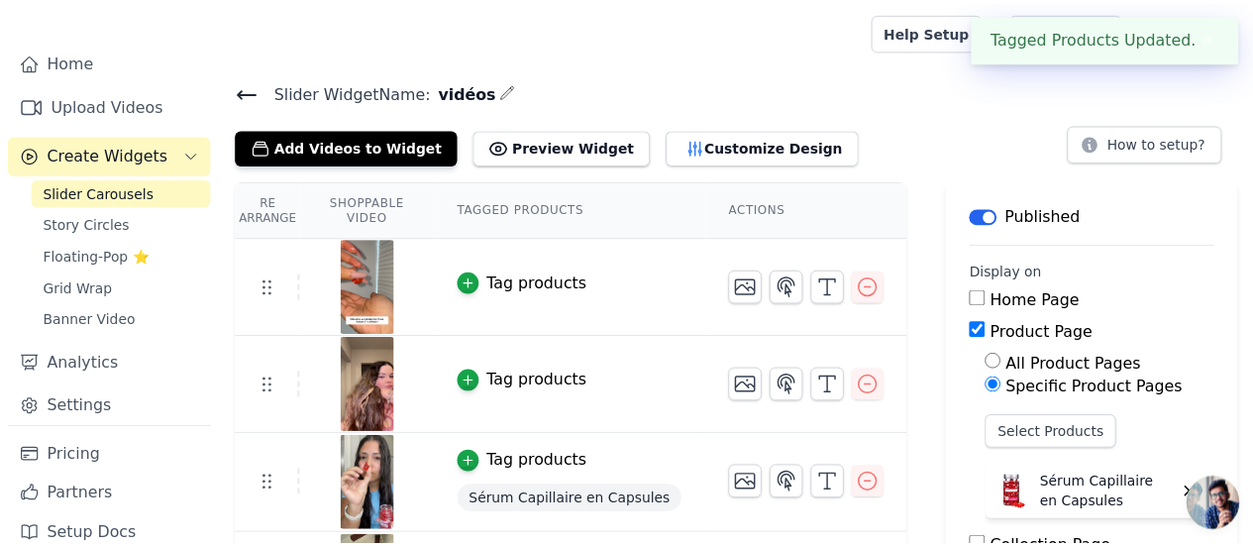
scroll to position [145, 0]
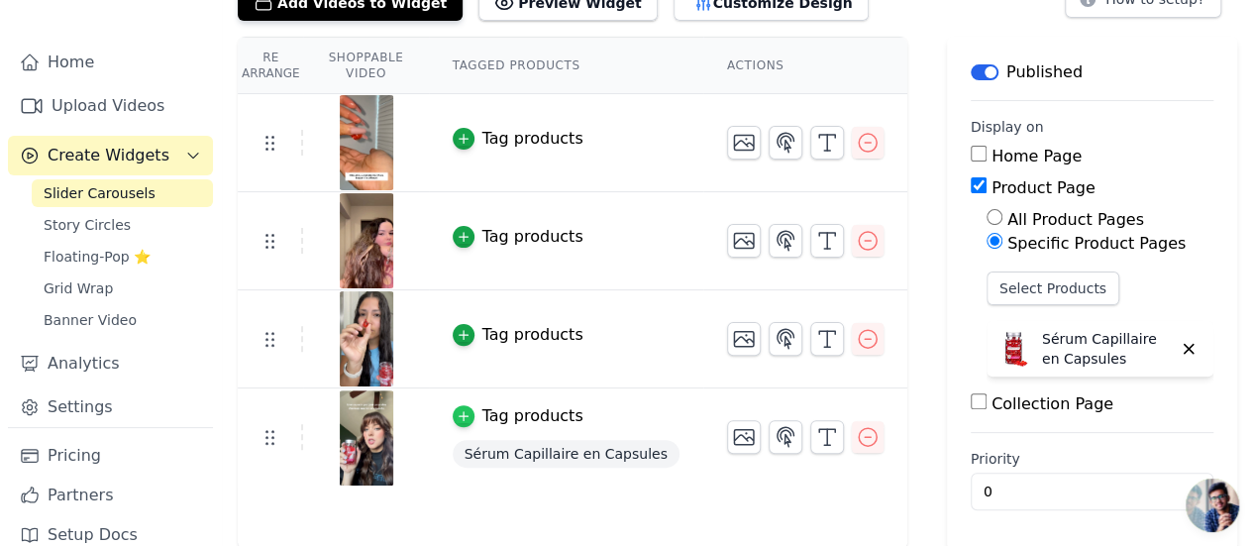
click at [470, 414] on icon "button" at bounding box center [464, 416] width 14 height 14
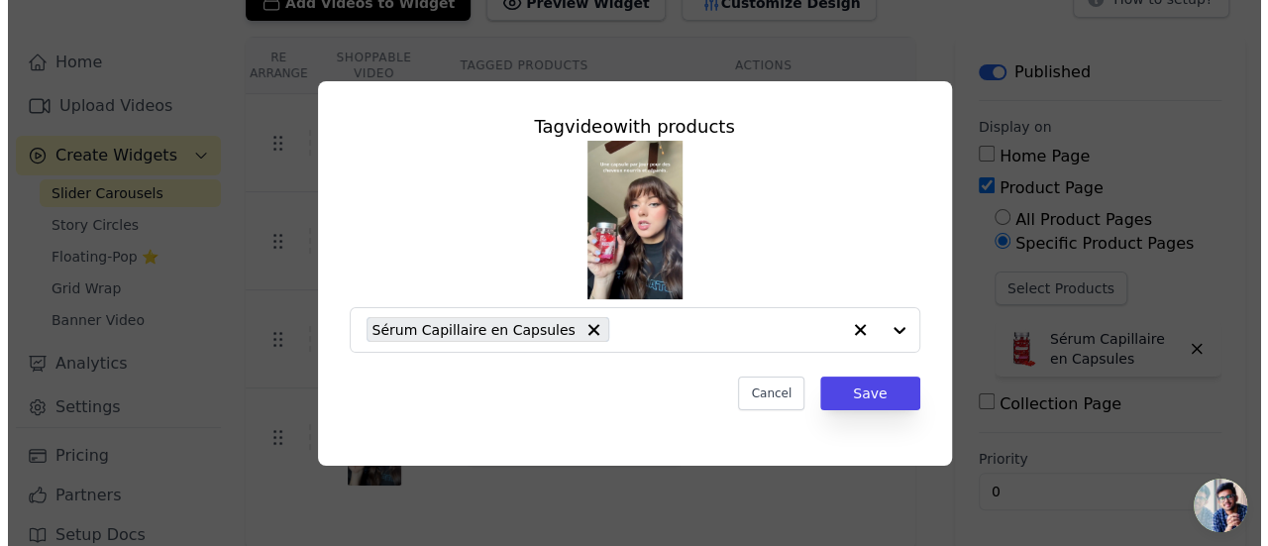
scroll to position [0, 0]
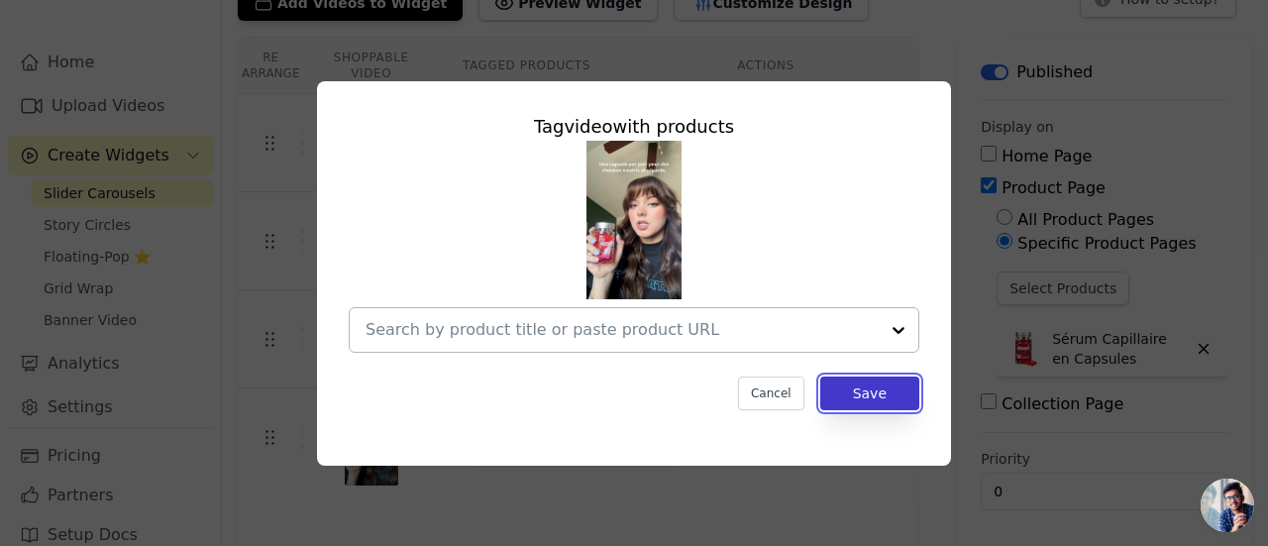
click at [881, 388] on button "Save" at bounding box center [869, 393] width 99 height 34
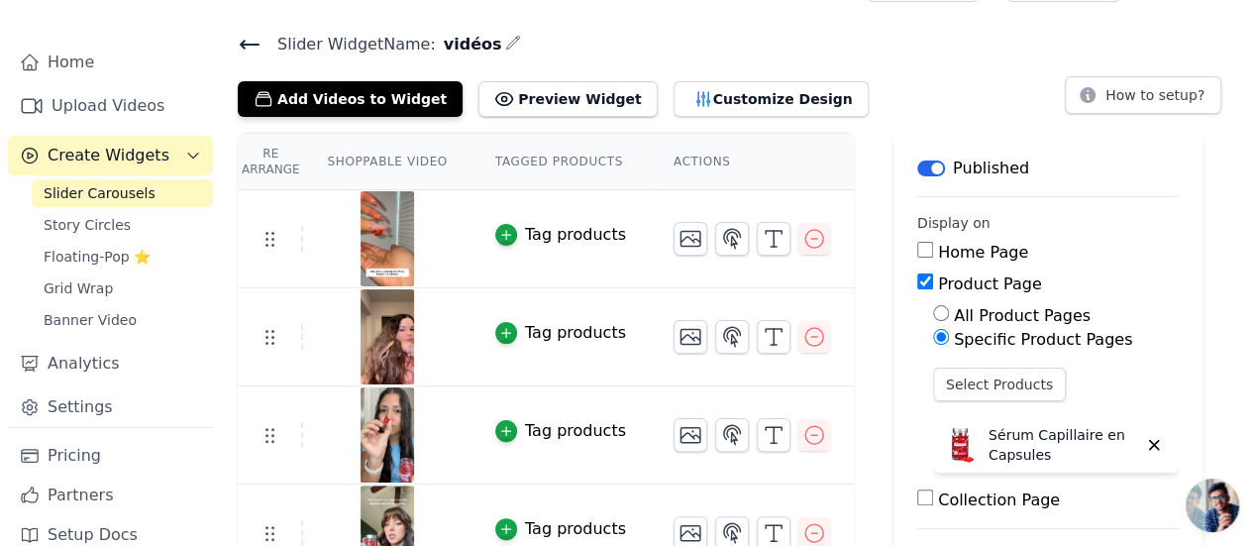
scroll to position [36, 0]
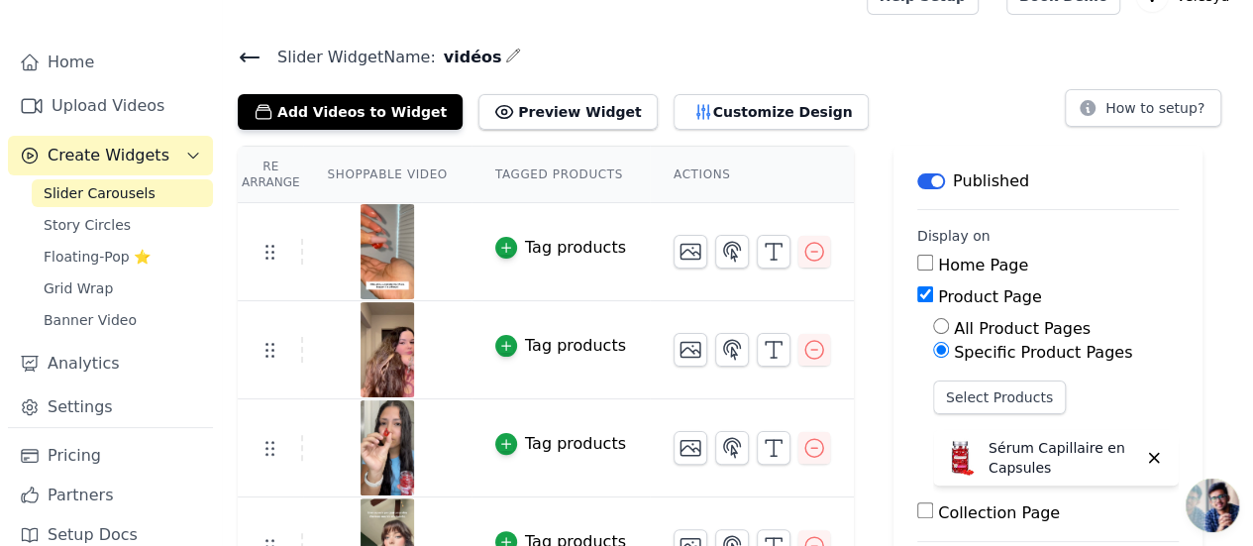
click at [250, 52] on icon at bounding box center [250, 58] width 24 height 24
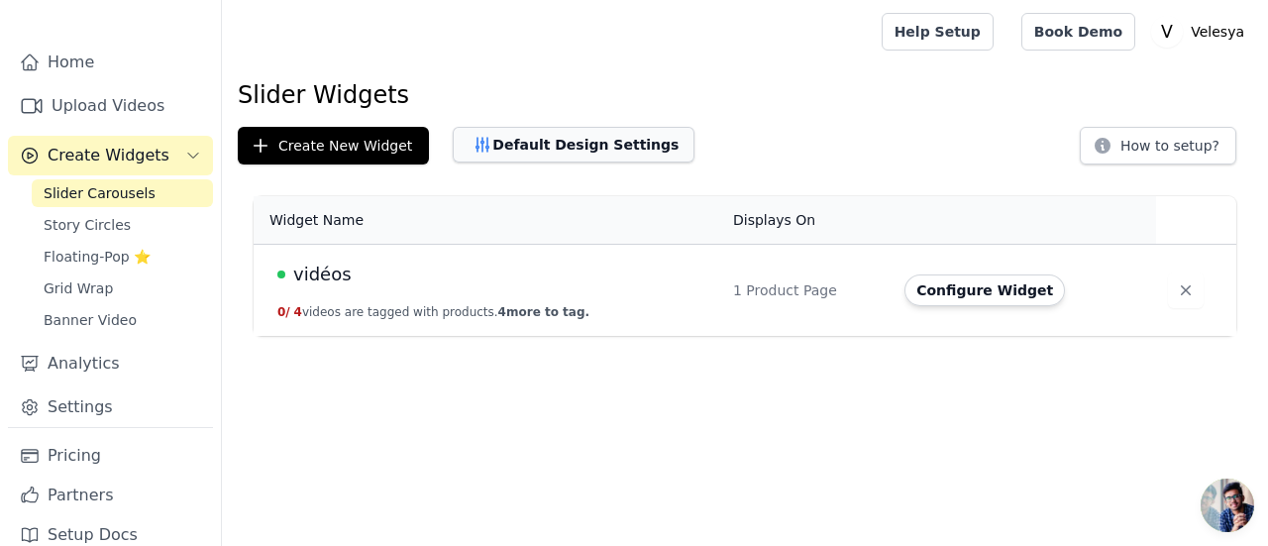
click at [476, 144] on icon "button" at bounding box center [482, 145] width 13 height 14
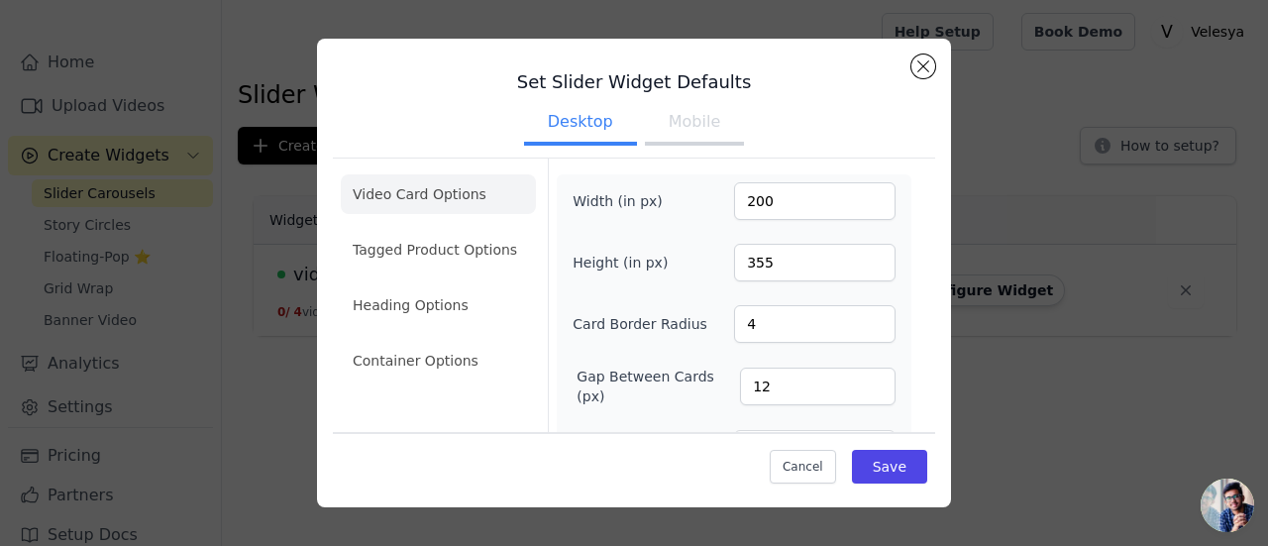
click at [687, 118] on button "Mobile" at bounding box center [694, 124] width 99 height 44
click at [582, 124] on button "Desktop" at bounding box center [580, 124] width 113 height 44
